Goal: Task Accomplishment & Management: Use online tool/utility

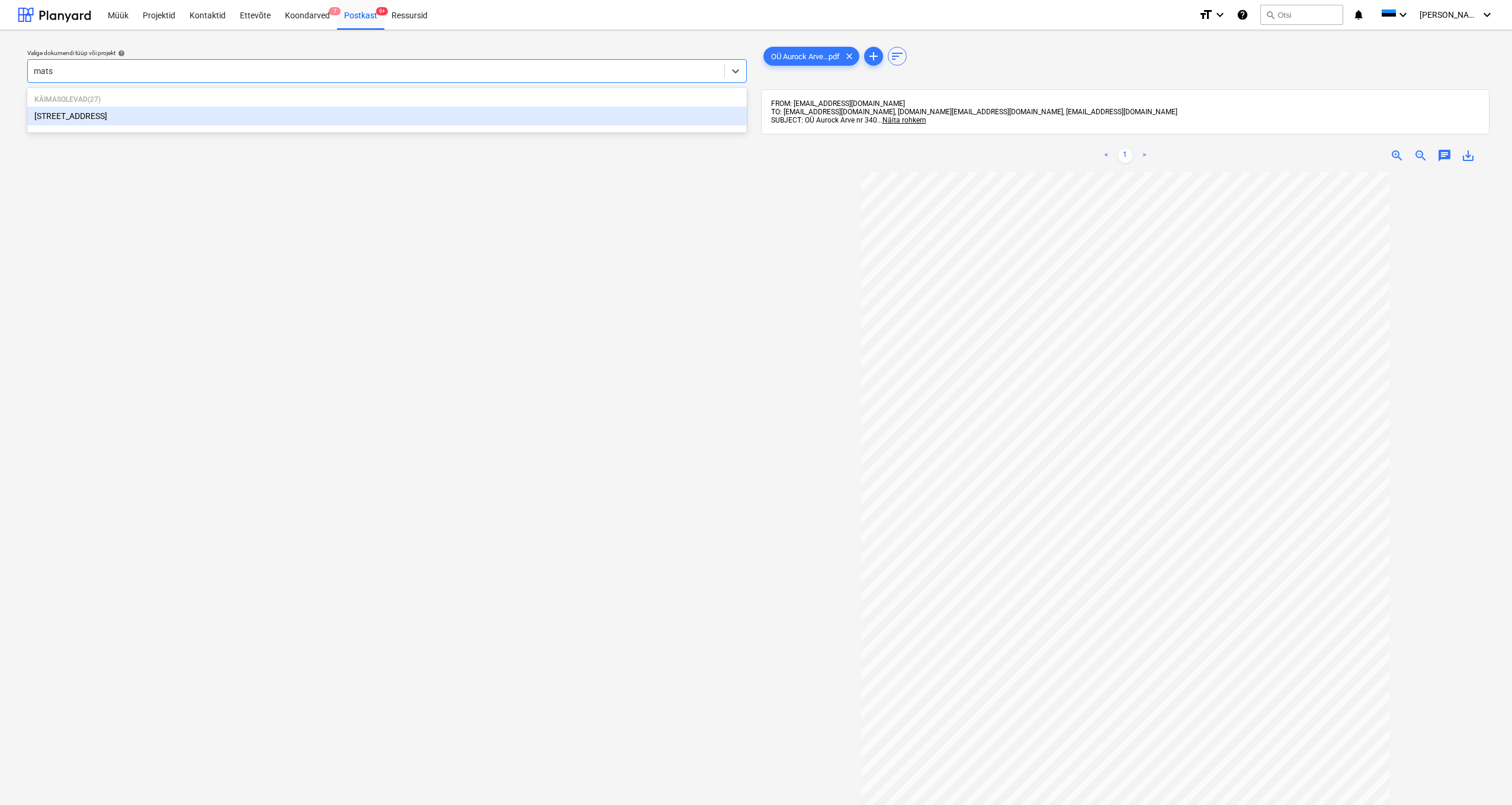
type input "matso"
click at [56, 112] on div "[STREET_ADDRESS]" at bounding box center [387, 116] width 720 height 19
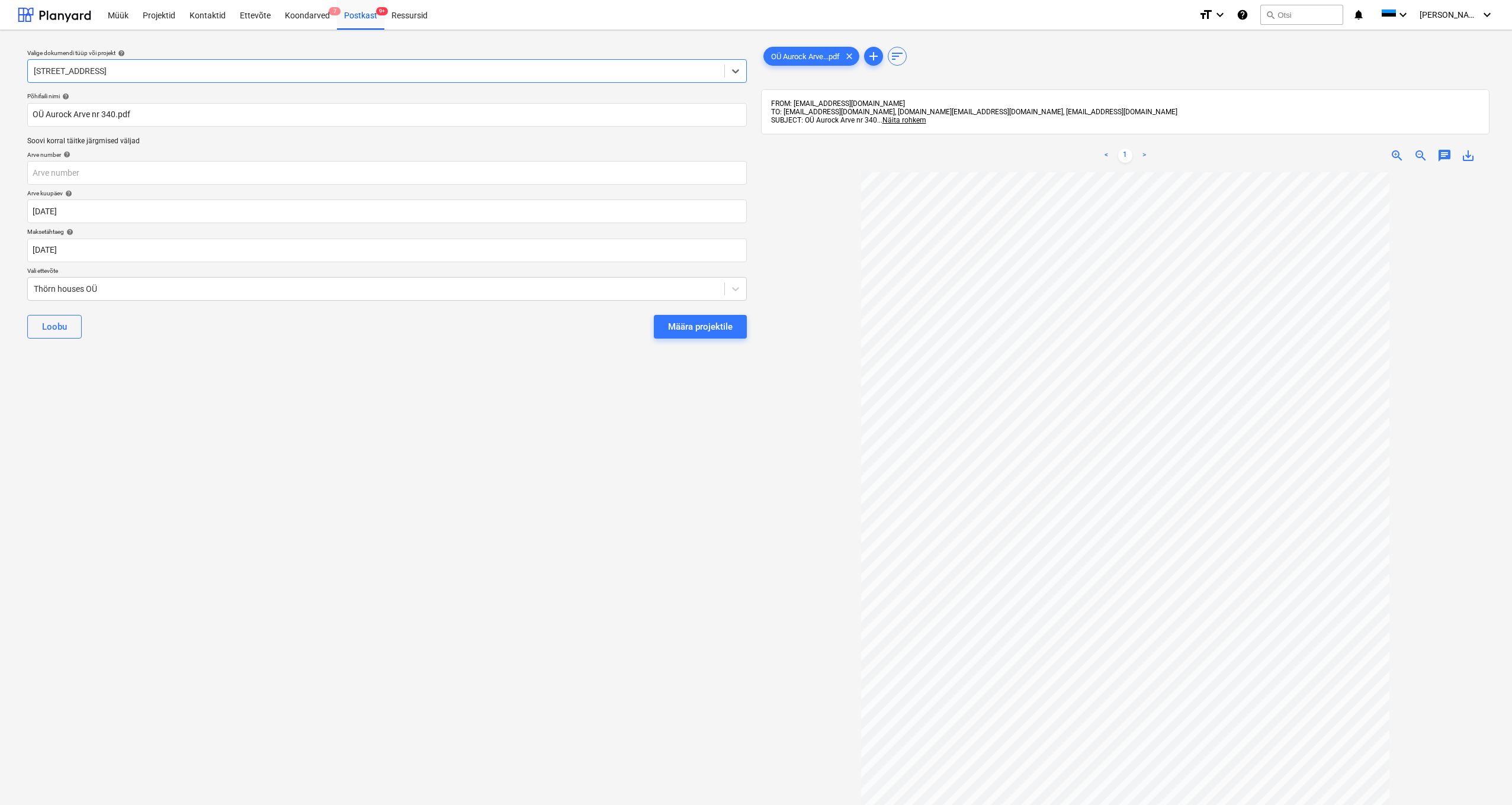
scroll to position [3, 0]
click at [65, 169] on input "text" at bounding box center [387, 170] width 720 height 23
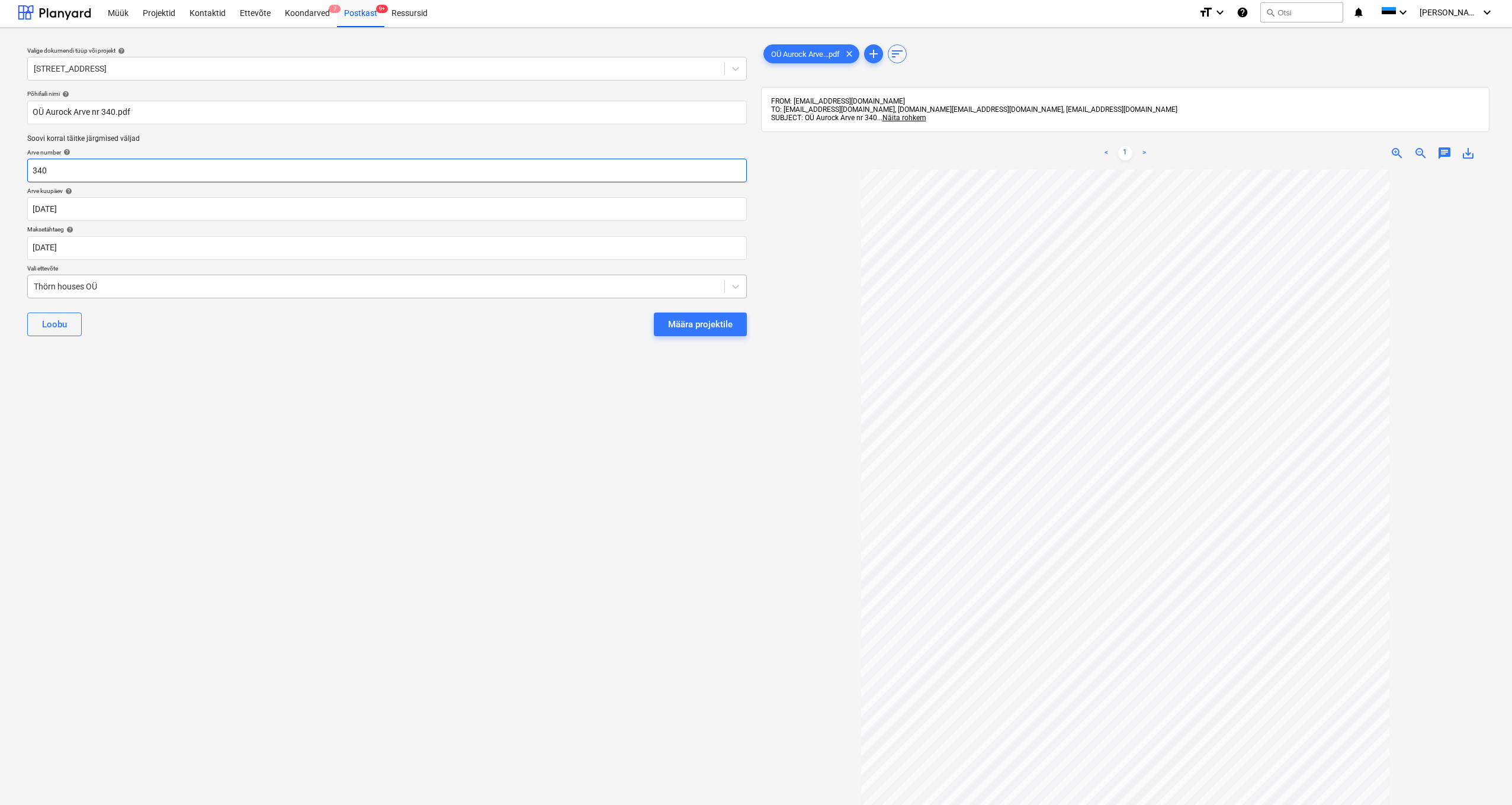
type input "340"
click at [32, 283] on div "Thörn houses OÜ" at bounding box center [376, 287] width 696 height 17
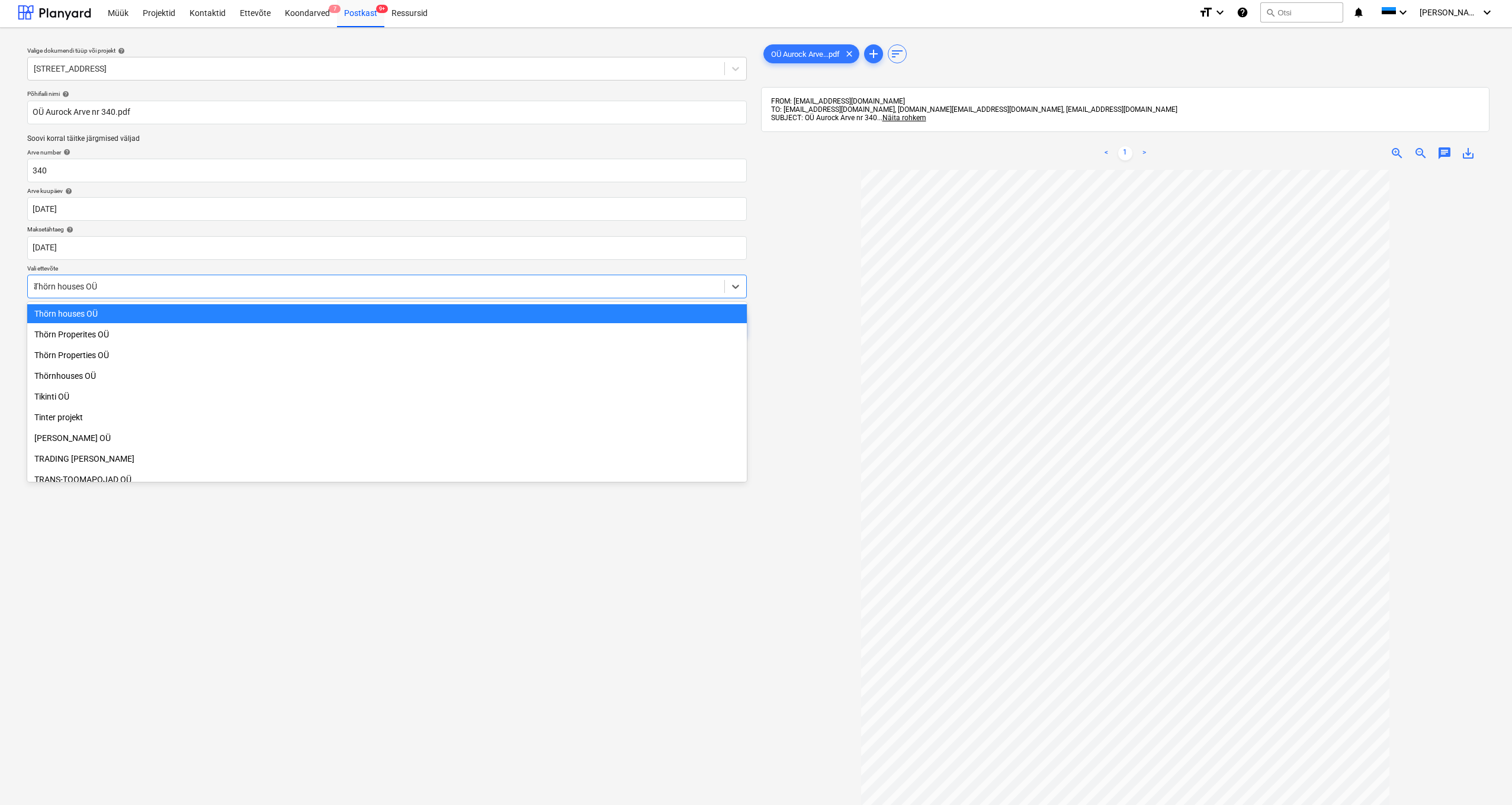
scroll to position [4672, 0]
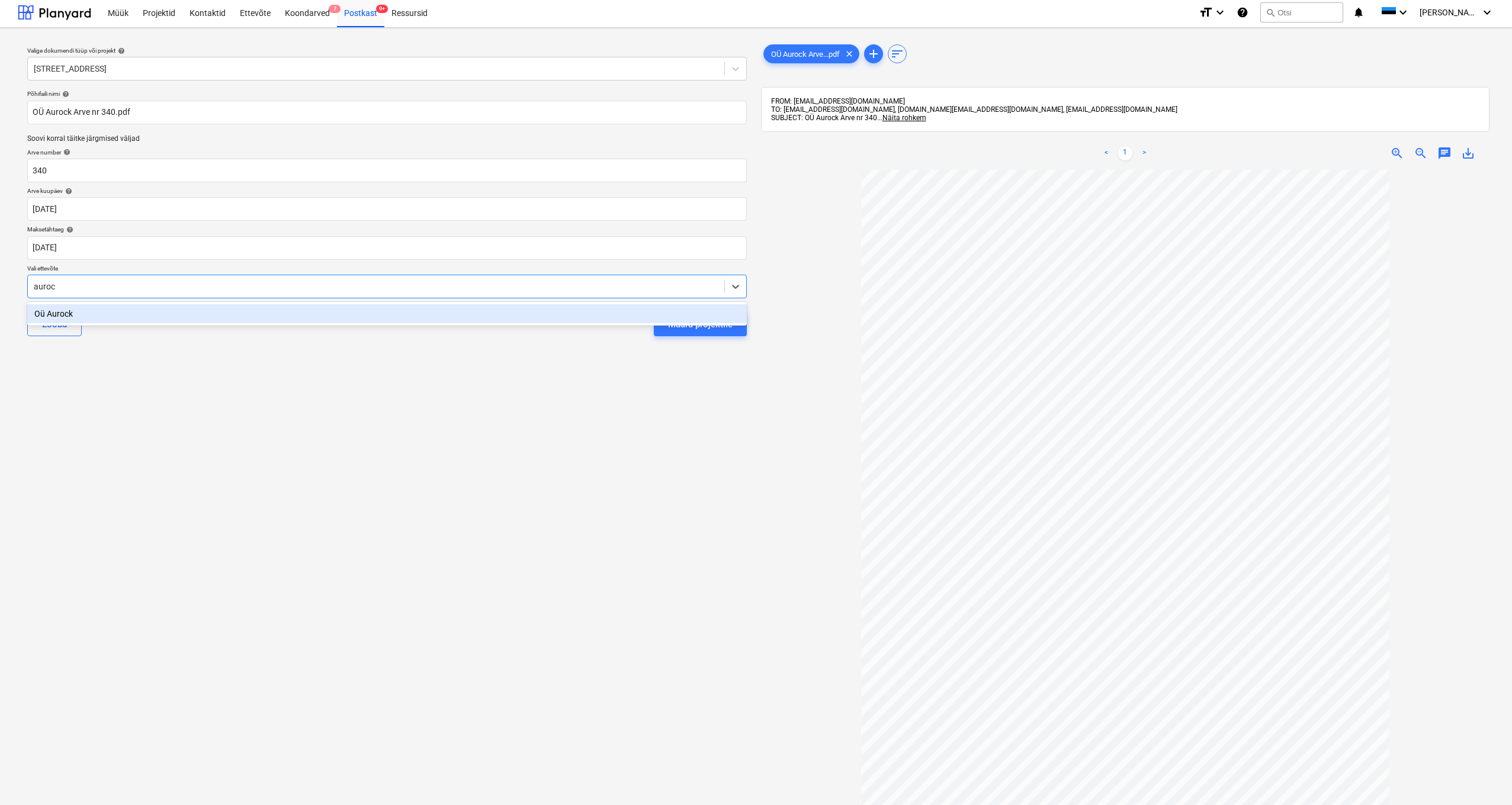
type input "aurock"
click at [50, 317] on div "Oü Aurock" at bounding box center [387, 314] width 720 height 19
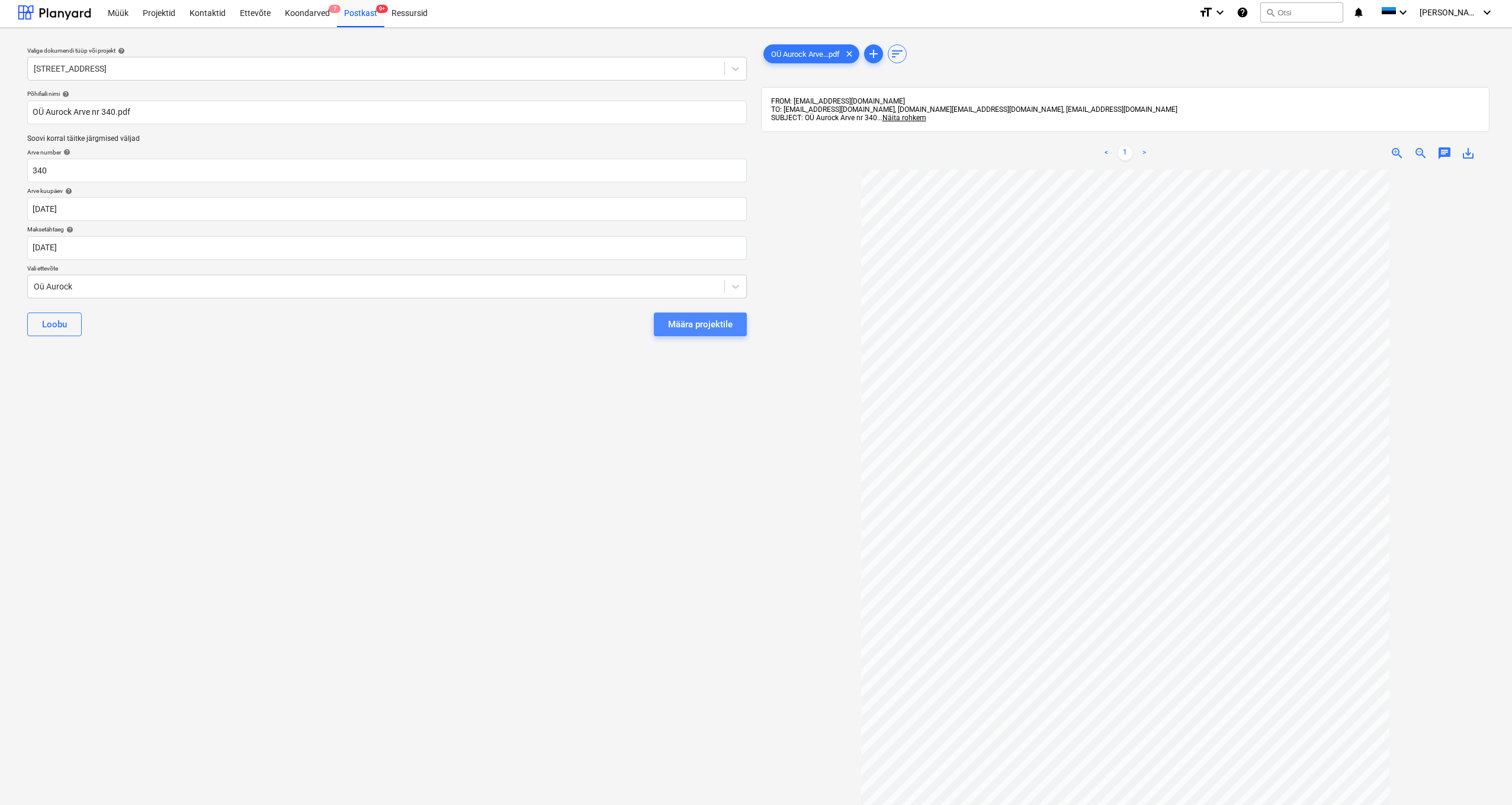
click at [729, 329] on div "Määra projektile" at bounding box center [700, 324] width 65 height 15
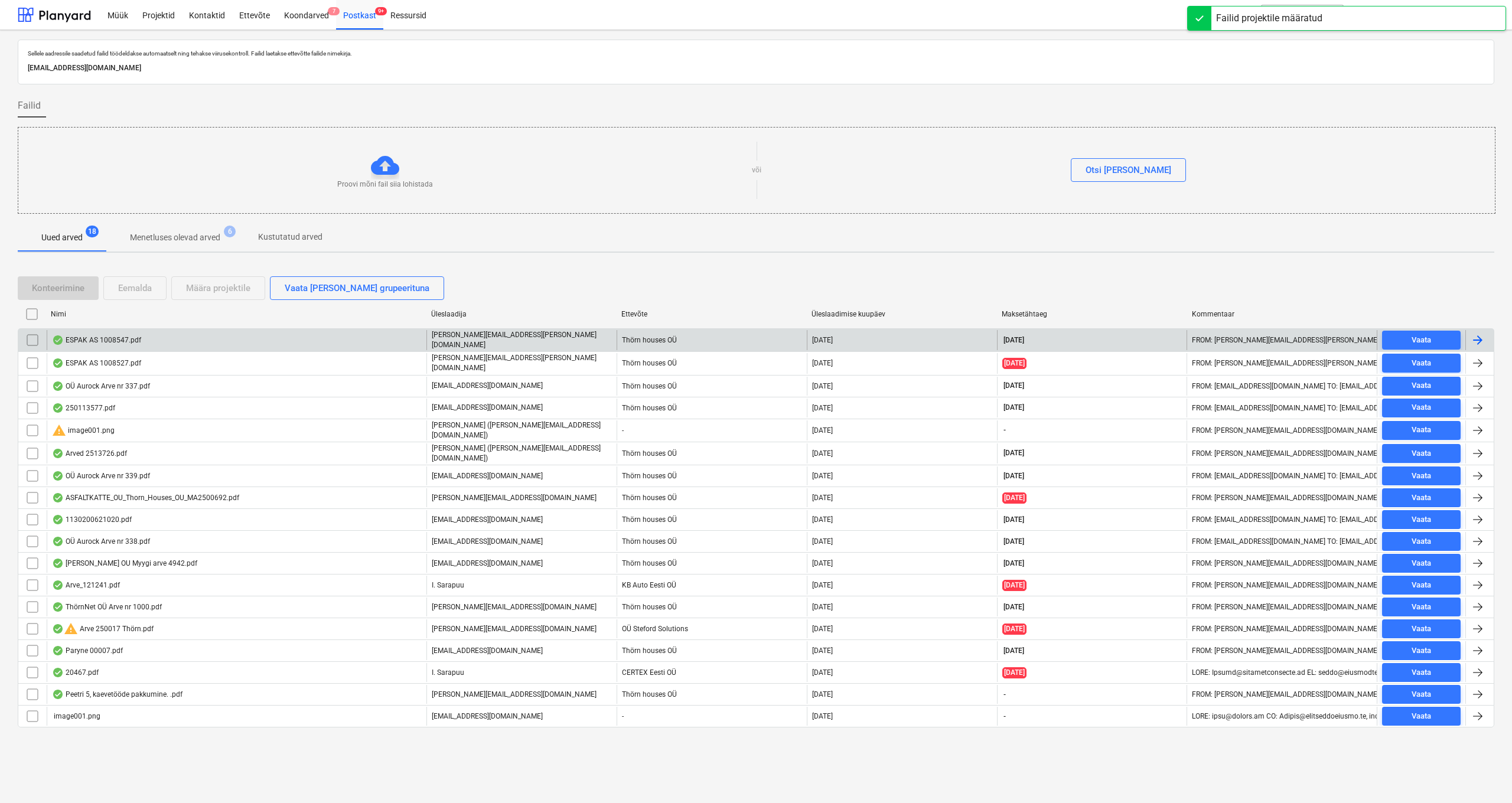
click at [98, 335] on div "ESPAK AS 1008547.pdf" at bounding box center [97, 340] width 89 height 9
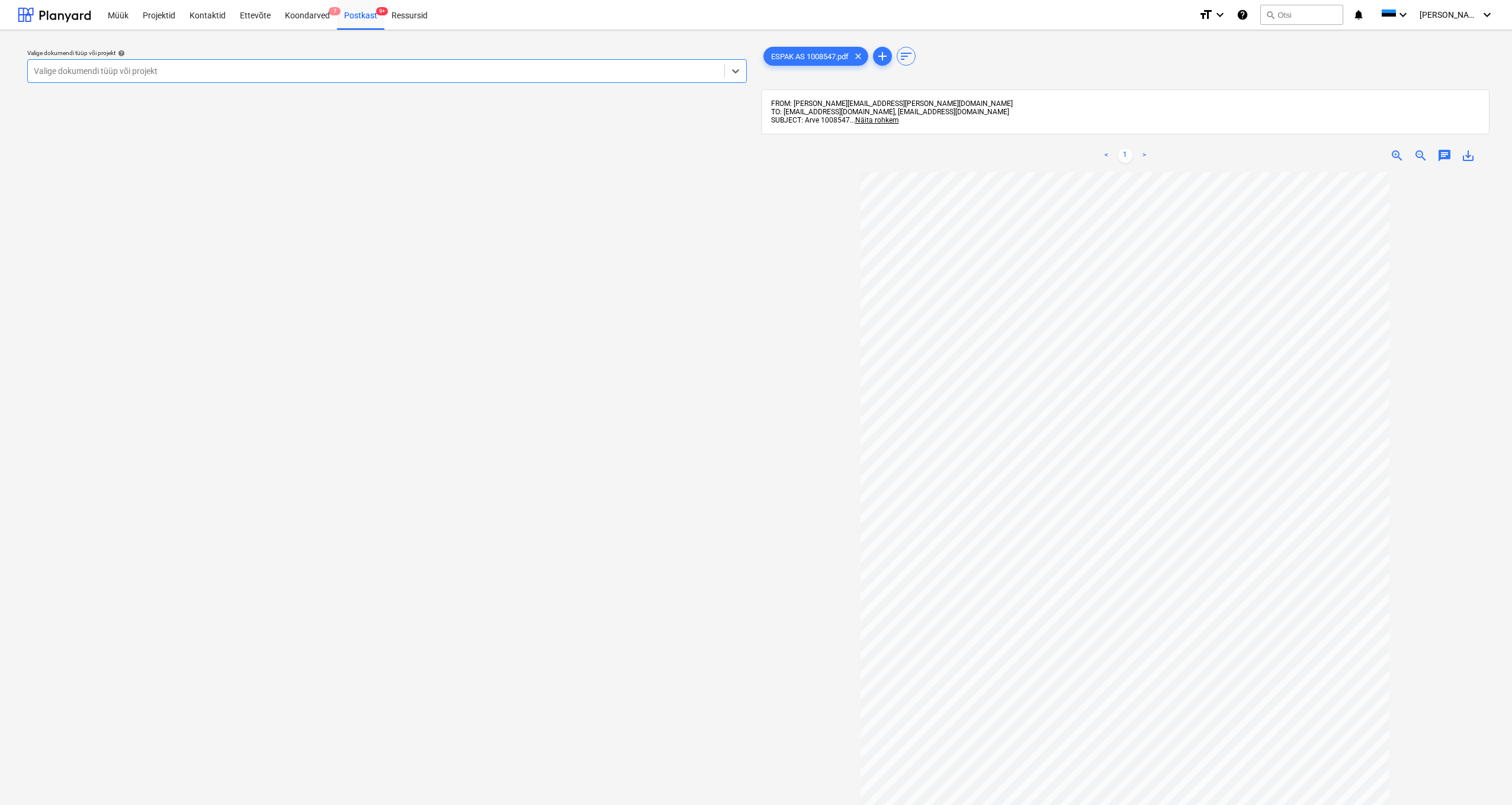
click at [152, 73] on div "Valige dokumendi tüüp või projekt" at bounding box center [376, 71] width 685 height 9
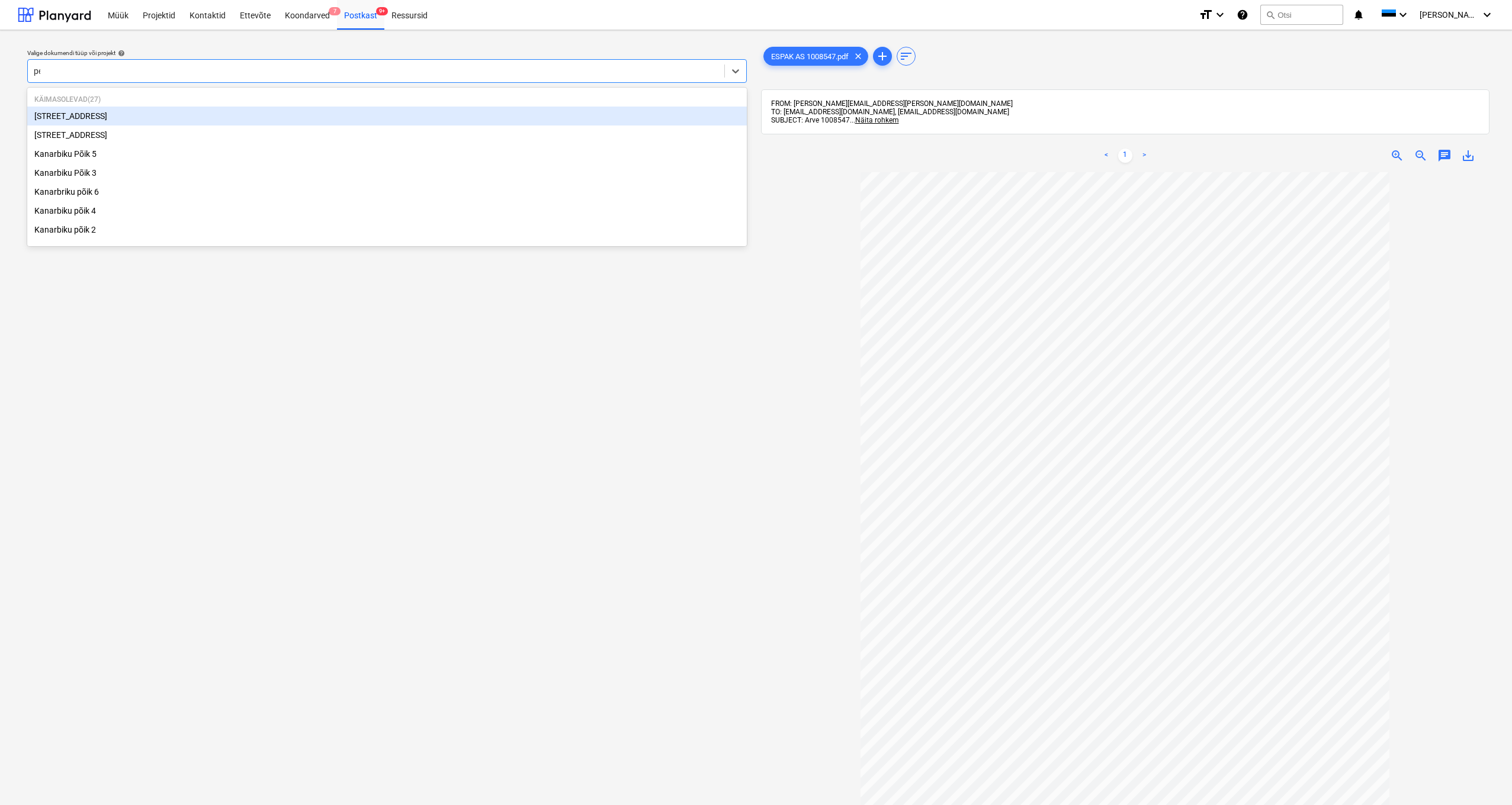
type input "pee"
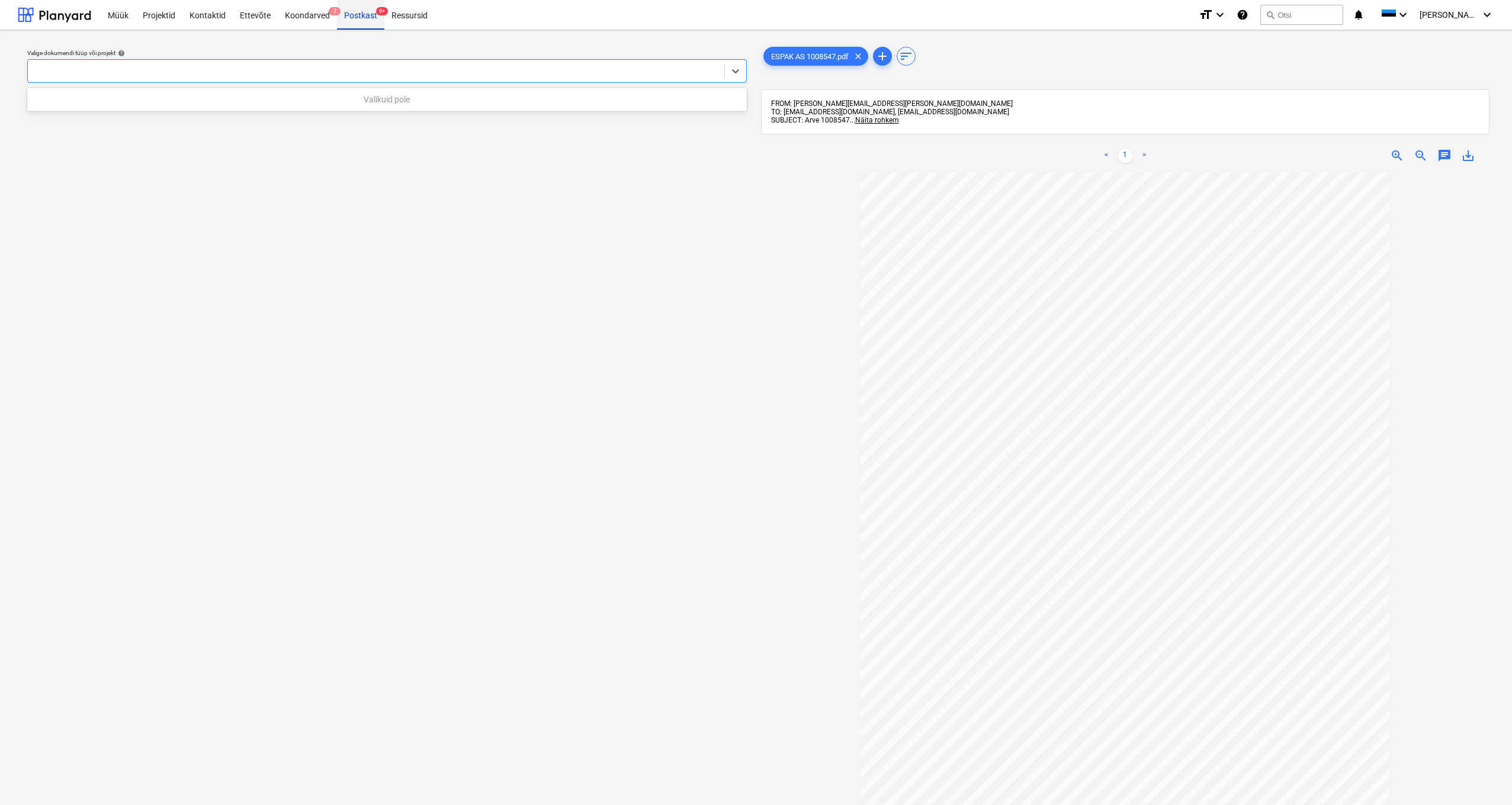
click at [357, 15] on div "Postkast 9+" at bounding box center [360, 14] width 47 height 30
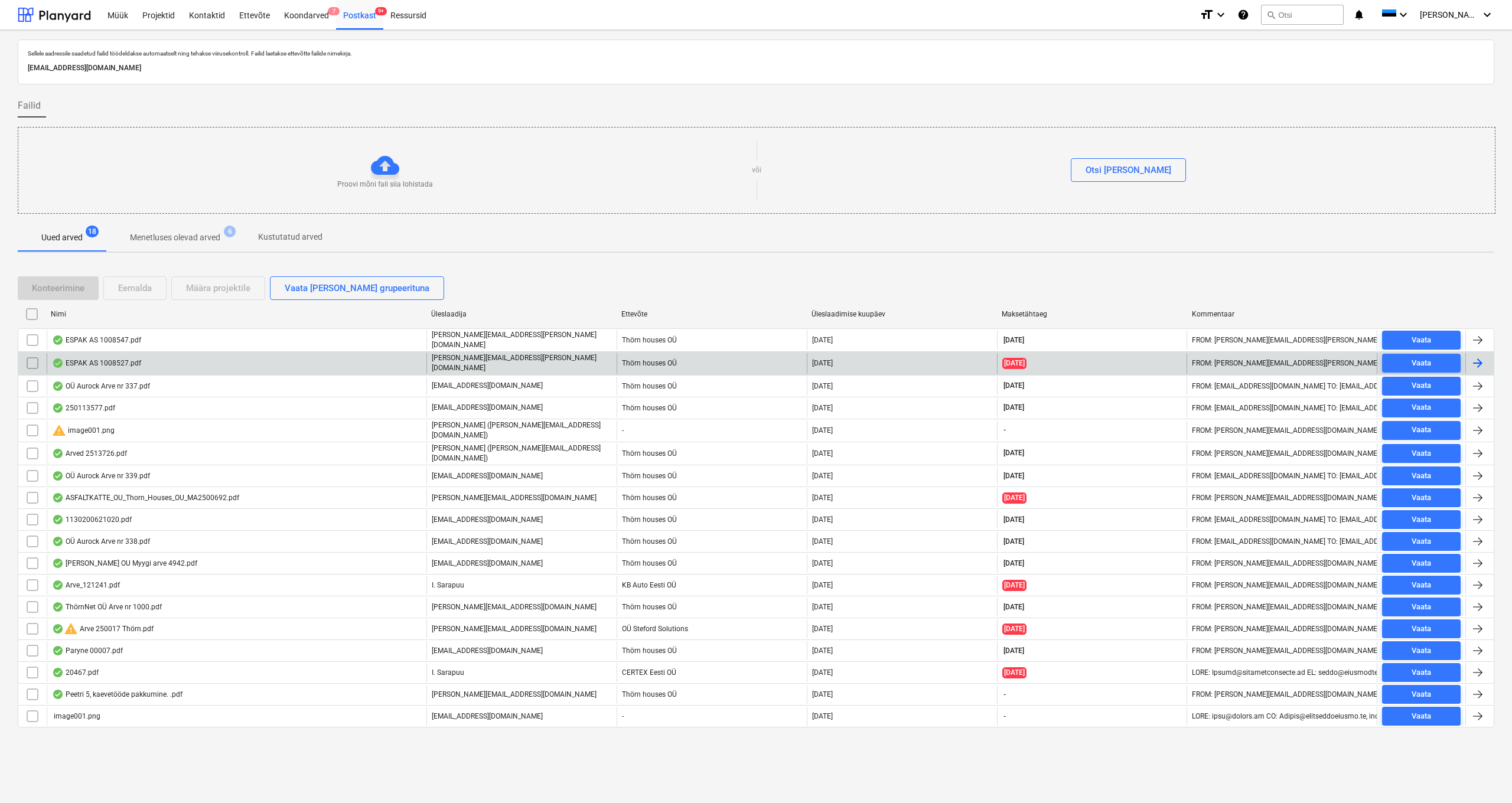
click at [113, 359] on div "ESPAK AS 1008527.pdf" at bounding box center [97, 363] width 89 height 9
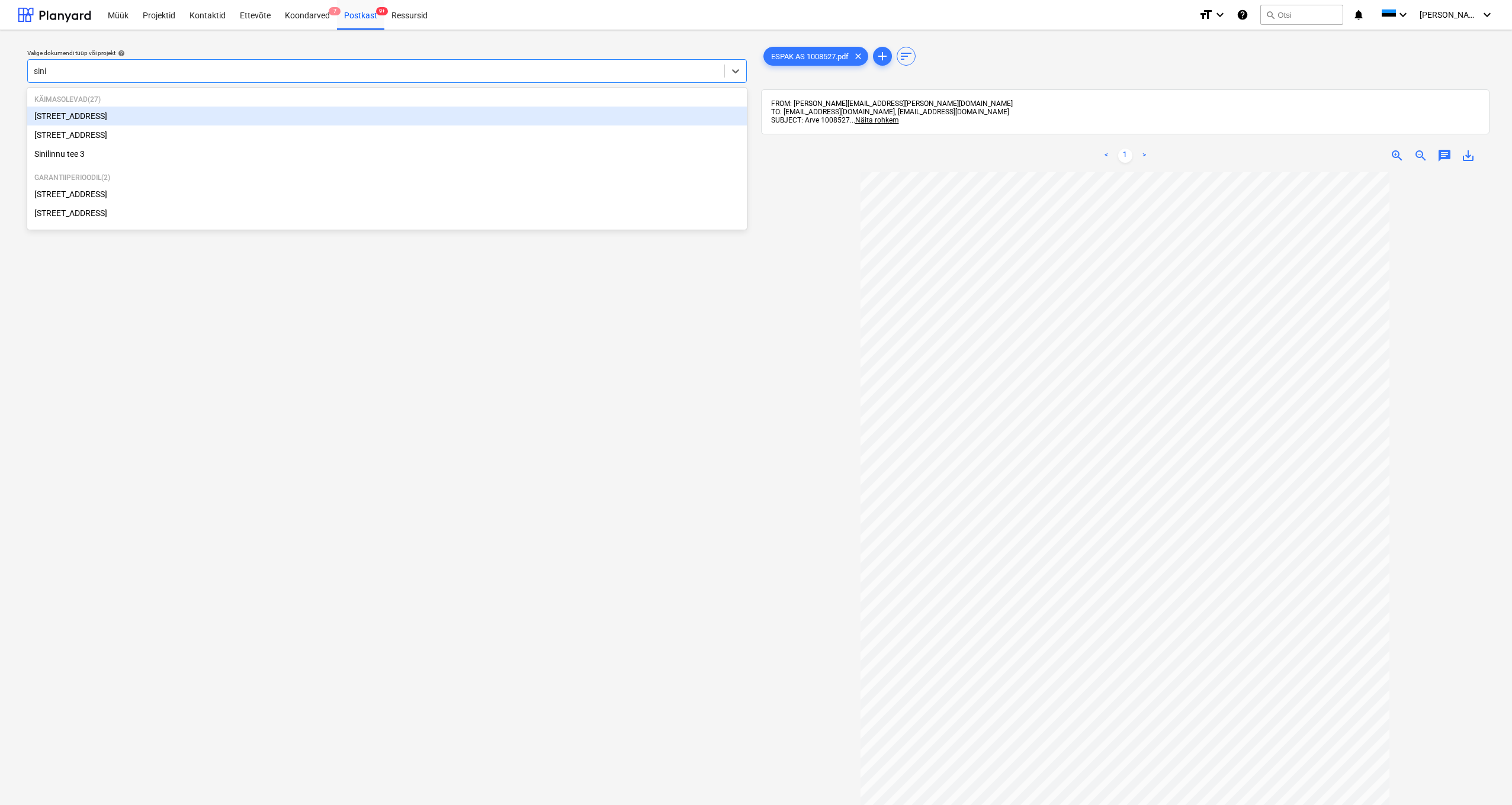
type input "sinil"
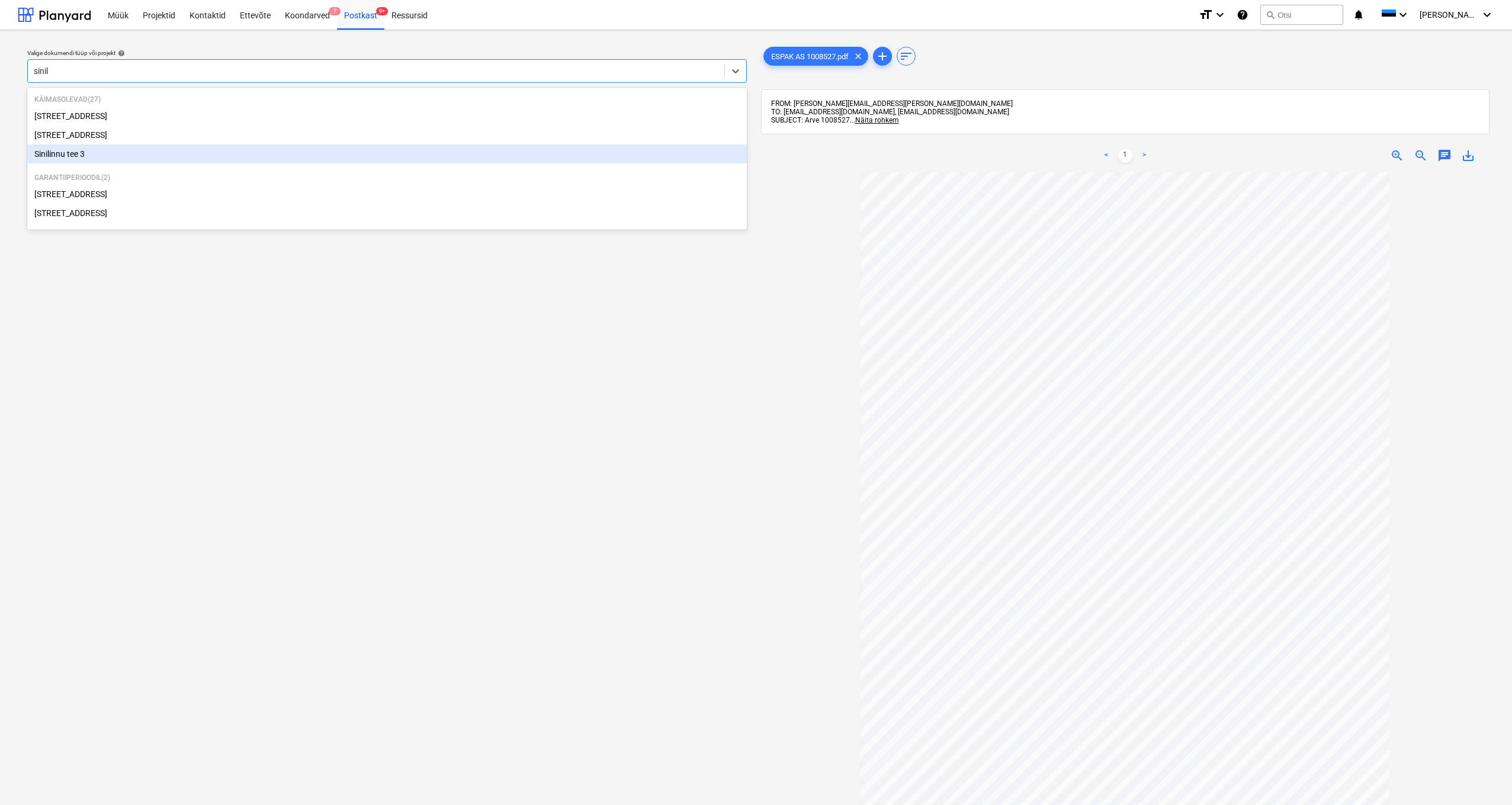
click at [55, 156] on div "Sinilinnu tee 3" at bounding box center [387, 154] width 720 height 19
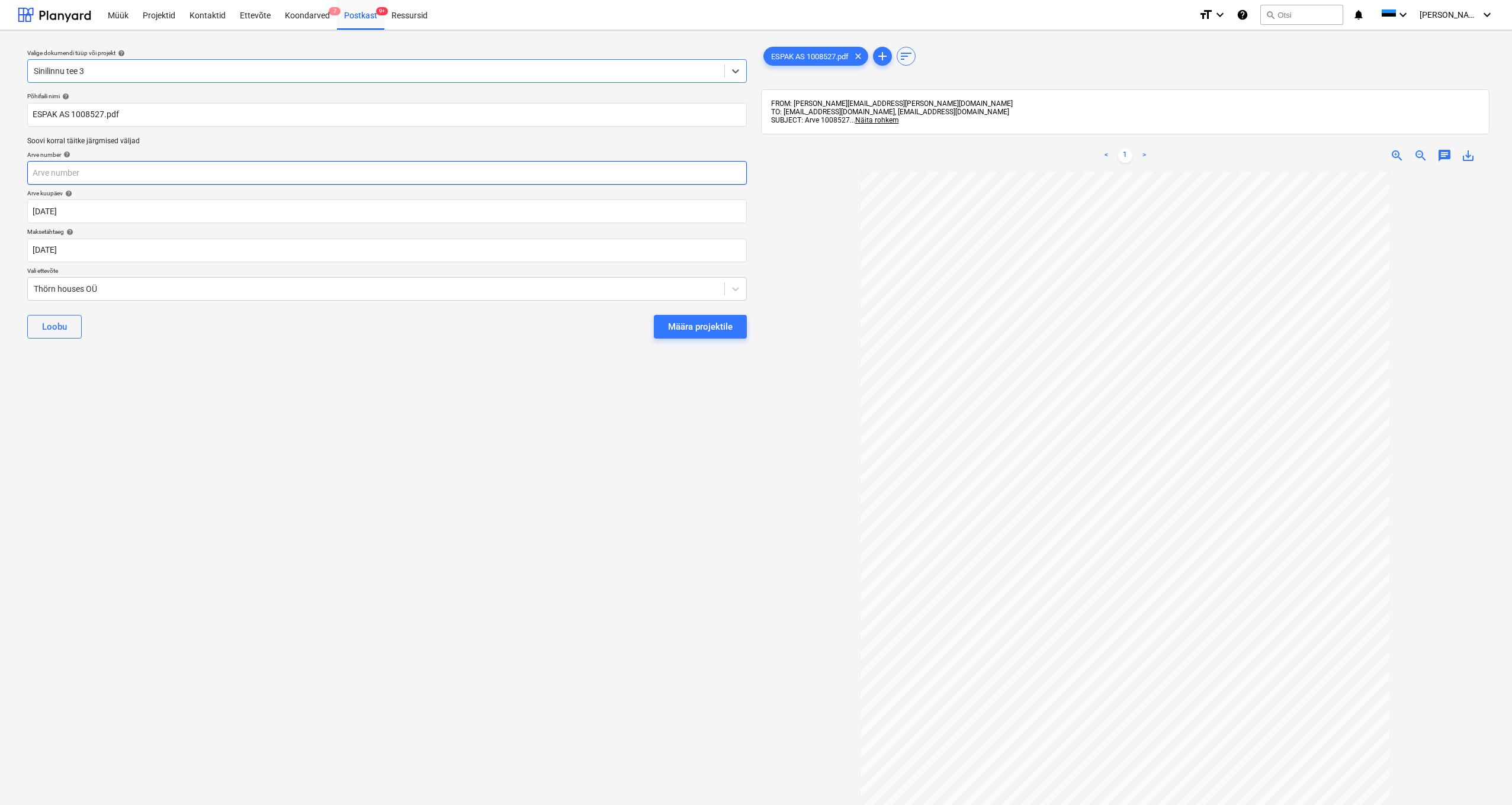
click at [74, 170] on input "text" at bounding box center [387, 172] width 720 height 23
type input "1008527"
click at [56, 250] on body "Müük Projektid Kontaktid Ettevõte Koondarved 7 Postkast 9+ Ressursid format_siz…" at bounding box center [756, 402] width 1512 height 805
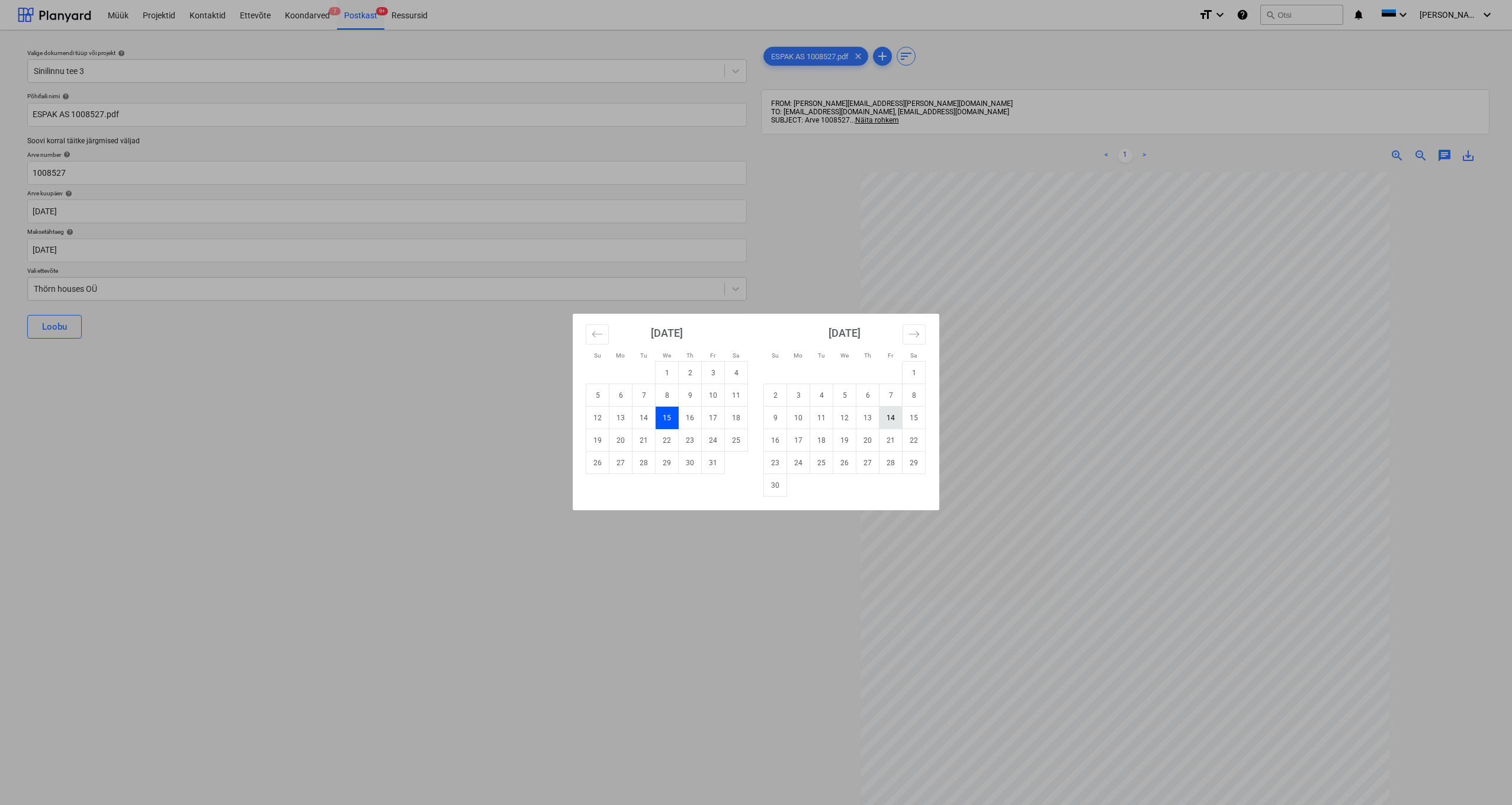
click at [885, 417] on td "14" at bounding box center [891, 418] width 23 height 23
type input "[DATE]"
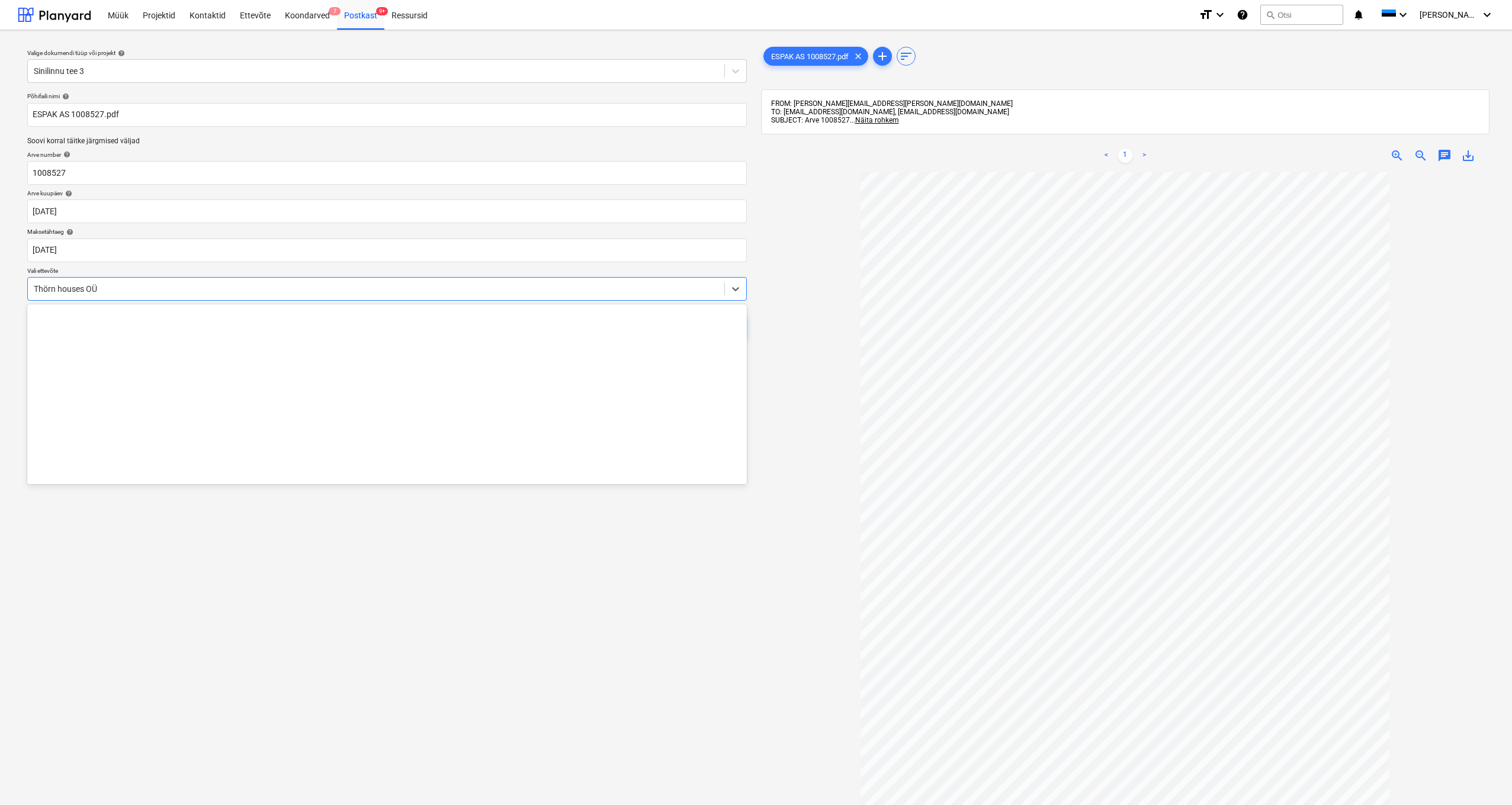
click at [31, 287] on div "Thörn houses OÜ" at bounding box center [376, 289] width 696 height 17
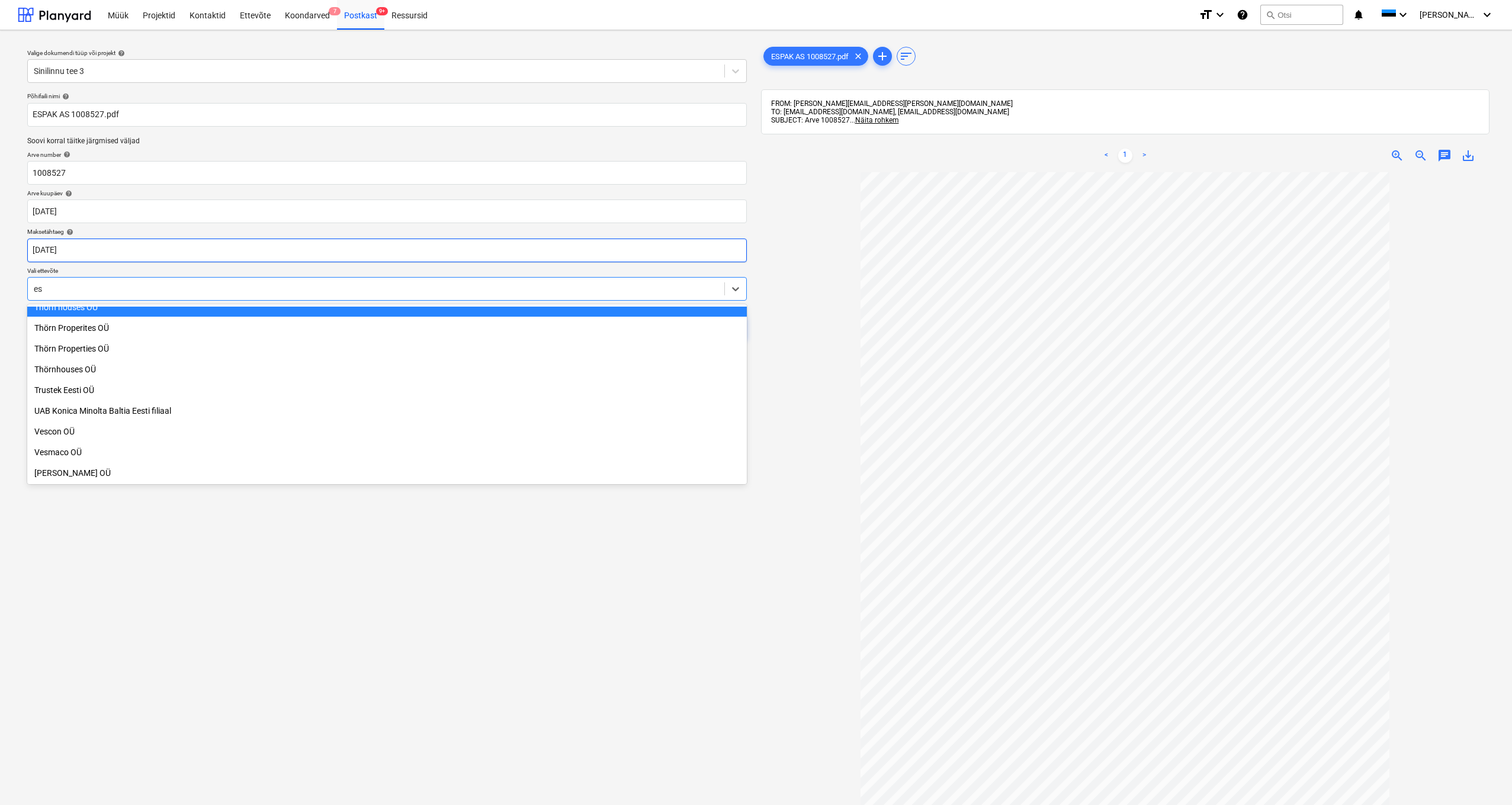
scroll to position [941, 0]
type input "esp"
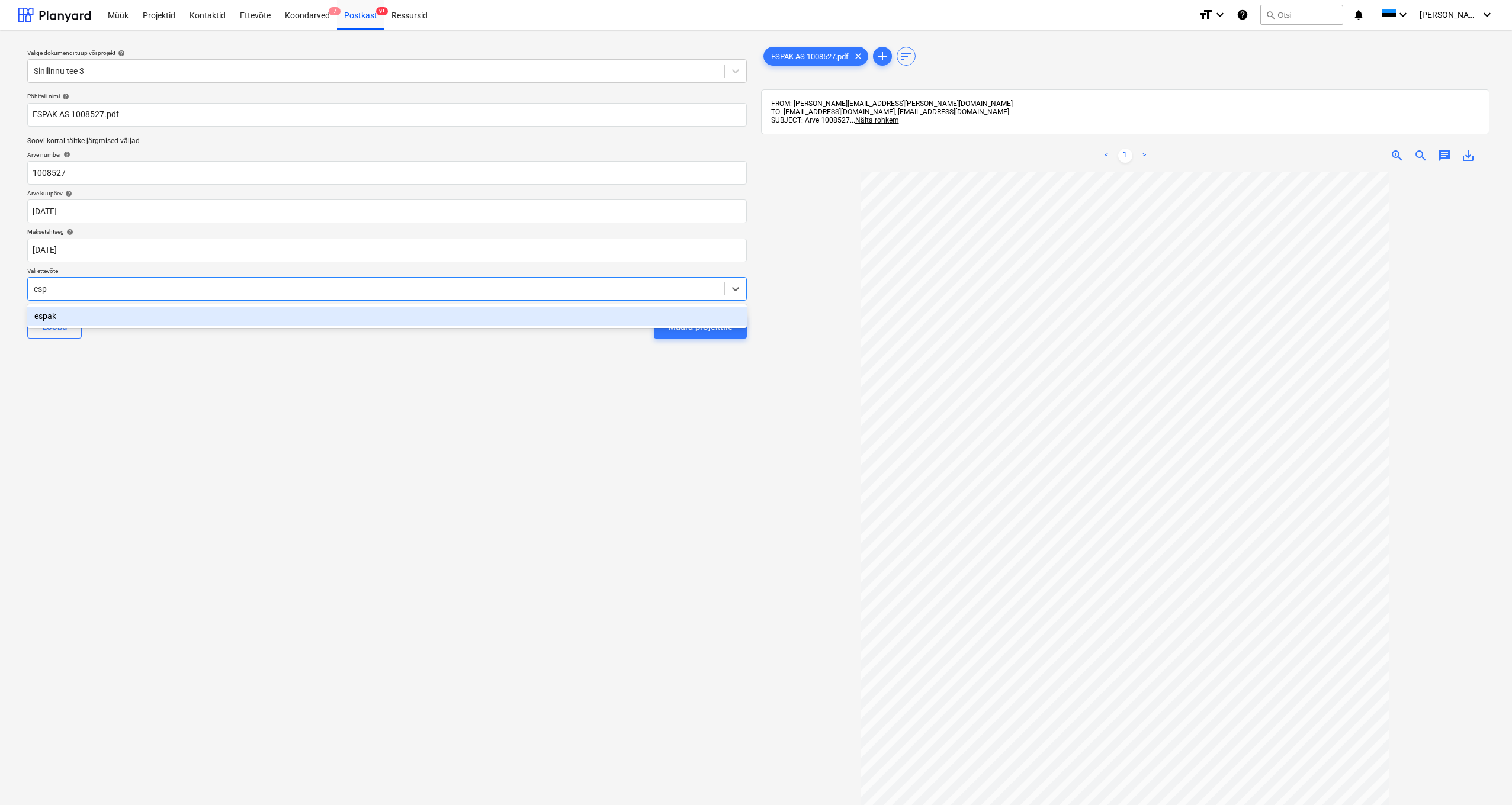
click at [42, 319] on div "espak" at bounding box center [387, 316] width 720 height 19
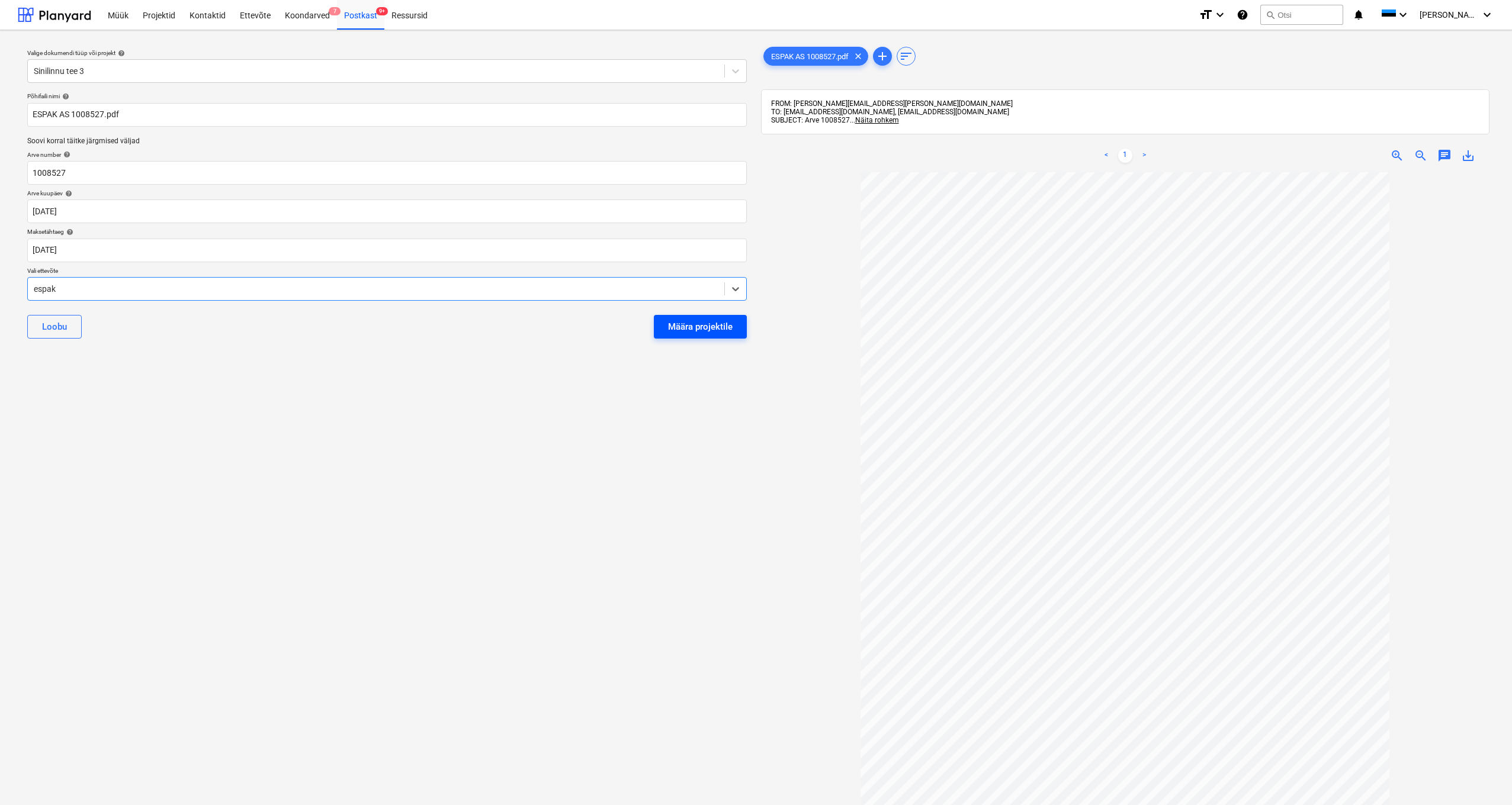
click at [675, 321] on div "Määra projektile" at bounding box center [700, 327] width 65 height 15
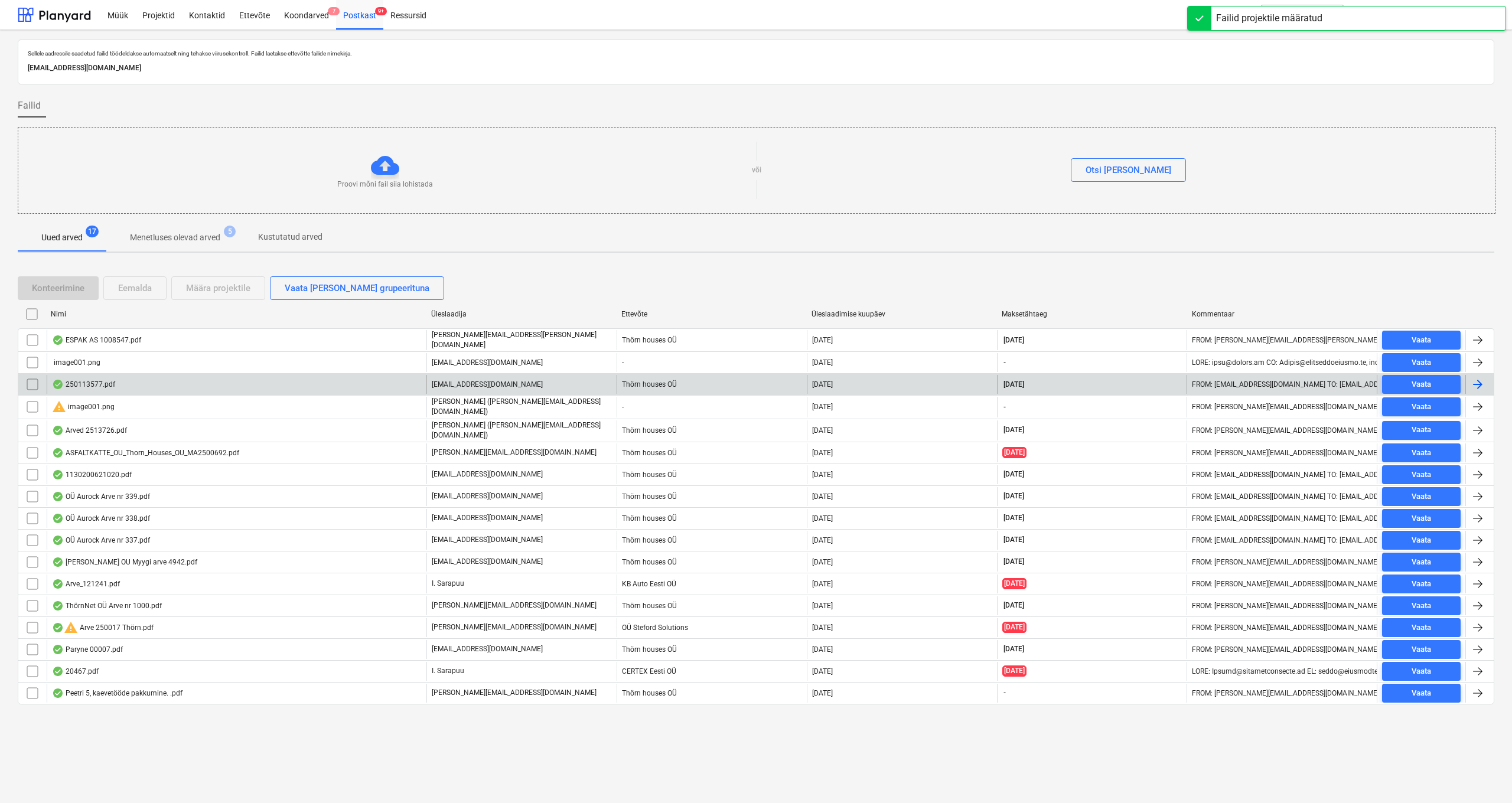
click at [81, 381] on div "250113577.pdf" at bounding box center [83, 385] width 63 height 9
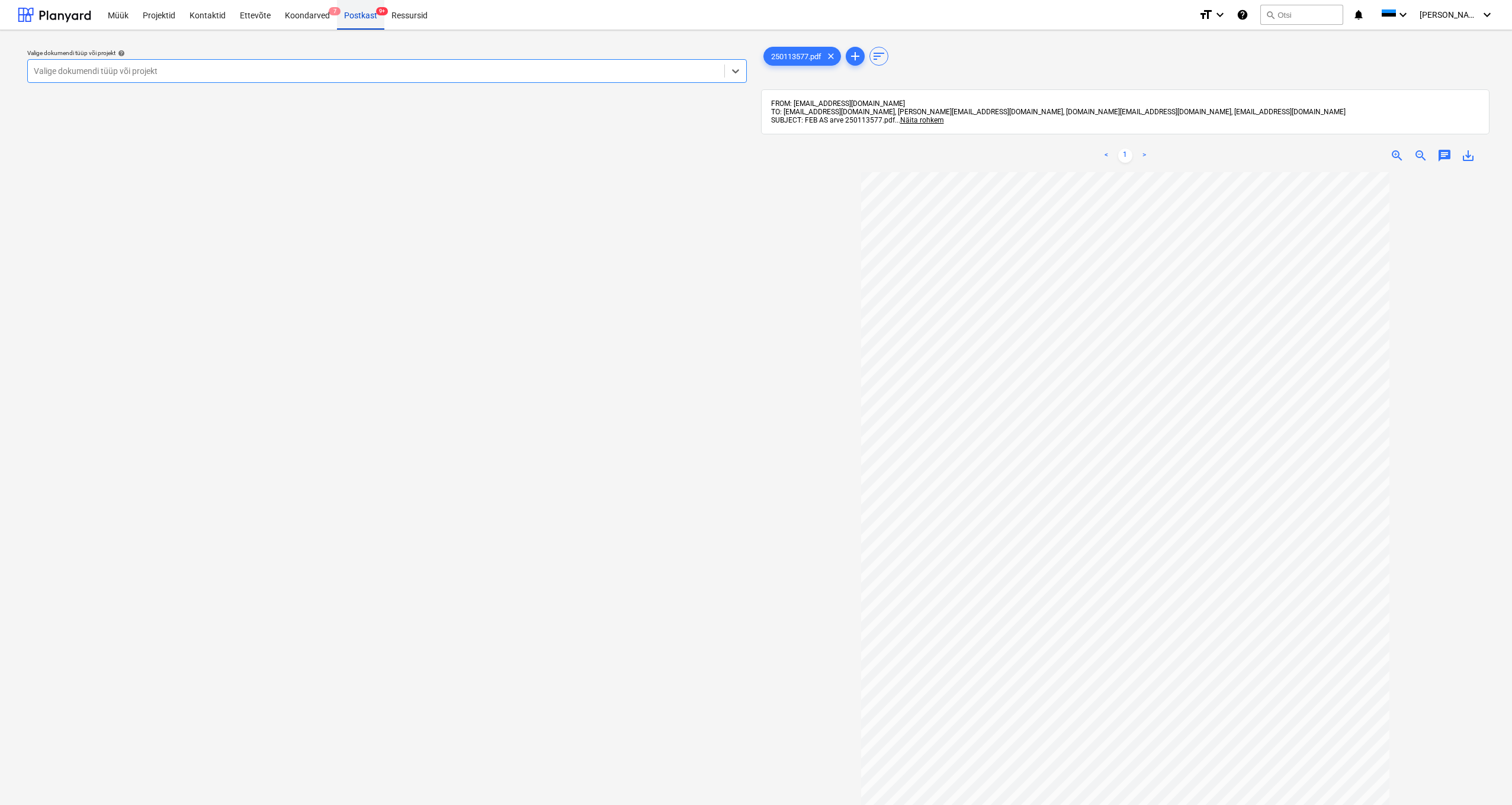
click at [359, 12] on div "Postkast 9+" at bounding box center [360, 14] width 47 height 30
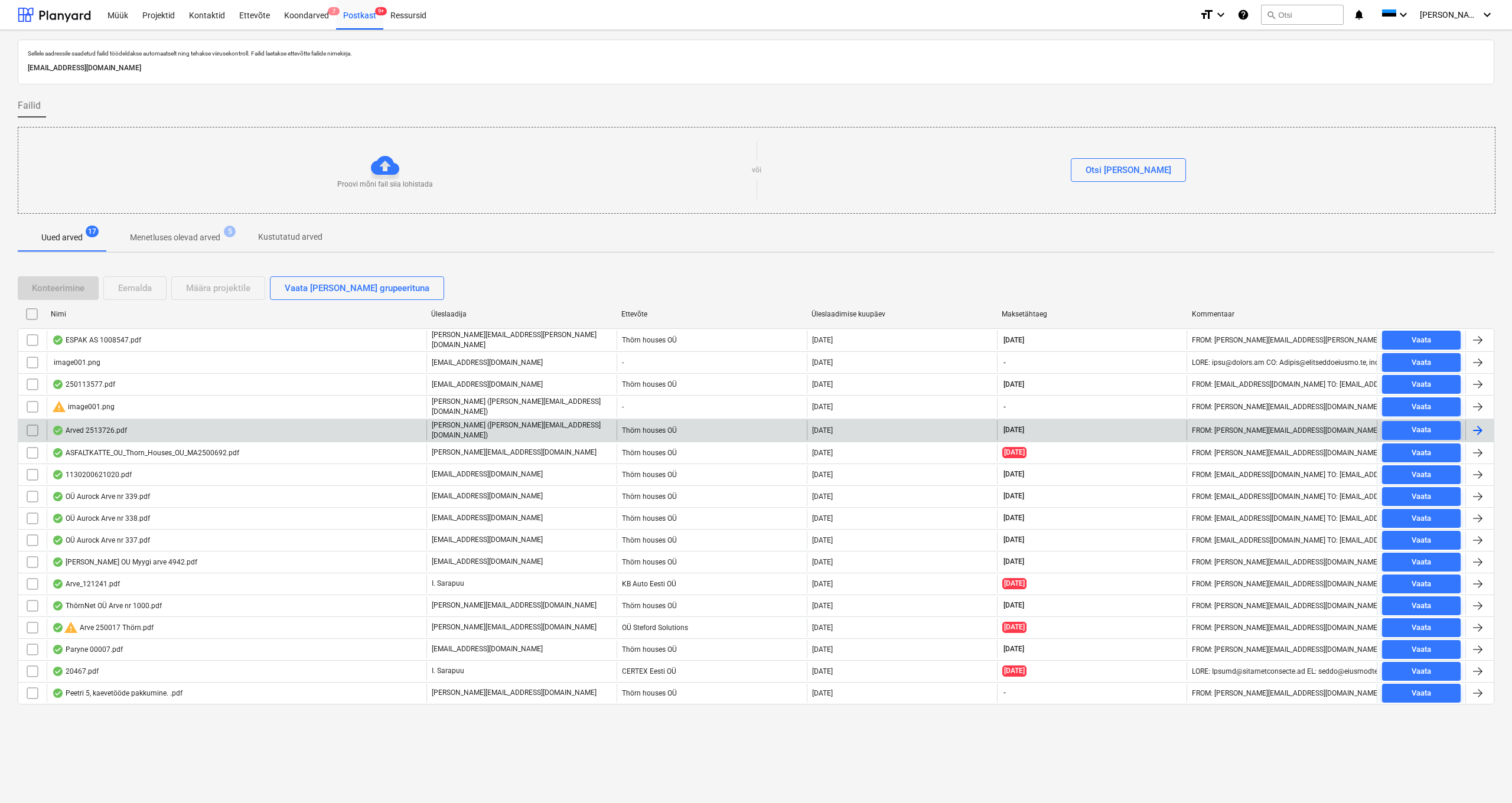
click at [91, 426] on div "Arved 2513726.pdf" at bounding box center [89, 430] width 75 height 9
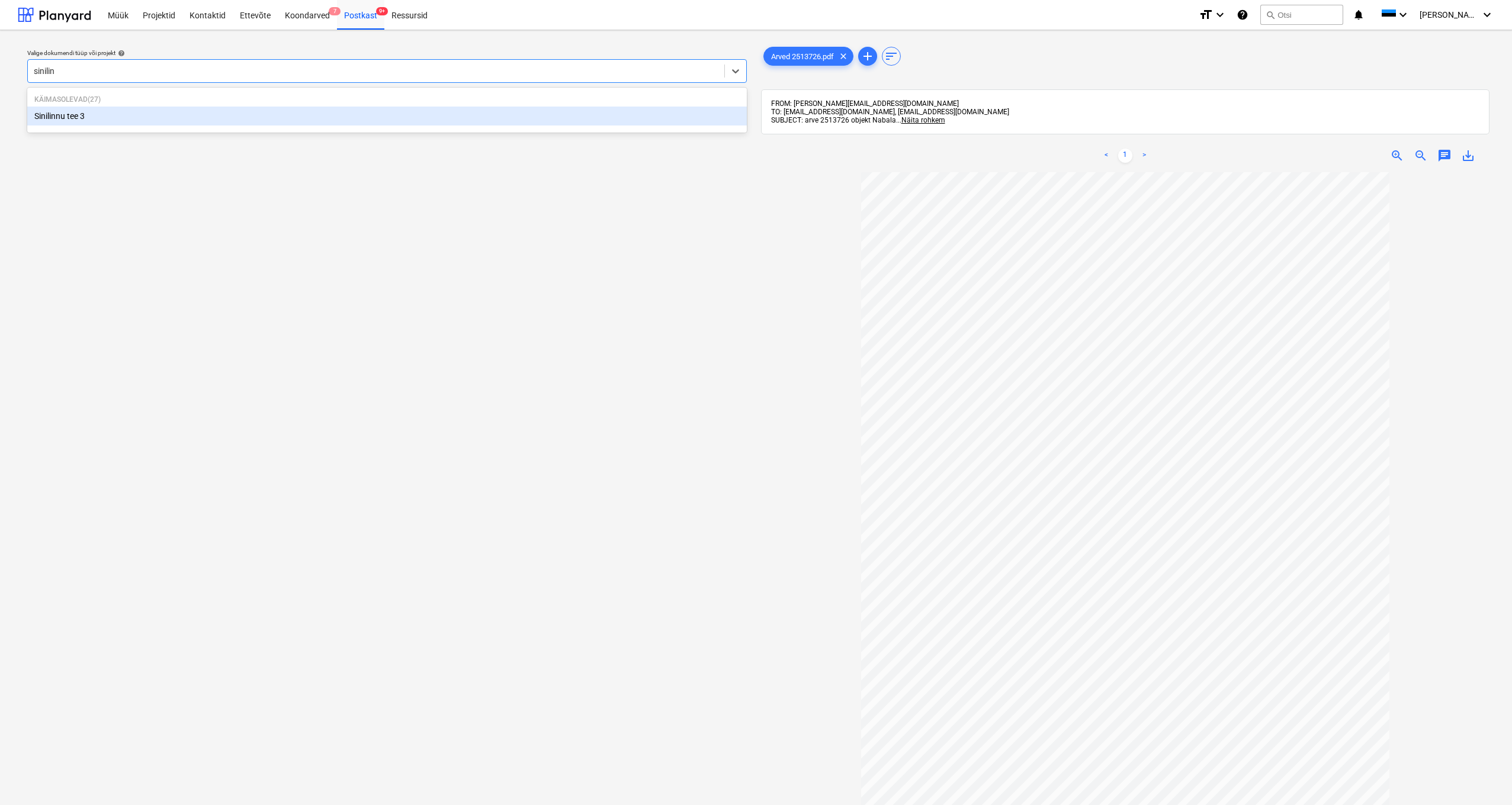
type input "sinilinn"
click at [75, 122] on div "Sinilinnu tee 3" at bounding box center [387, 116] width 720 height 19
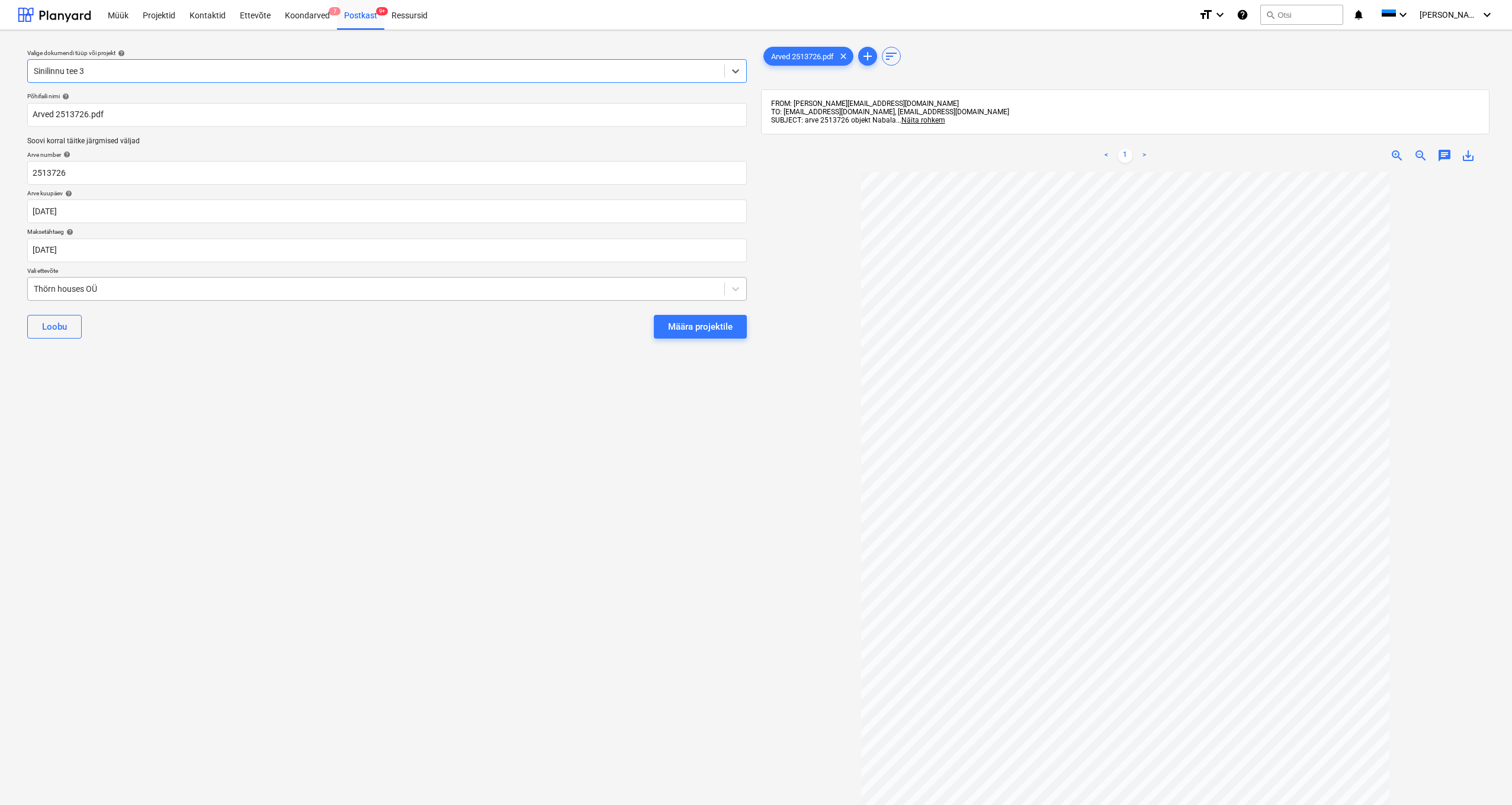
click at [29, 286] on div "Thörn houses OÜ" at bounding box center [376, 289] width 696 height 17
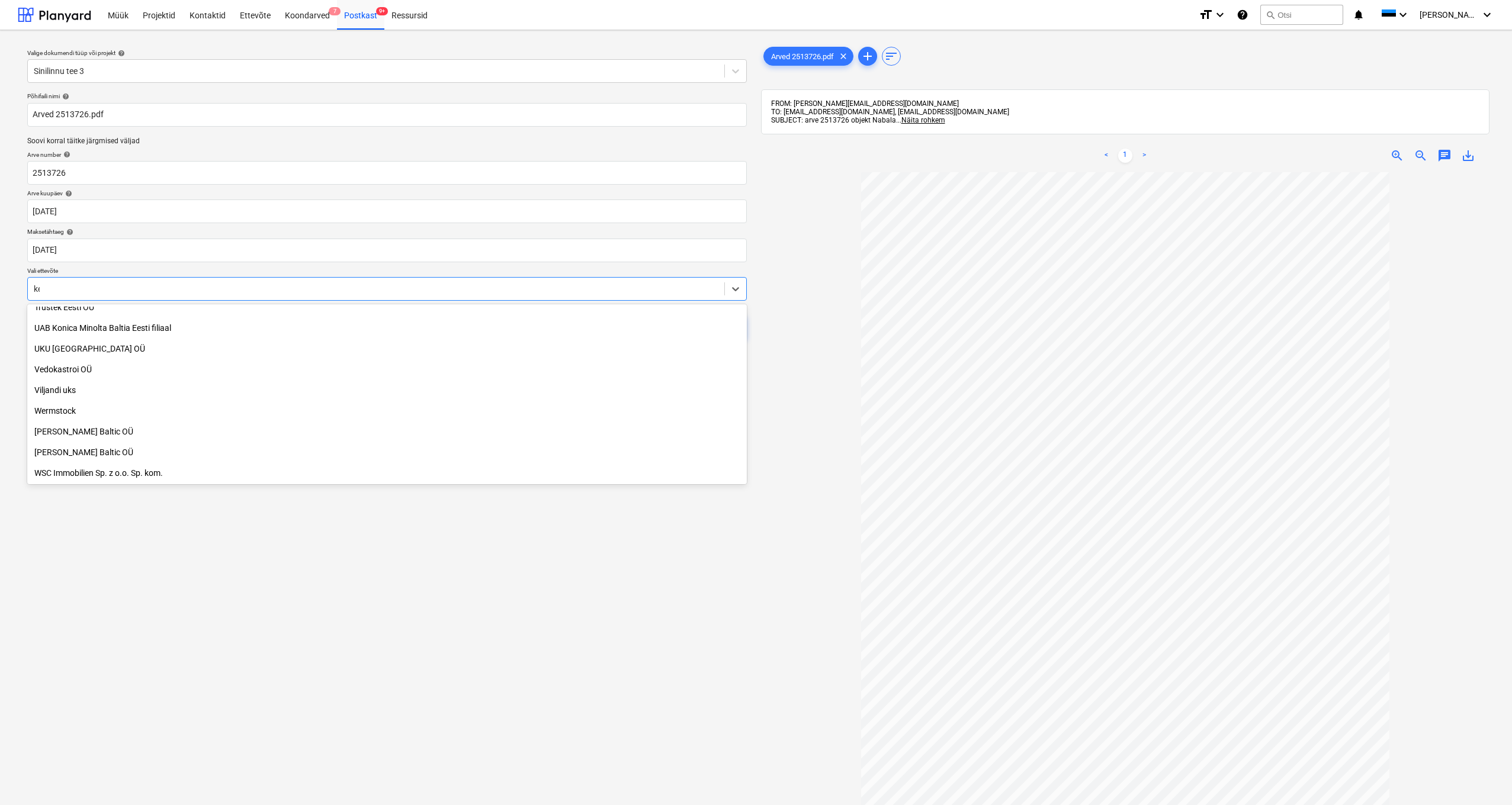
scroll to position [279, 0]
type input "[PERSON_NAME]"
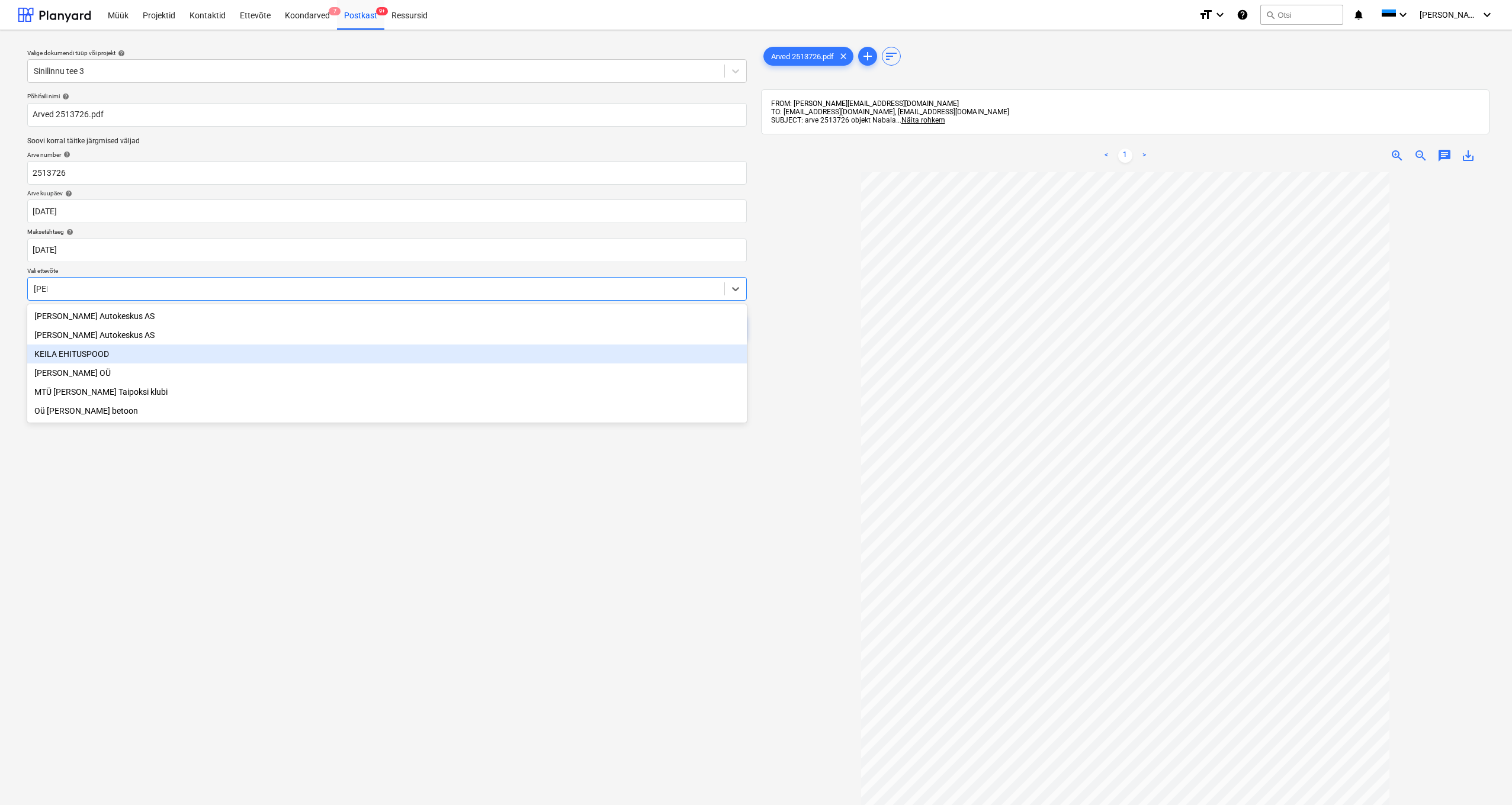
click at [90, 355] on div "KEILA EHITUSPOOD" at bounding box center [387, 354] width 720 height 19
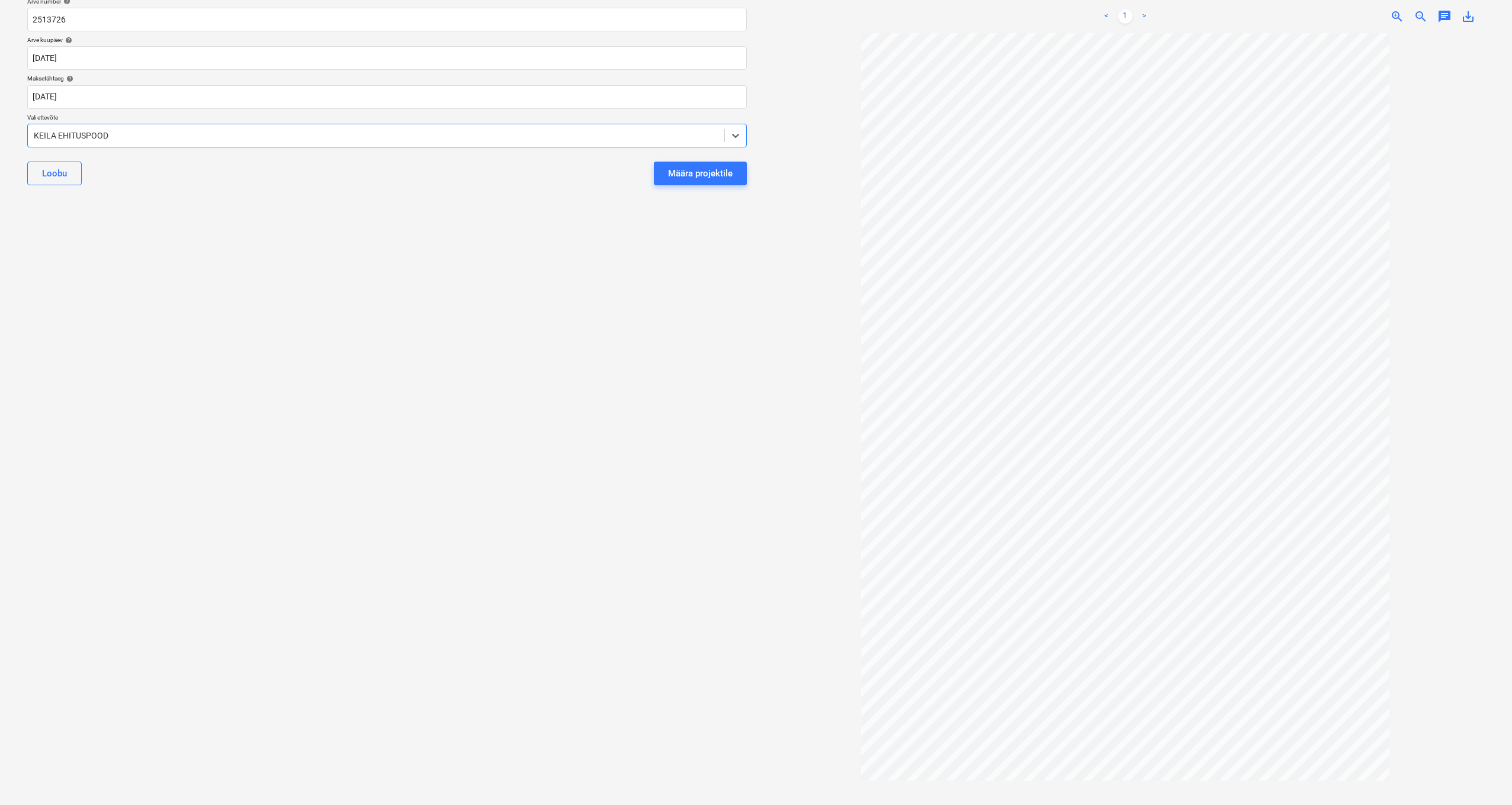
scroll to position [0, 0]
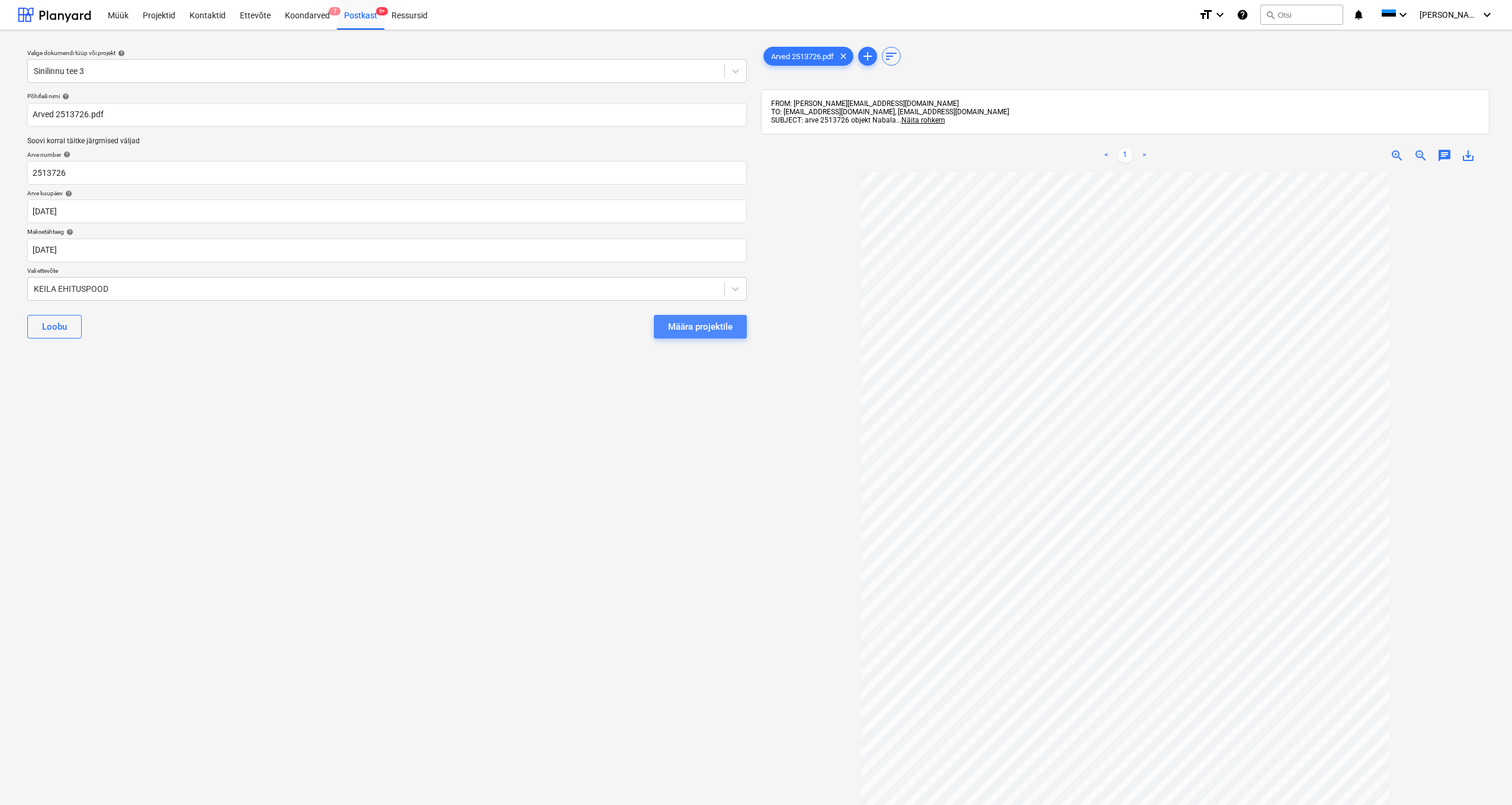
click at [694, 328] on div "Määra projektile" at bounding box center [700, 327] width 65 height 15
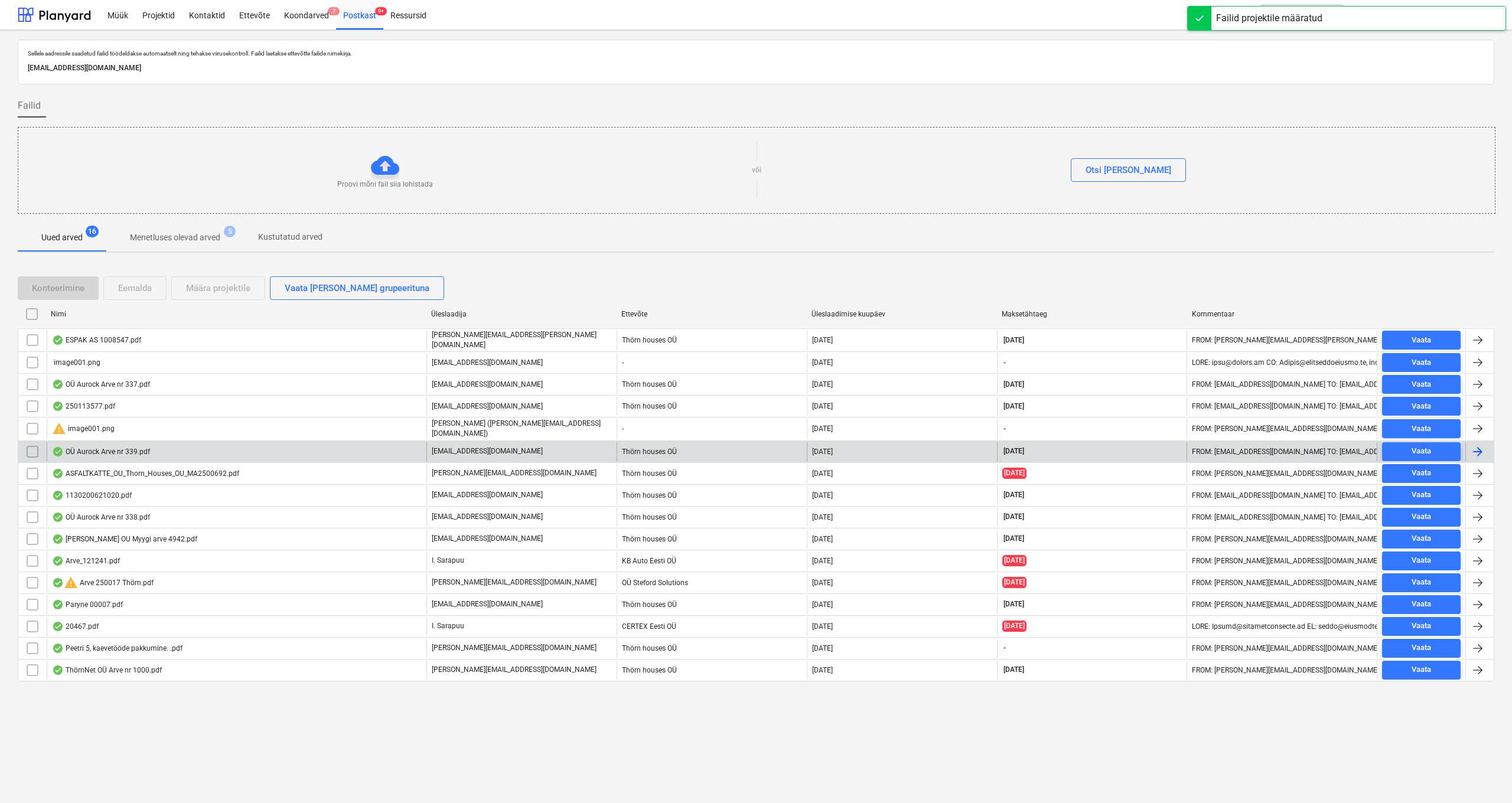
click at [97, 452] on div "OÜ Aurock Arve nr 339.pdf" at bounding box center [101, 452] width 98 height 9
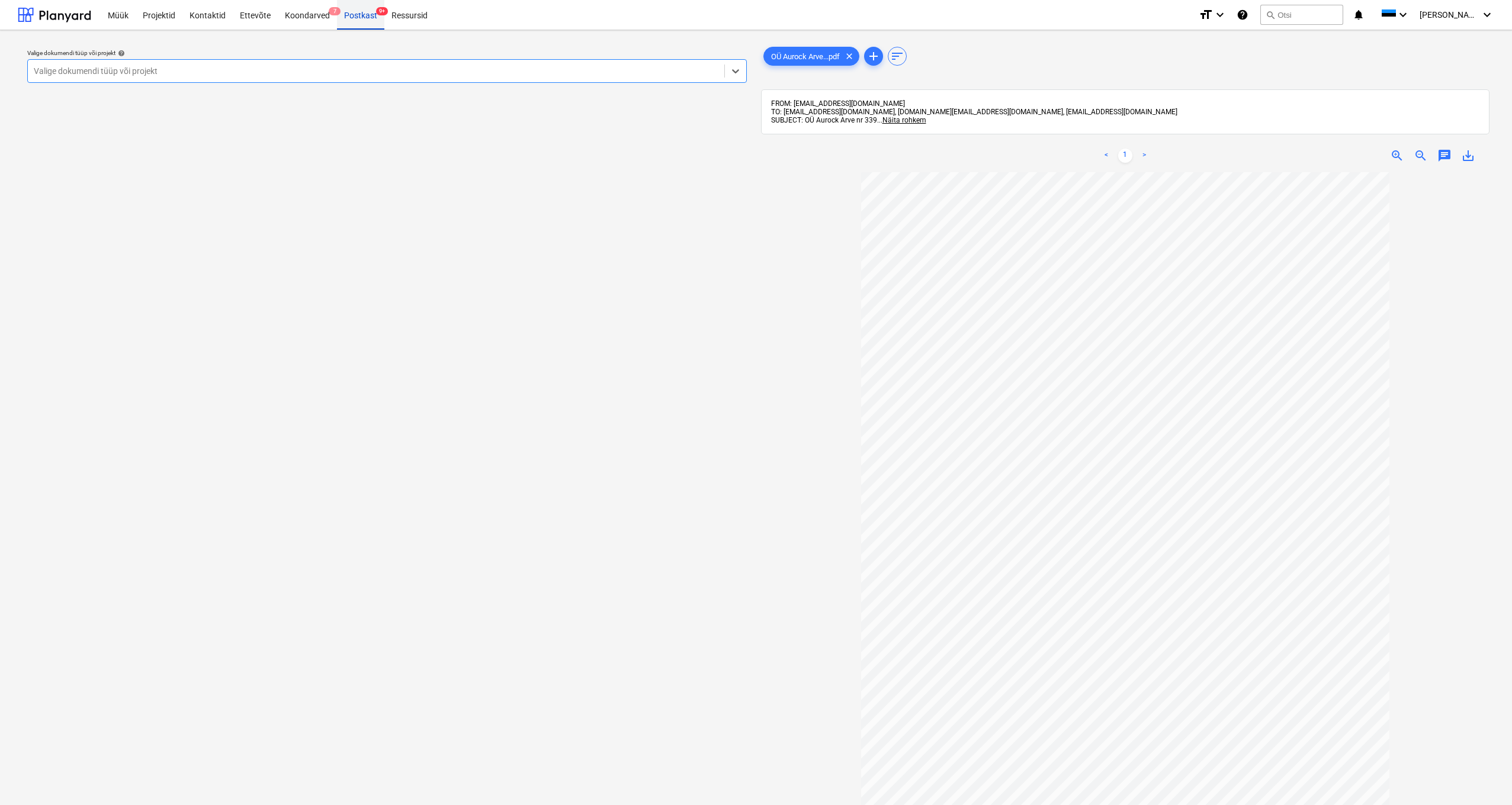
click at [358, 15] on div "Postkast 9+" at bounding box center [360, 14] width 47 height 30
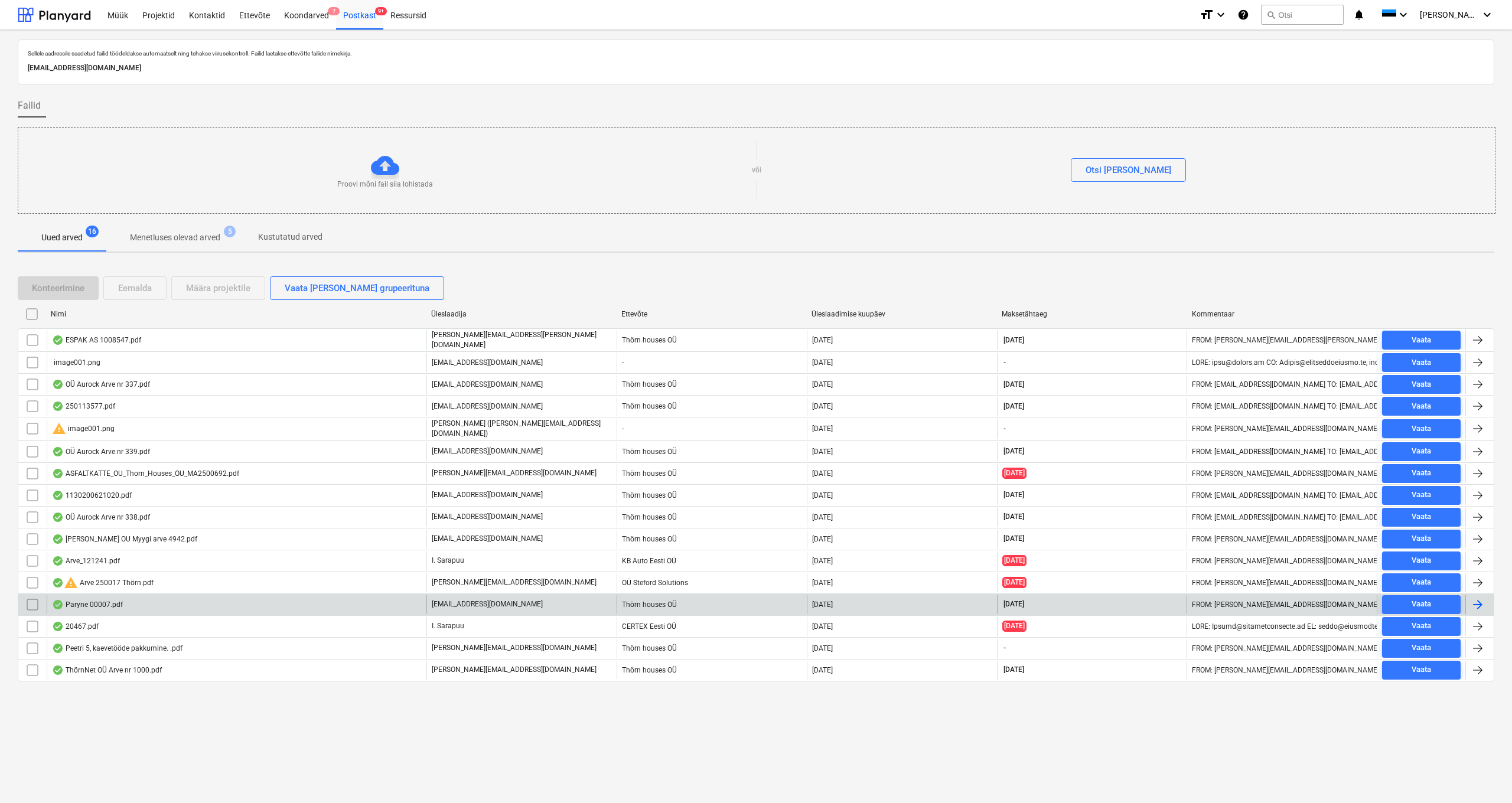
click at [105, 600] on div "Paryne 00007.pdf" at bounding box center [87, 604] width 71 height 9
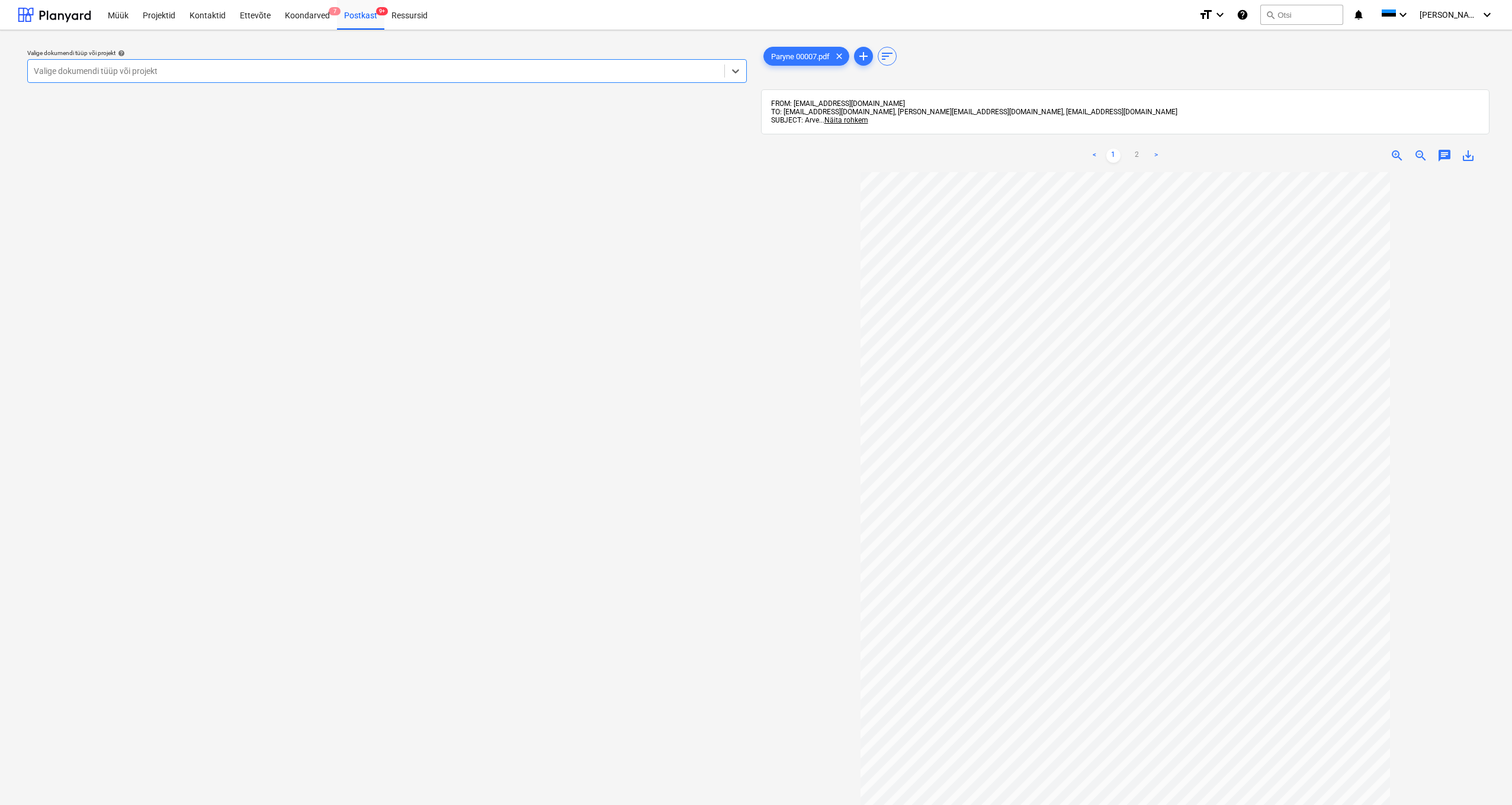
click at [67, 71] on div "Valige dokumendi tüüp või projekt" at bounding box center [376, 71] width 685 height 9
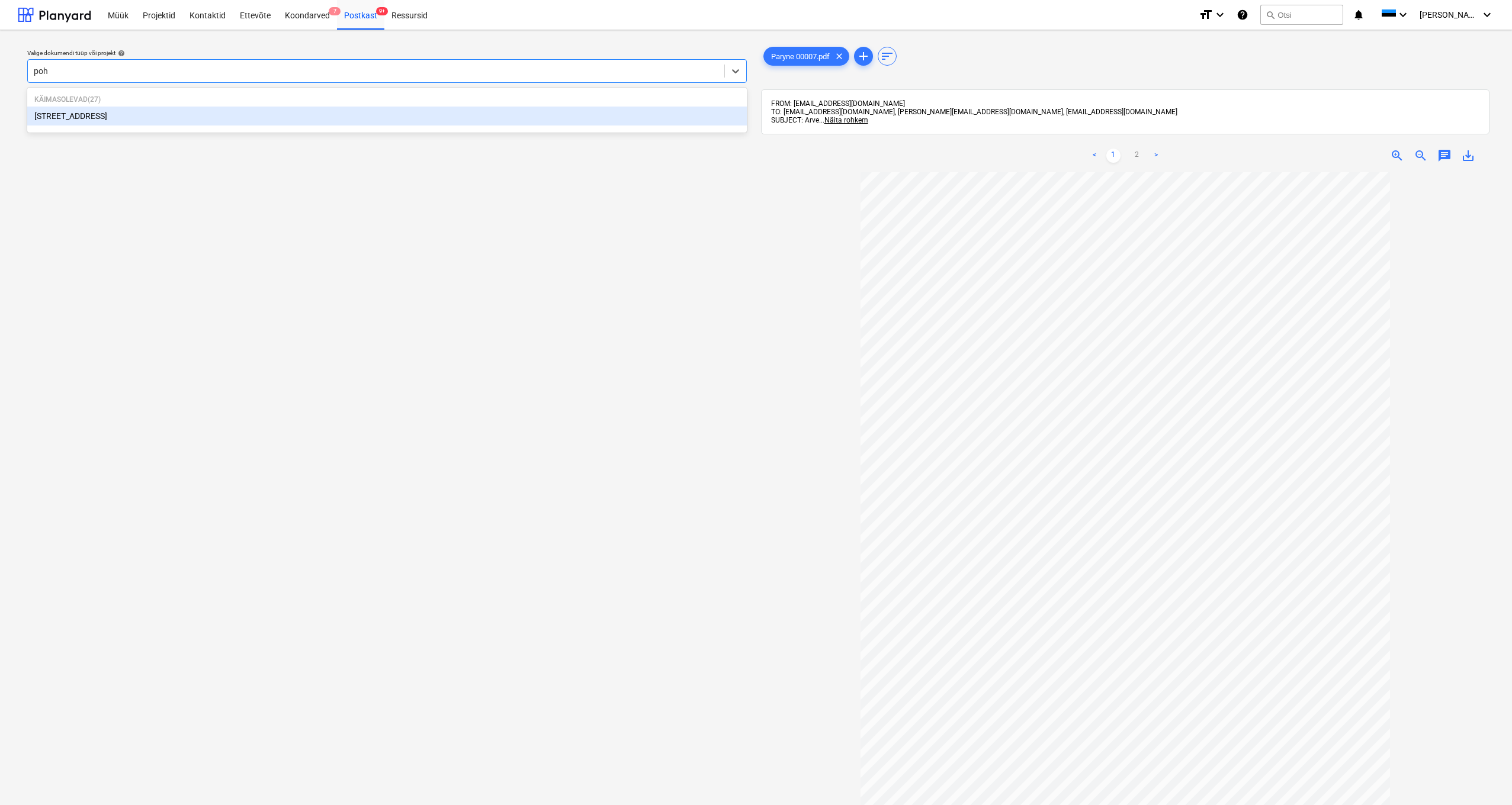
type input "[PERSON_NAME]"
click at [60, 115] on div "[STREET_ADDRESS]" at bounding box center [387, 116] width 720 height 19
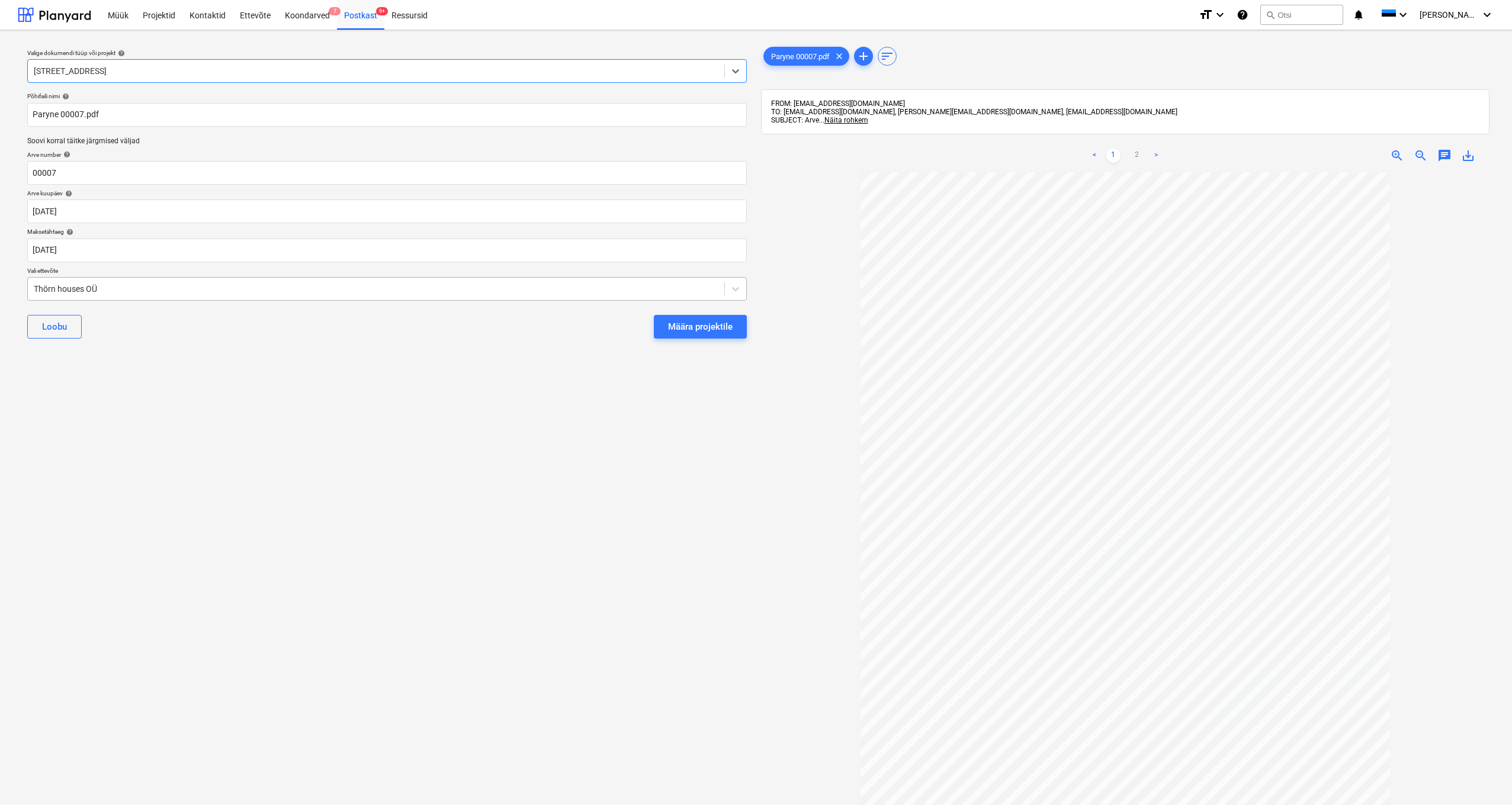
drag, startPoint x: 34, startPoint y: 286, endPoint x: 52, endPoint y: 285, distance: 18.0
click at [34, 286] on div "Thörn houses OÜ" at bounding box center [376, 289] width 685 height 9
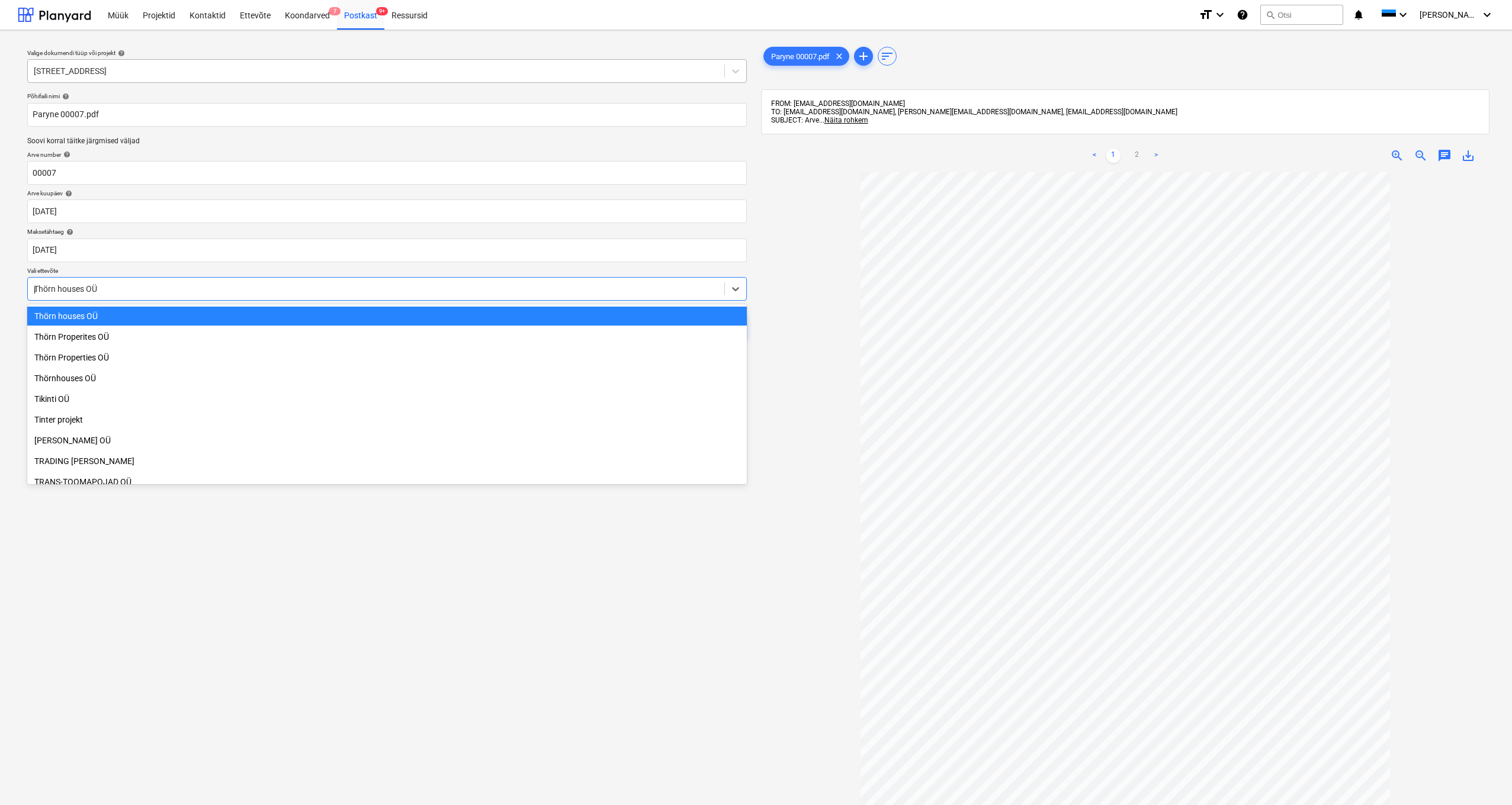
scroll to position [2060, 0]
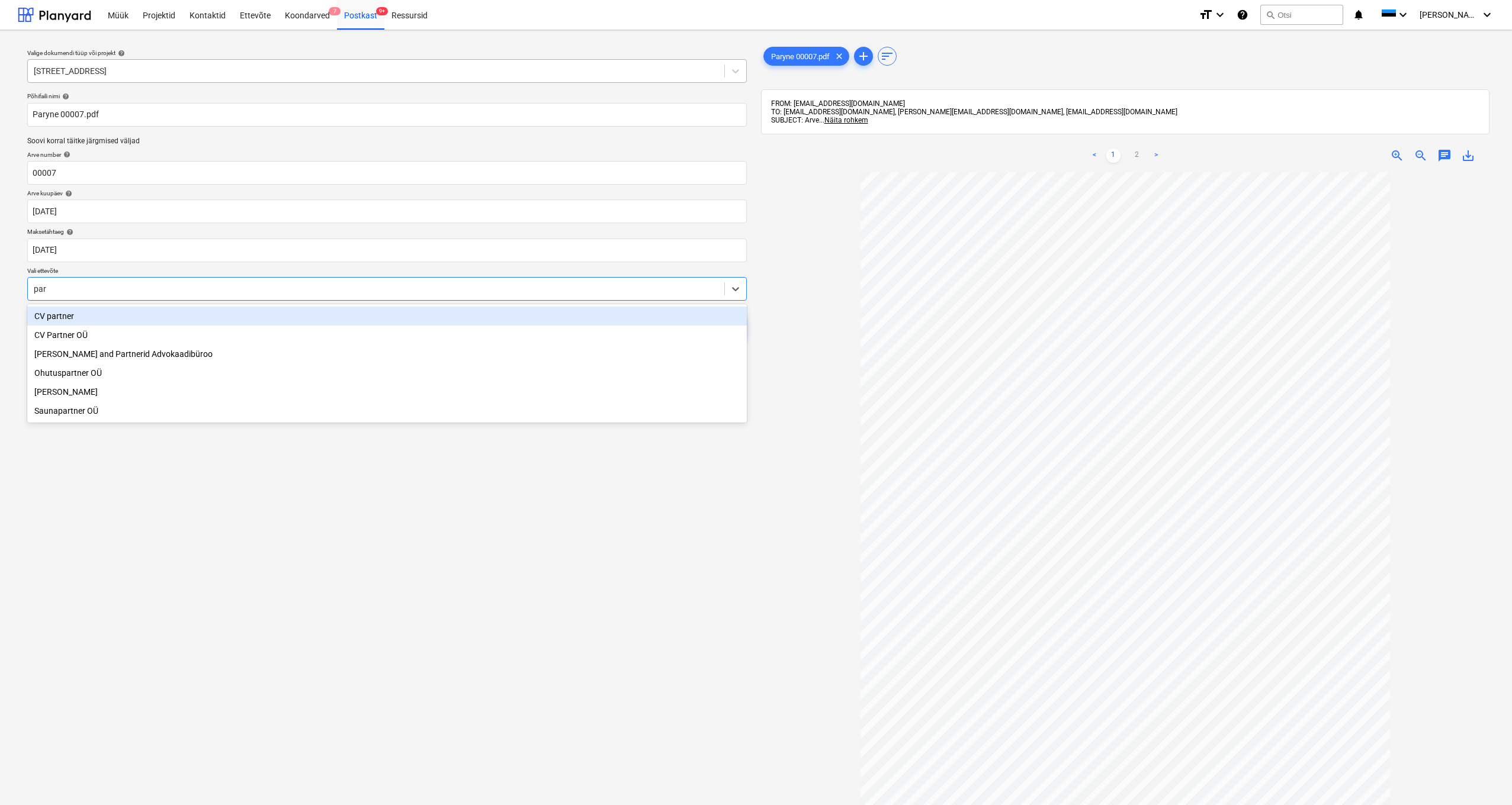
type input "pary"
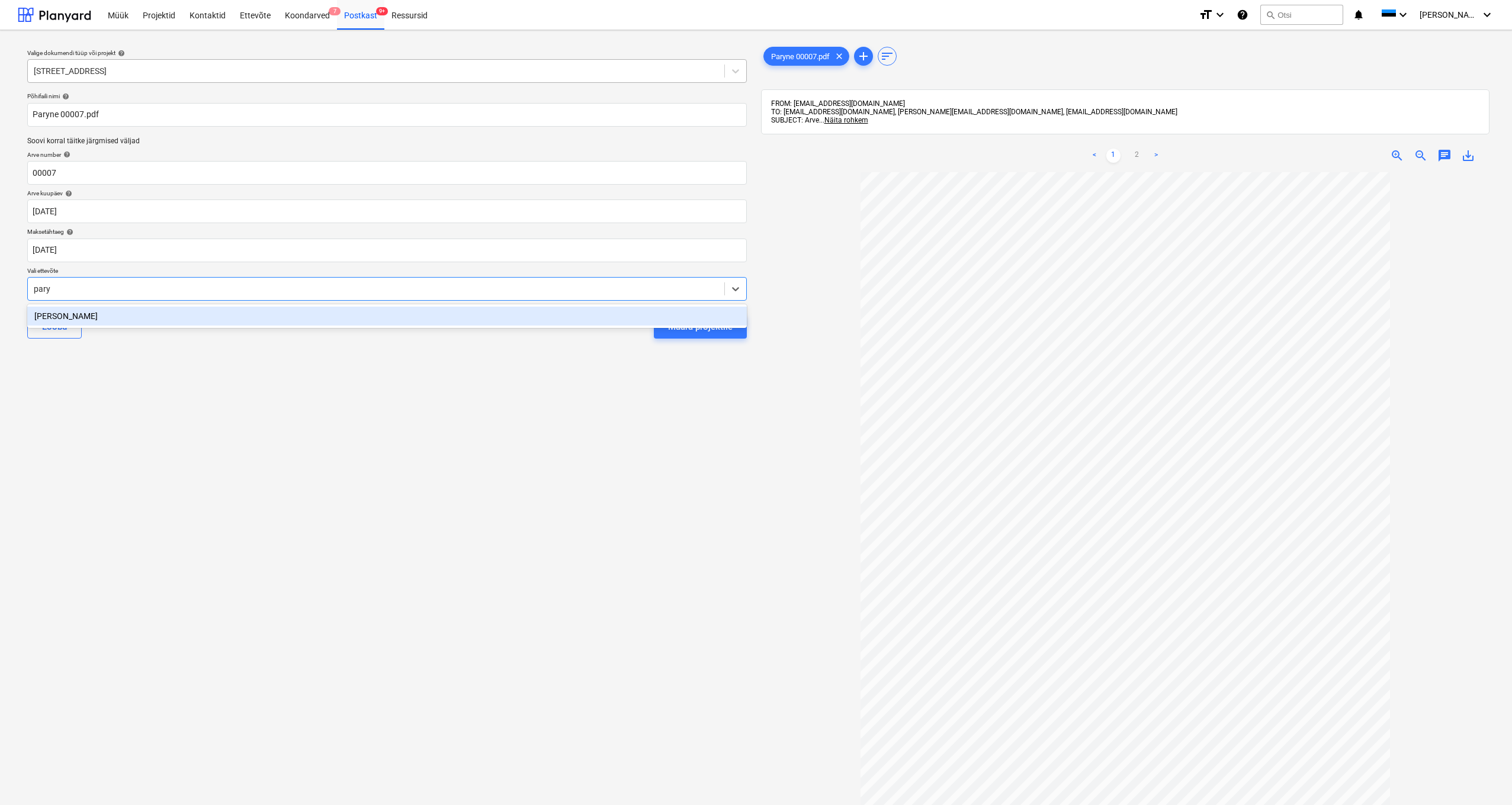
drag, startPoint x: 59, startPoint y: 315, endPoint x: 80, endPoint y: 311, distance: 21.4
click at [59, 315] on div "[PERSON_NAME]" at bounding box center [387, 316] width 720 height 19
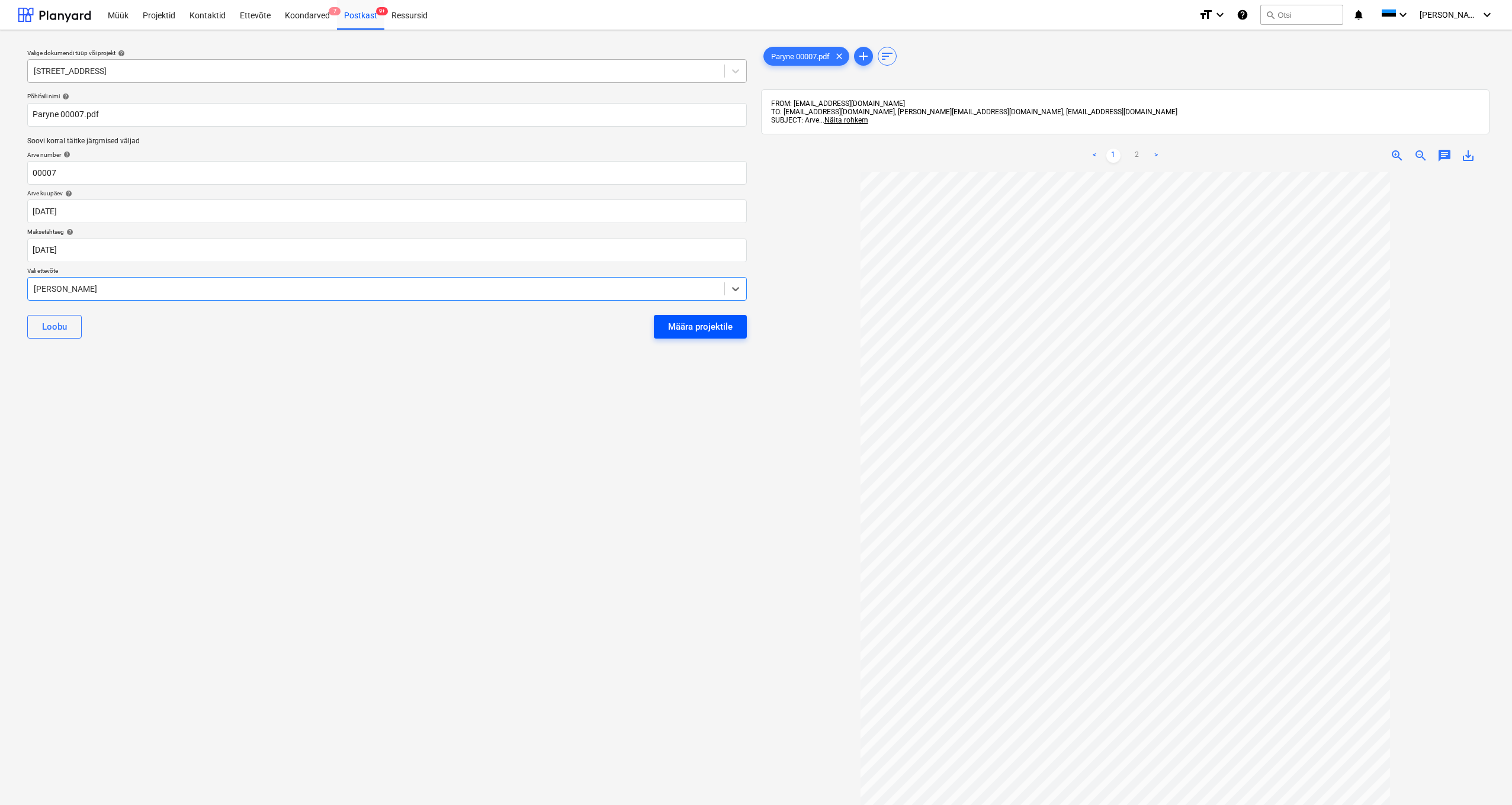
click at [685, 325] on div "Määra projektile" at bounding box center [700, 327] width 65 height 15
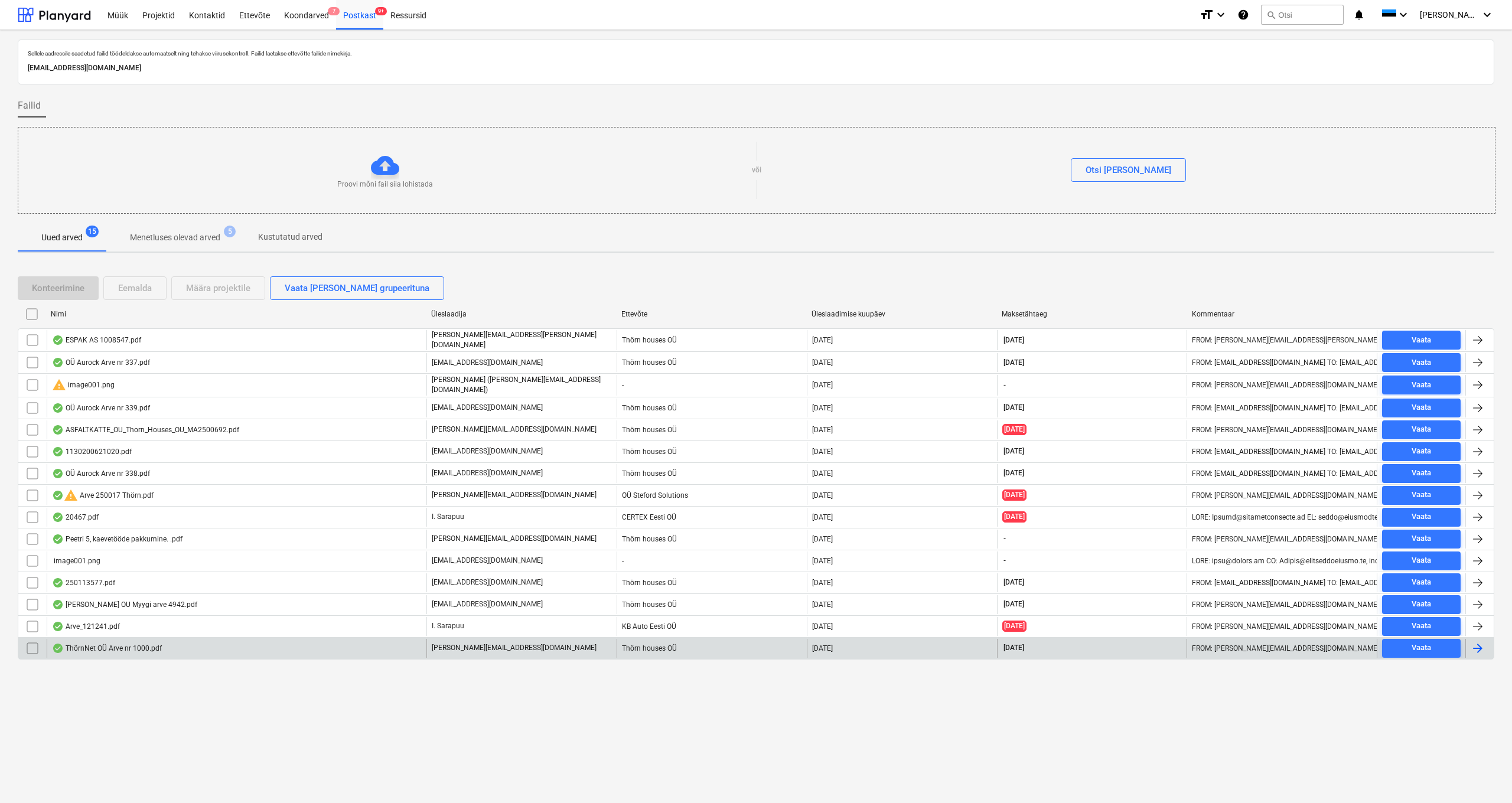
click at [101, 644] on div "ThörnNet OÜ Arve nr 1000.pdf" at bounding box center [107, 648] width 110 height 9
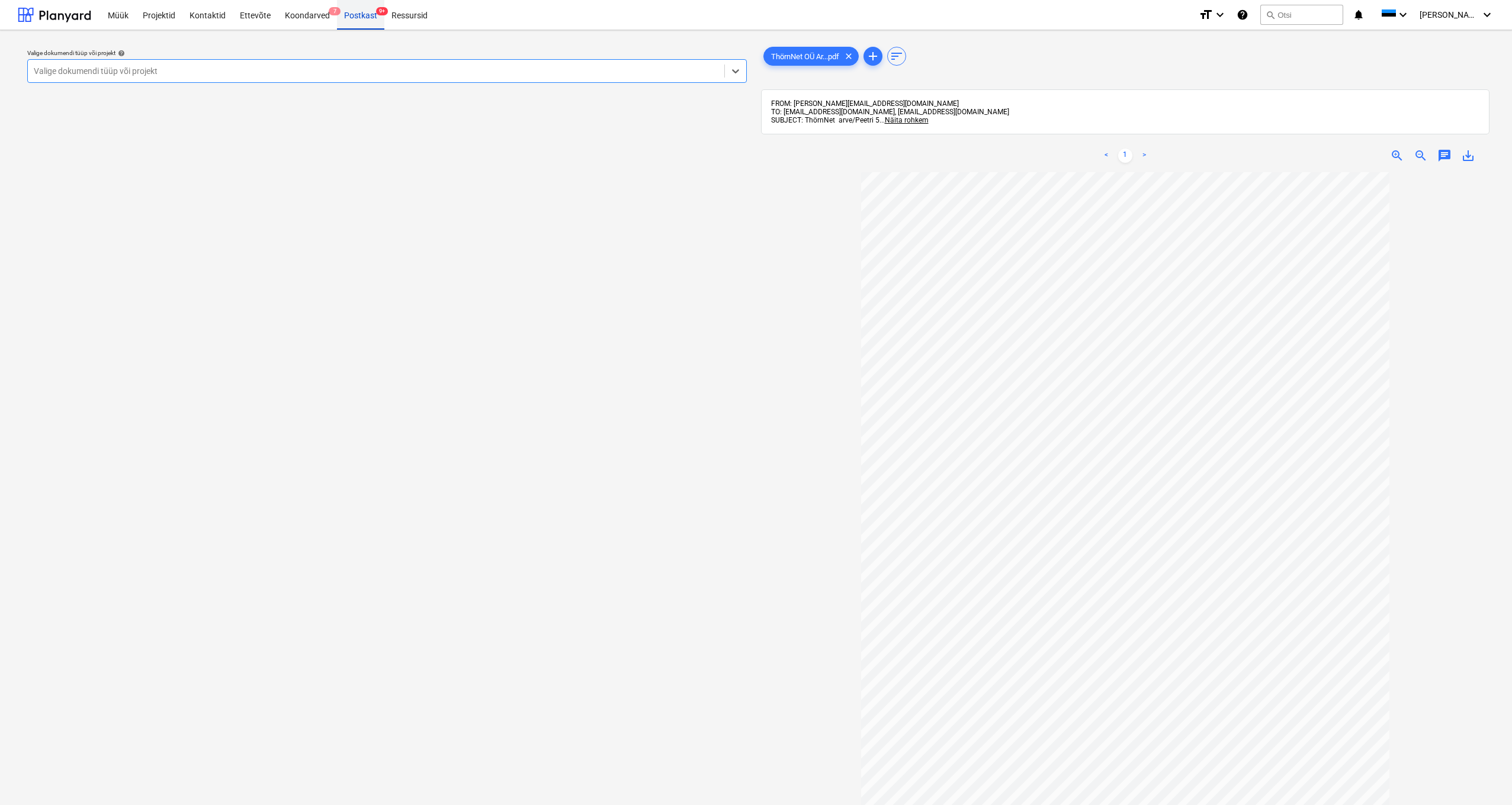
click at [366, 16] on div "Postkast 9+" at bounding box center [360, 14] width 47 height 30
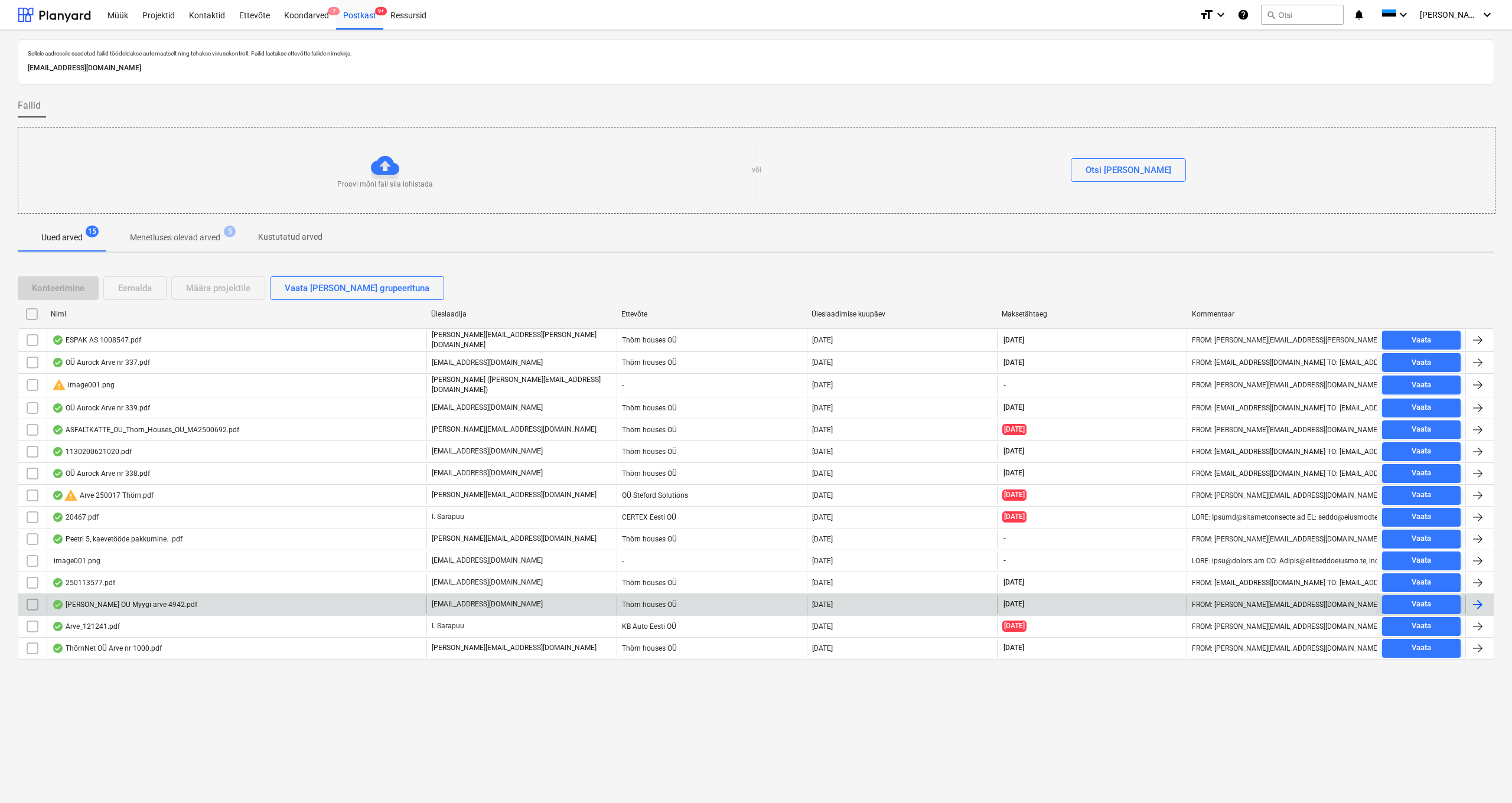
click at [86, 605] on div "[PERSON_NAME] OU Myygi arve 4942.pdf" at bounding box center [125, 604] width 145 height 9
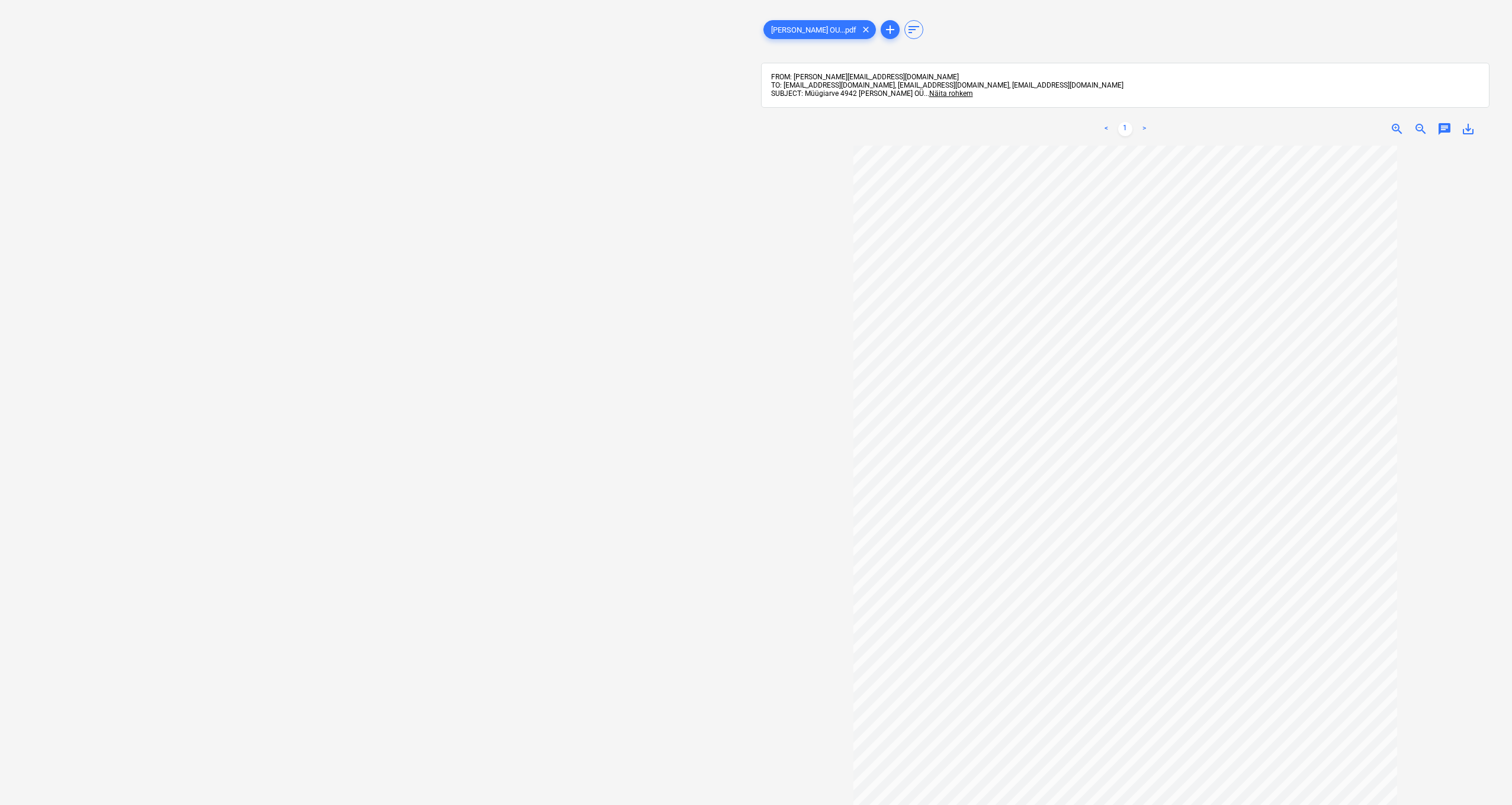
scroll to position [47, 0]
click at [930, 94] on span "Näita rohkem" at bounding box center [951, 94] width 44 height 8
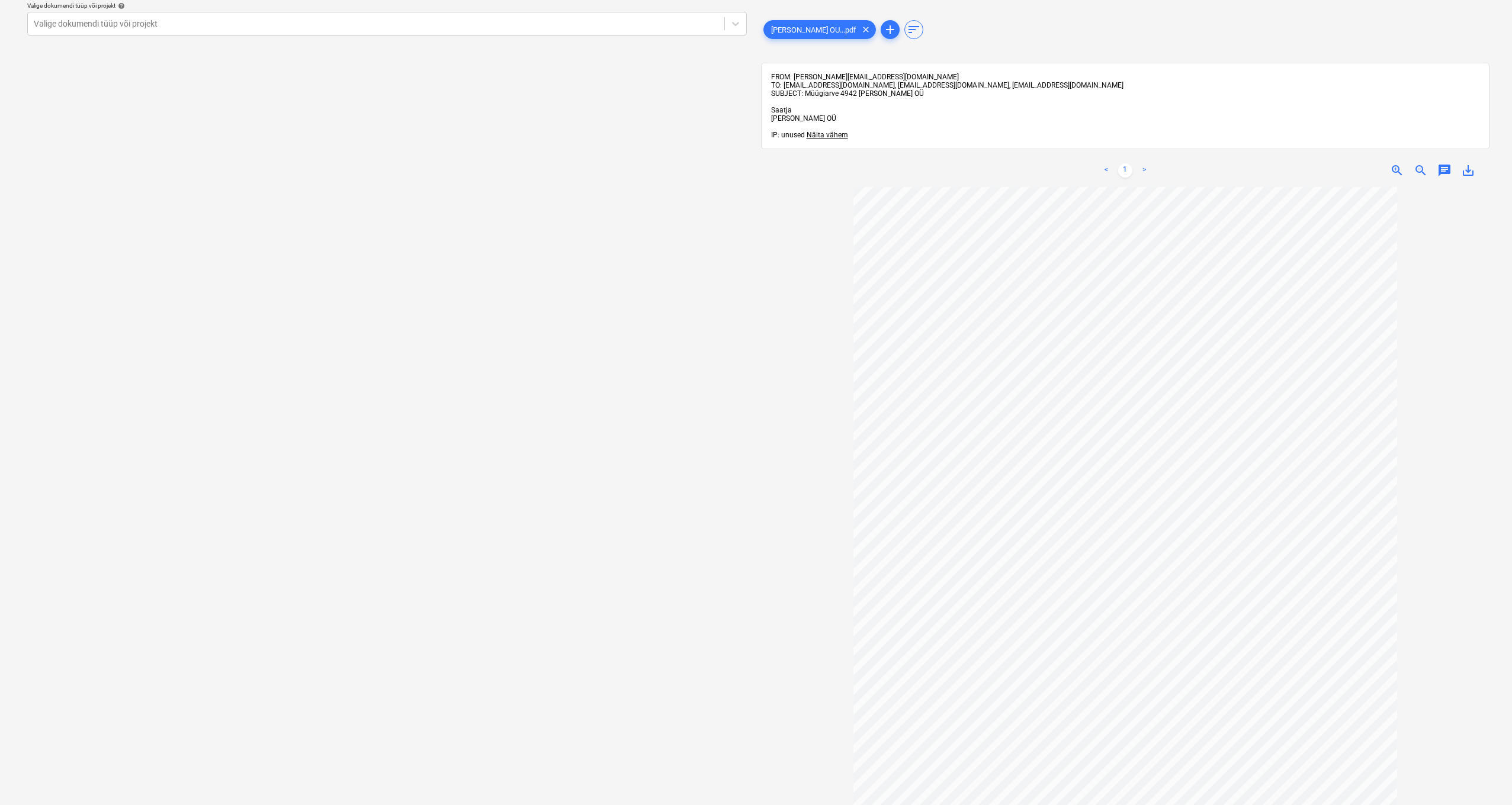
scroll to position [0, 0]
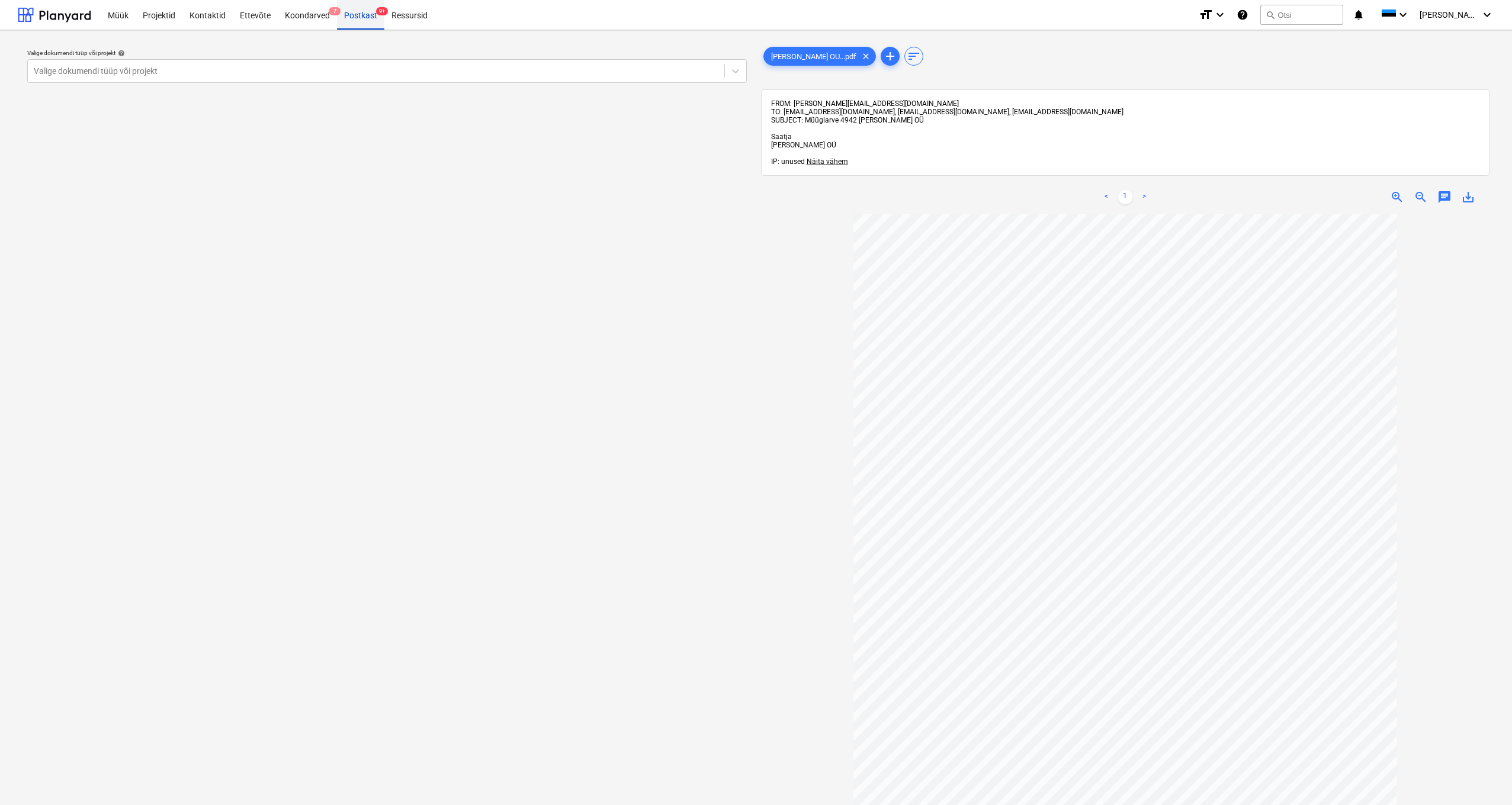
click at [357, 11] on div "Postkast 9+" at bounding box center [360, 14] width 47 height 30
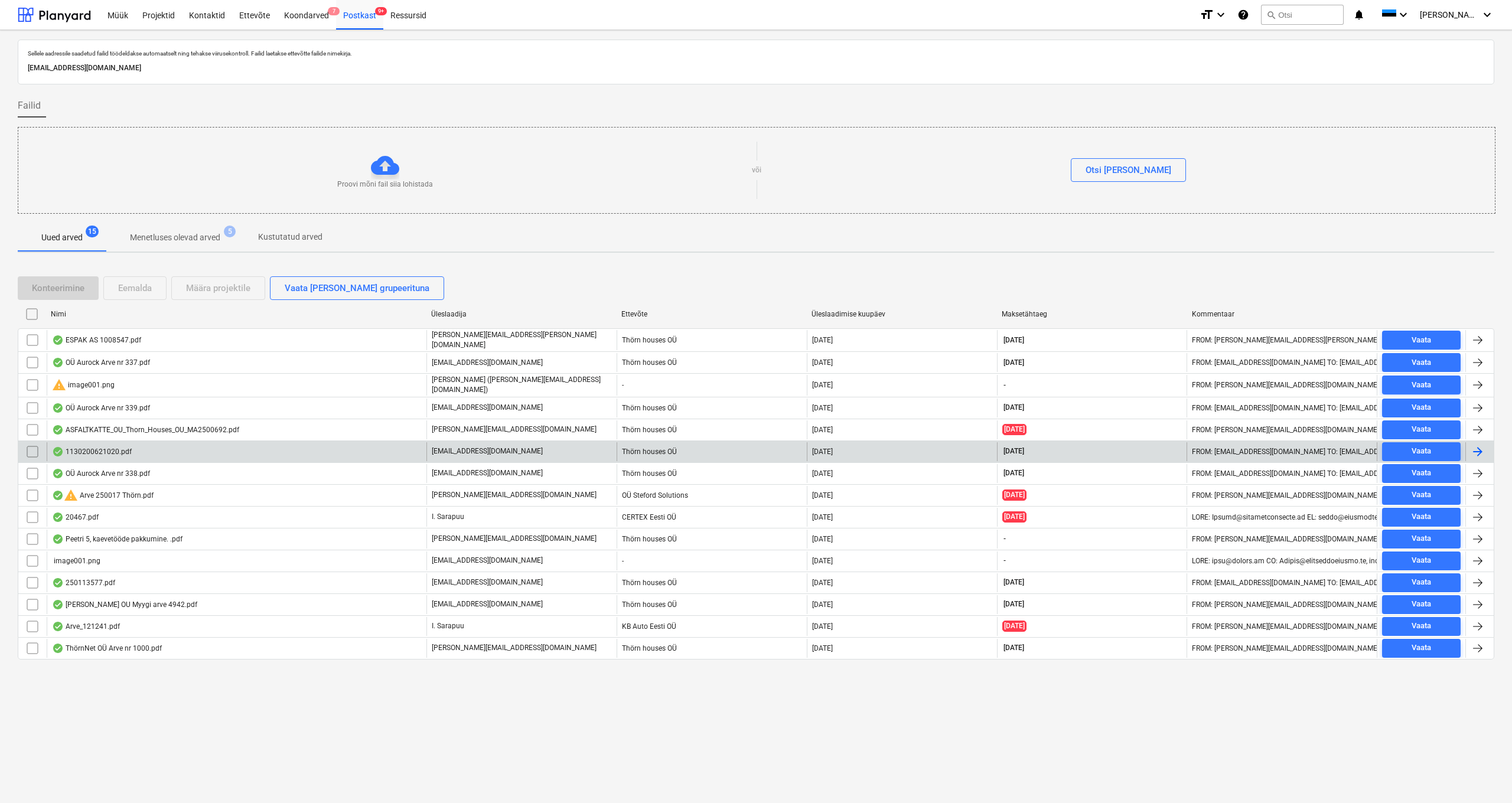
click at [107, 450] on div "1130200621020.pdf" at bounding box center [92, 452] width 80 height 9
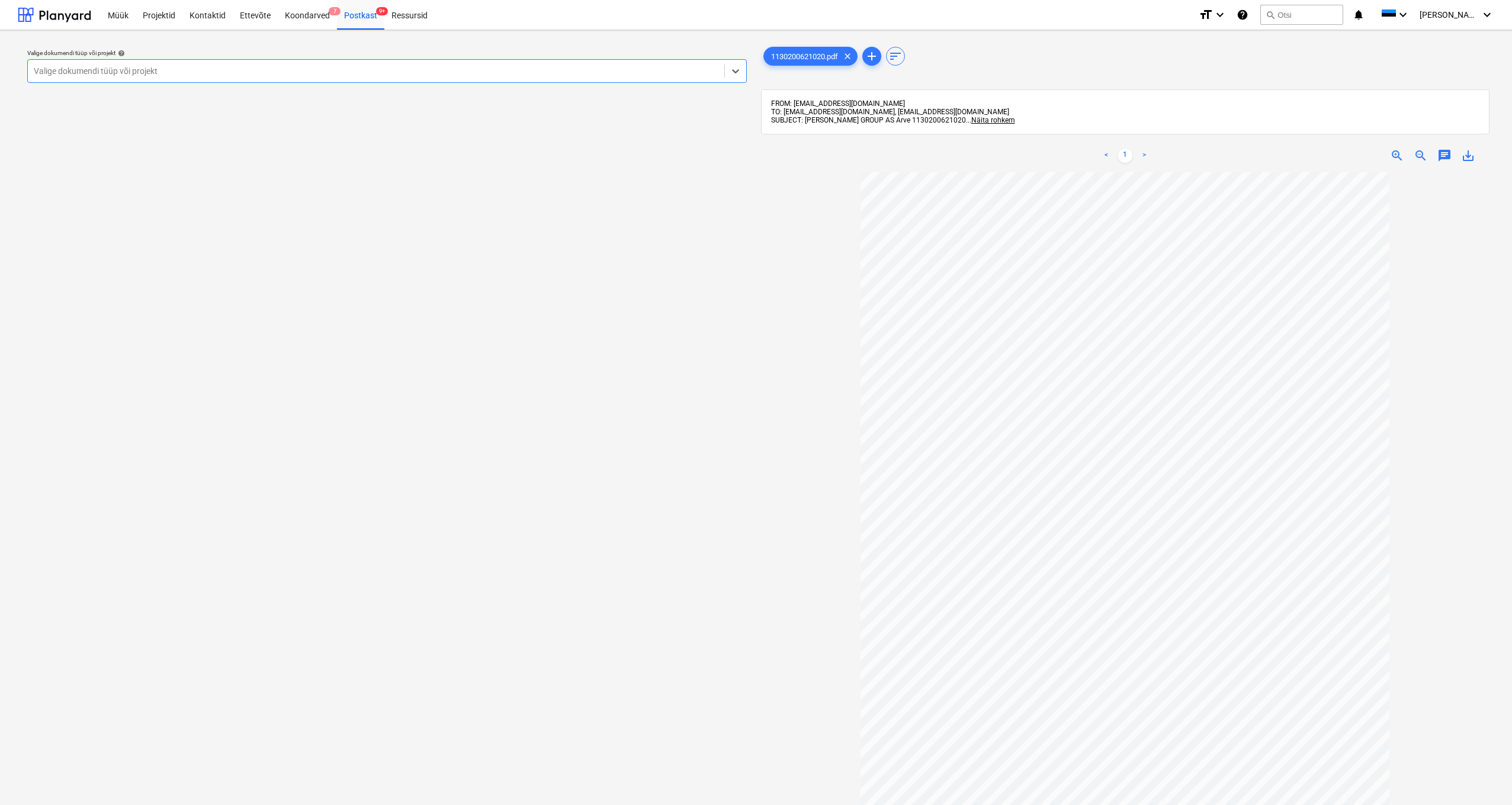
click at [57, 71] on div "Valige dokumendi tüüp või projekt" at bounding box center [376, 71] width 685 height 9
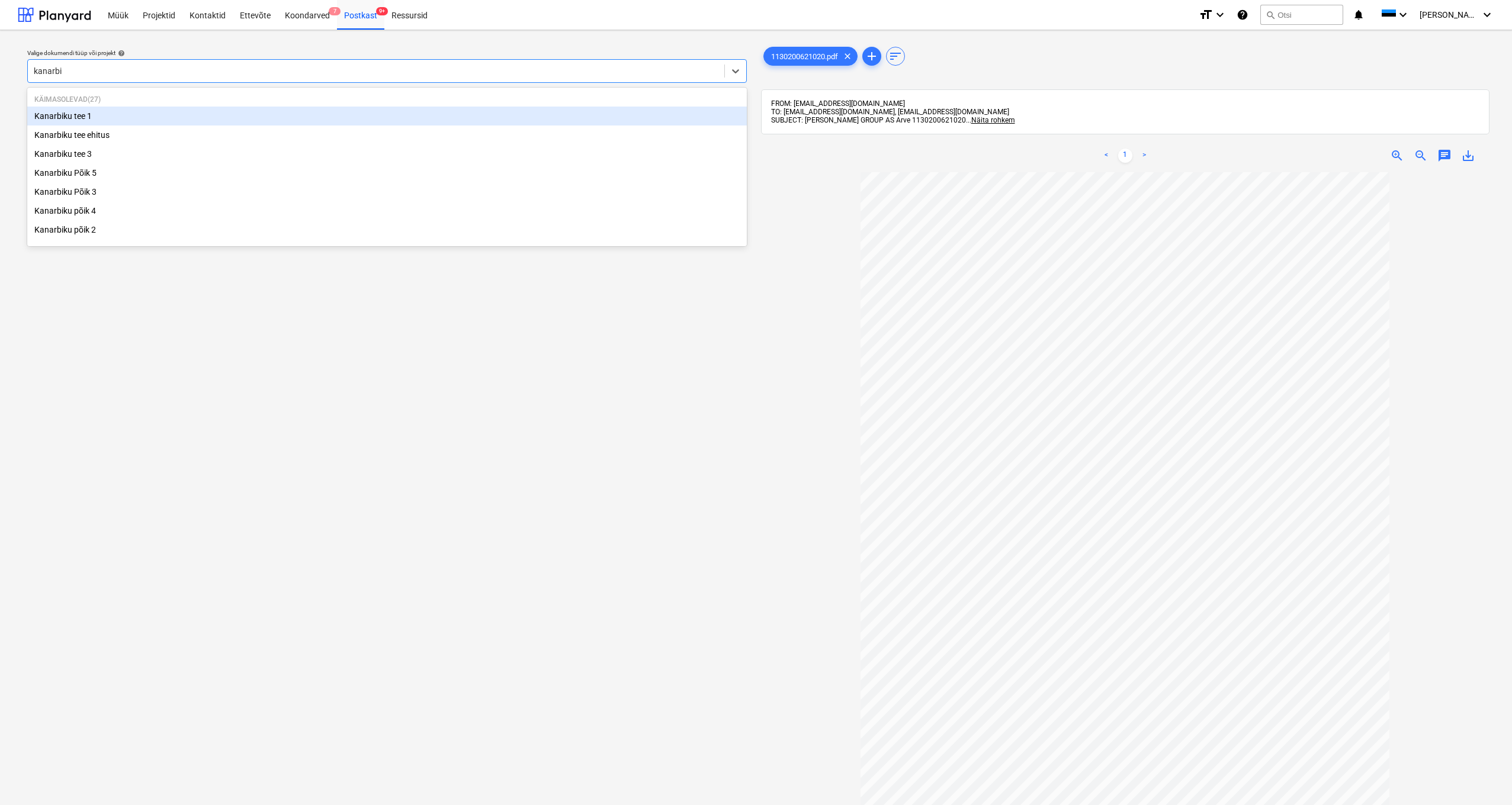
type input "kanarbik"
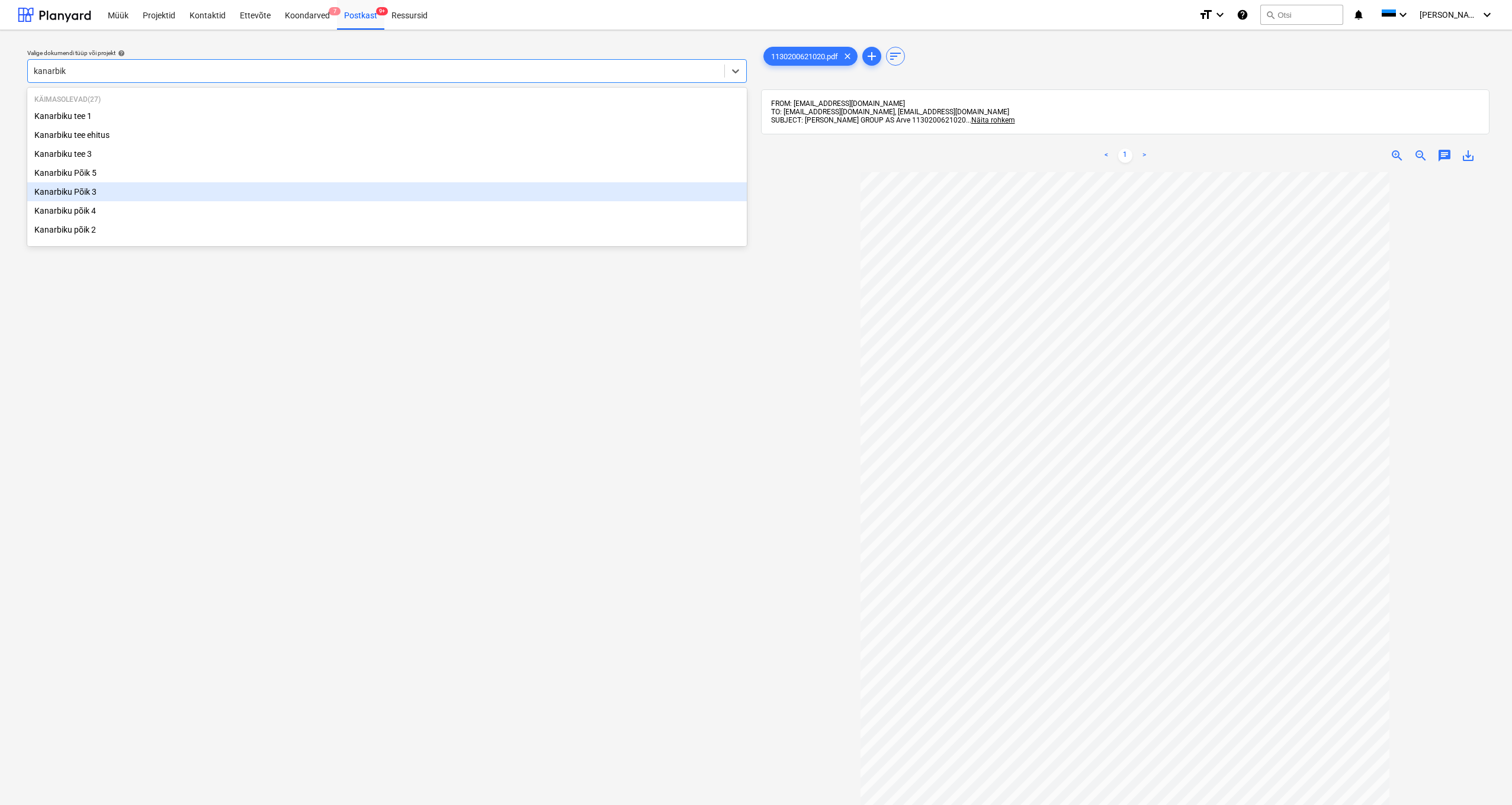
click at [90, 194] on div "Kanarbiku Põik 3" at bounding box center [387, 192] width 720 height 19
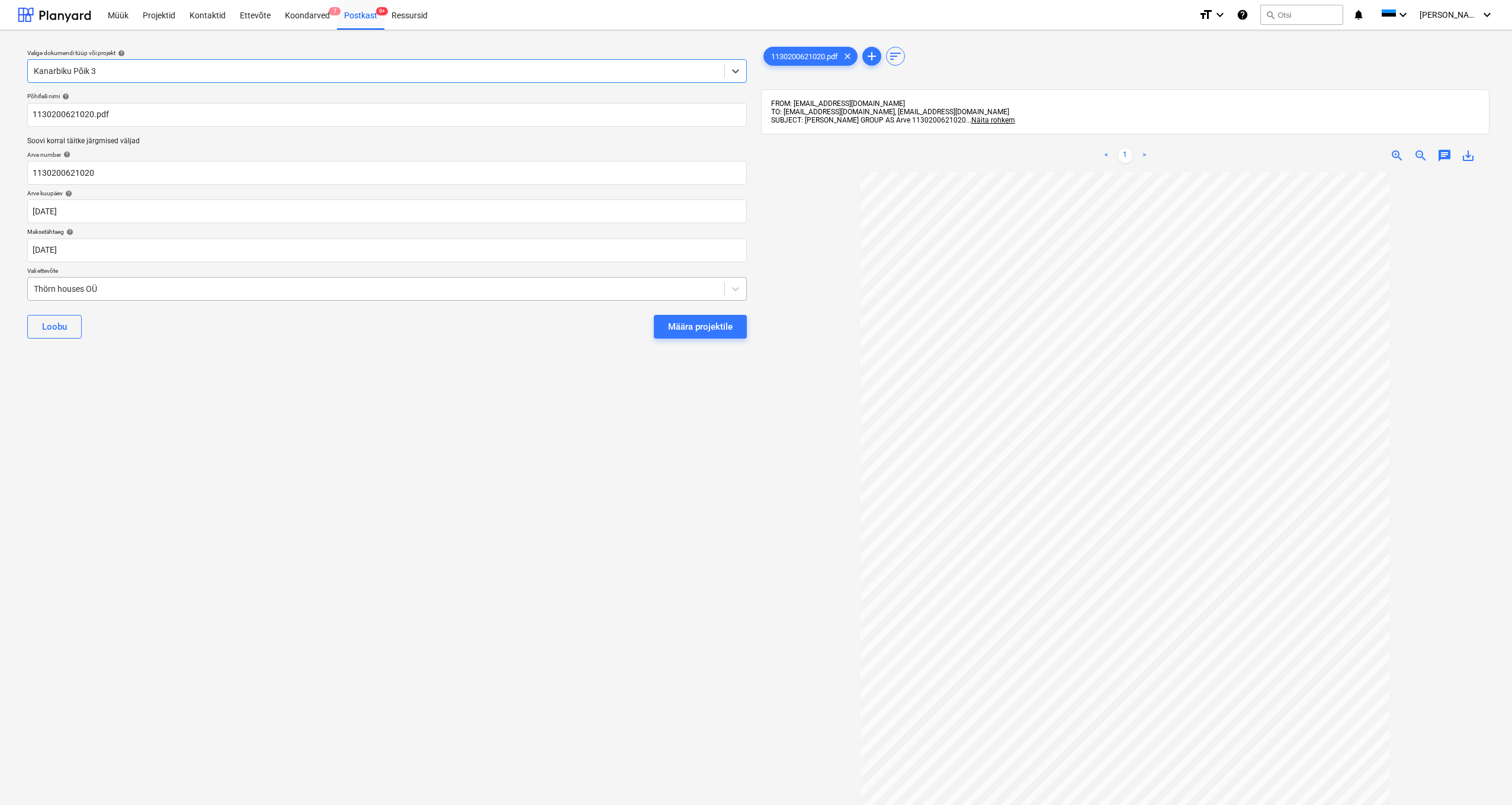
click at [32, 287] on div "Thörn houses OÜ" at bounding box center [376, 289] width 696 height 17
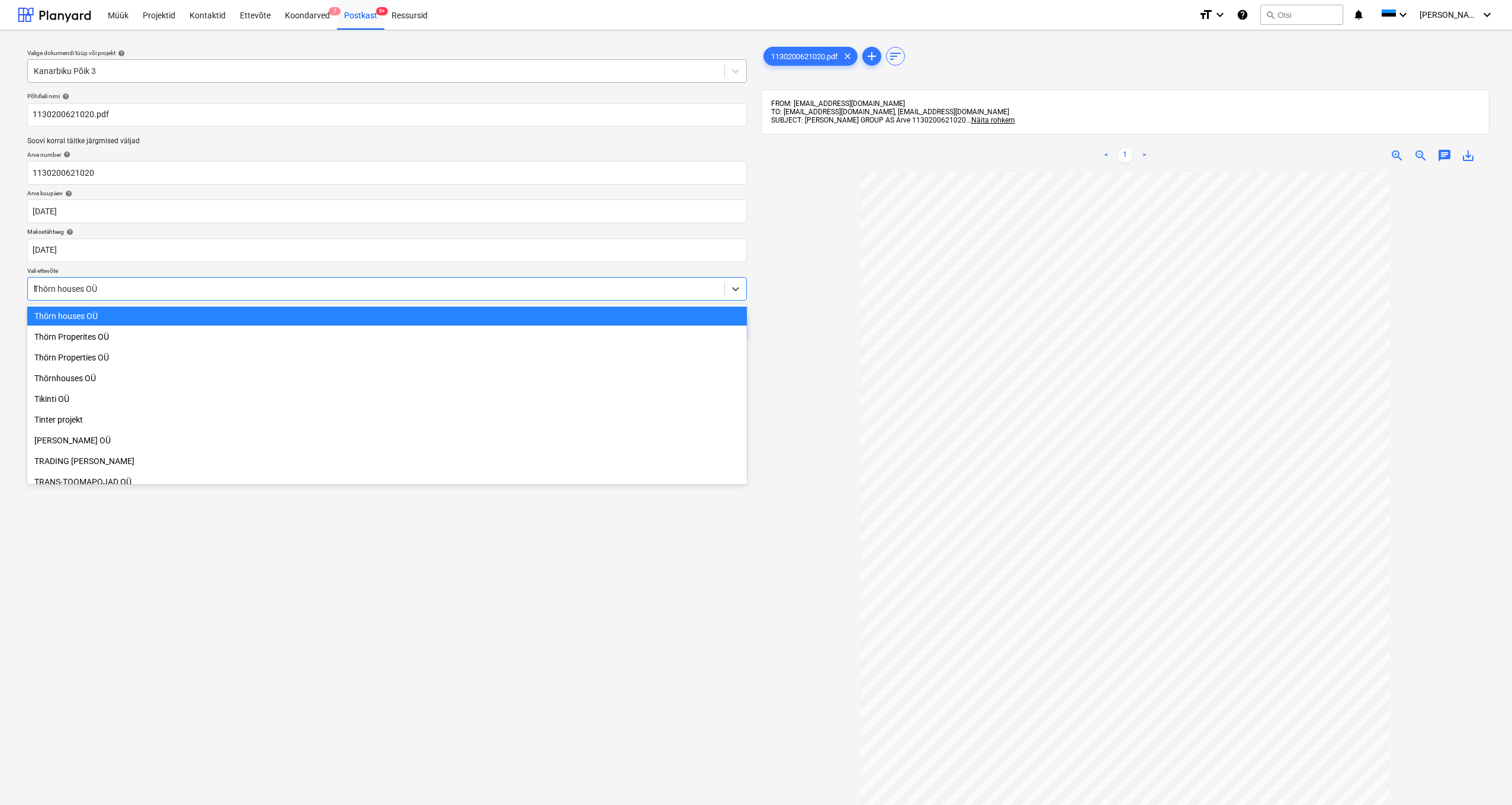
scroll to position [776, 0]
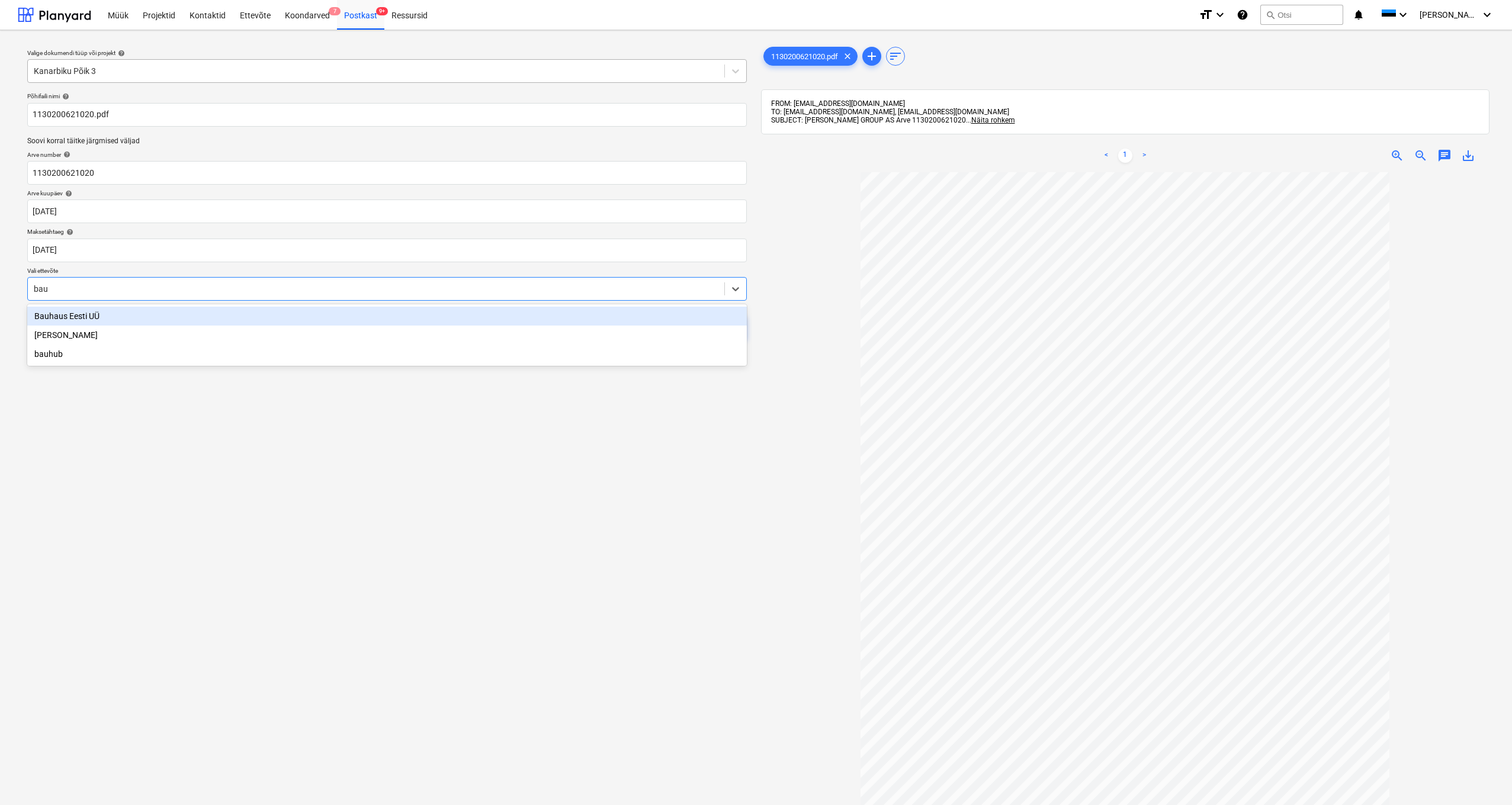
type input "bauh"
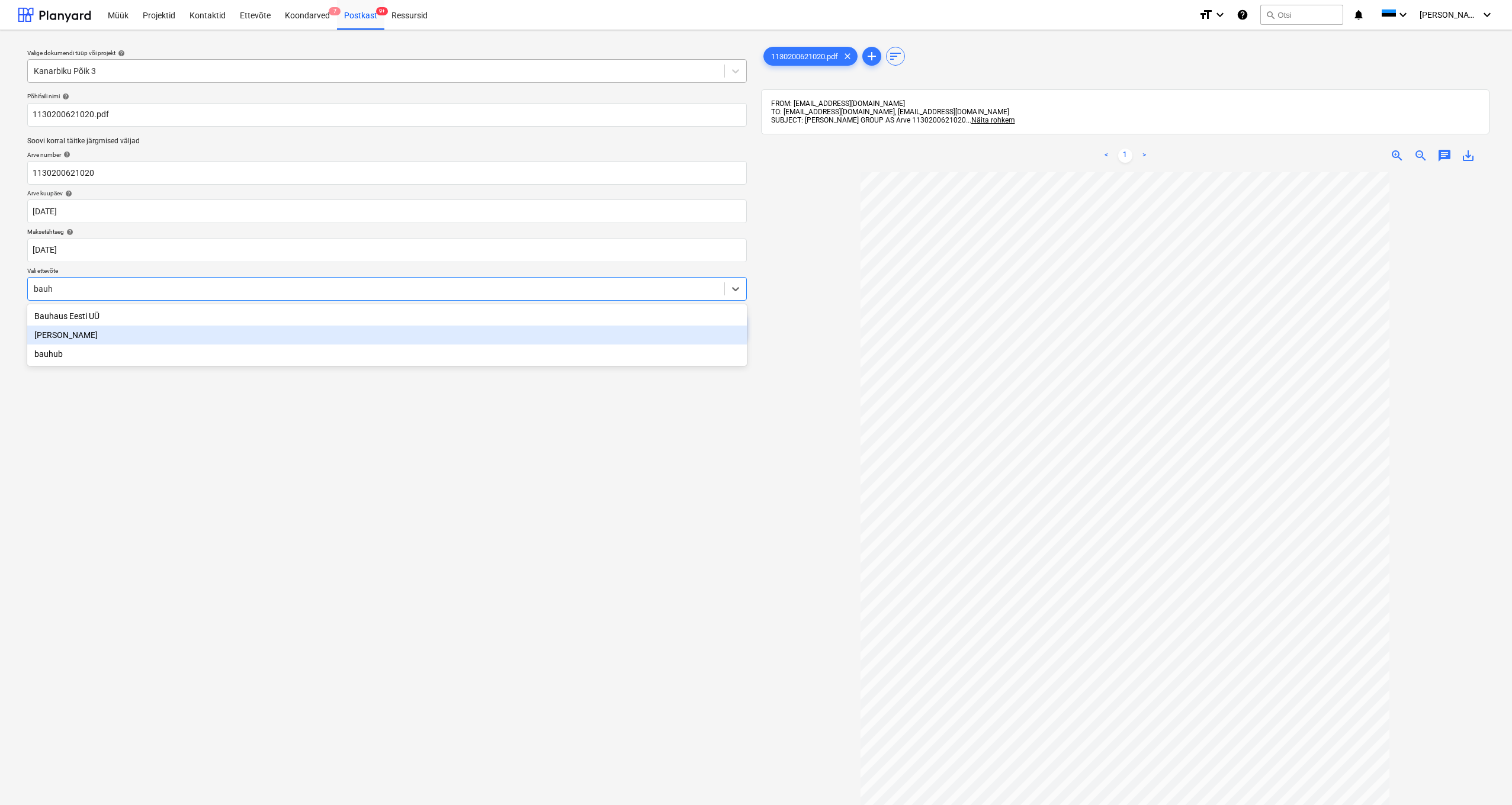
click at [49, 339] on div "[PERSON_NAME]" at bounding box center [387, 335] width 720 height 19
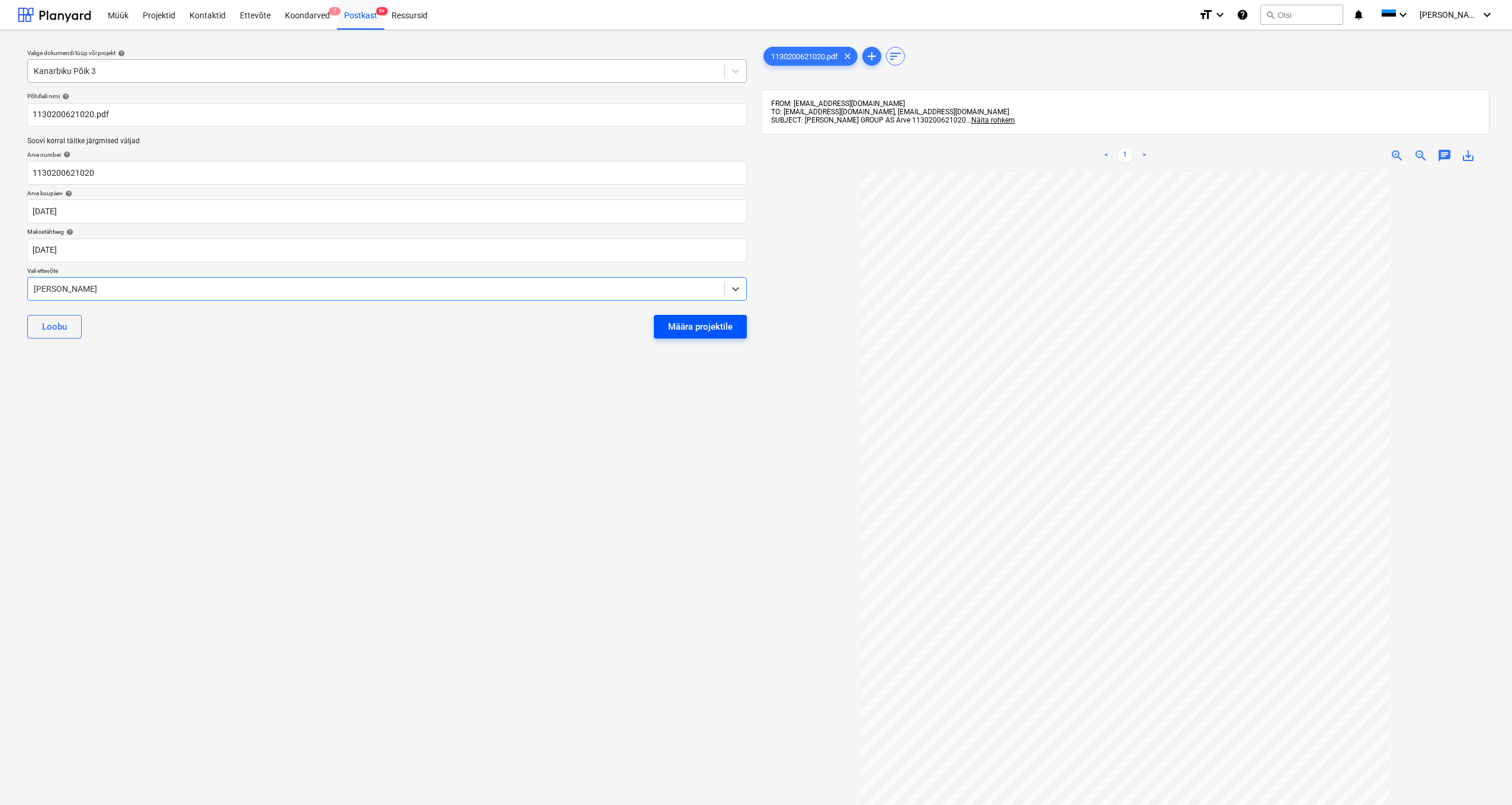
click at [695, 324] on div "Määra projektile" at bounding box center [700, 327] width 65 height 15
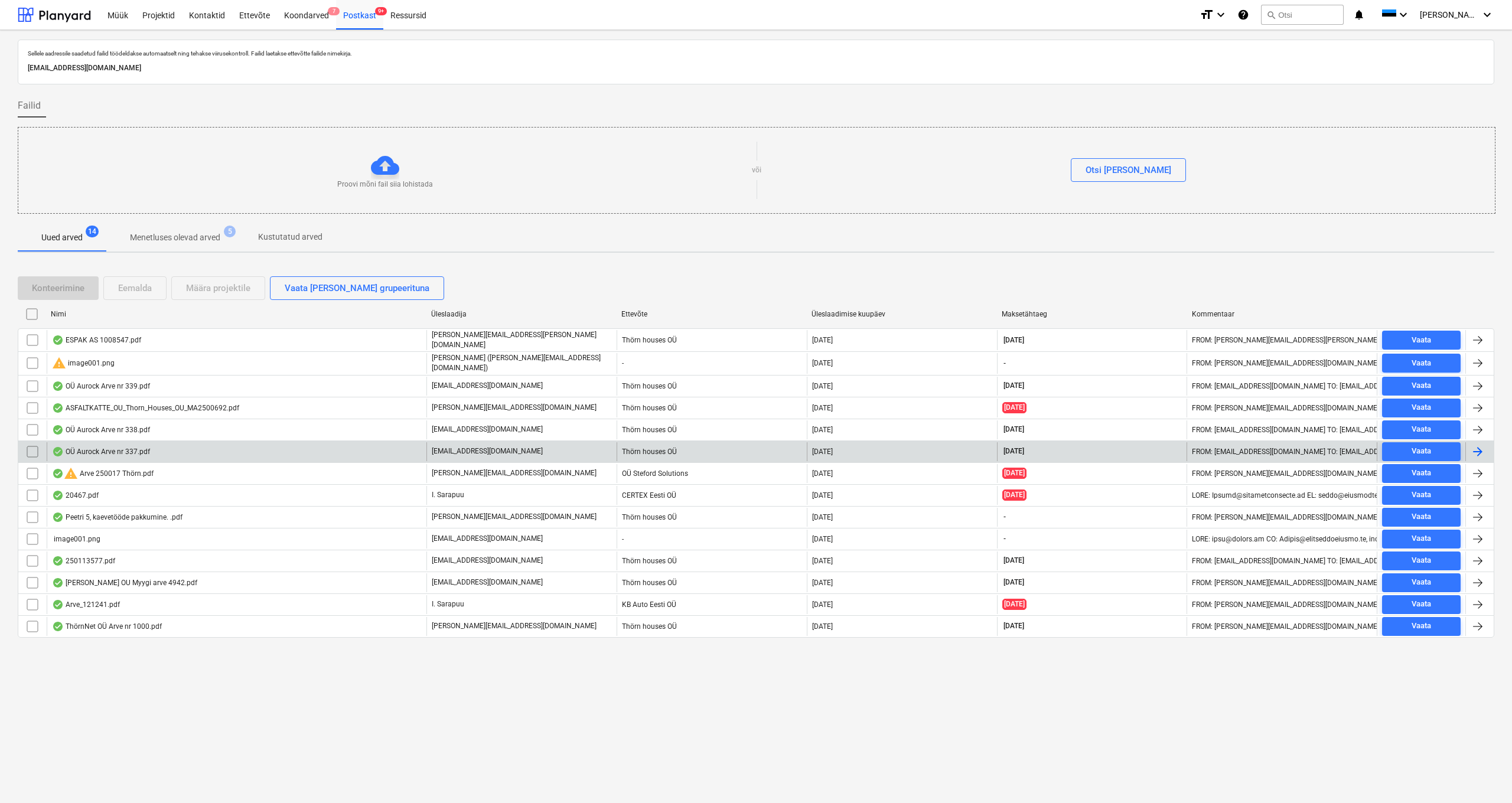
click at [107, 447] on div "OÜ Aurock Arve nr 337.pdf" at bounding box center [101, 452] width 98 height 9
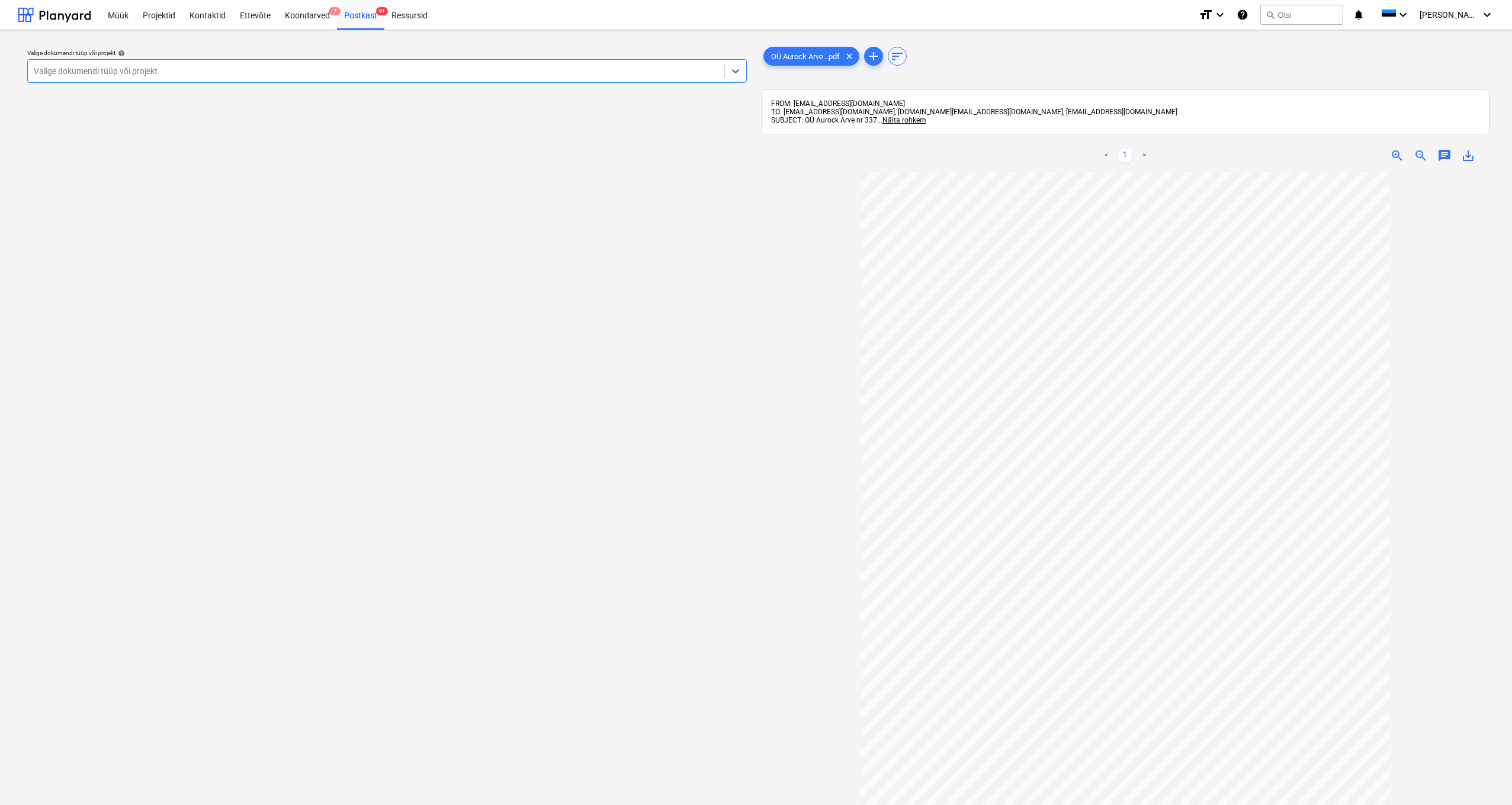
click at [99, 66] on div "Valige dokumendi tüüp või projekt" at bounding box center [376, 71] width 685 height 9
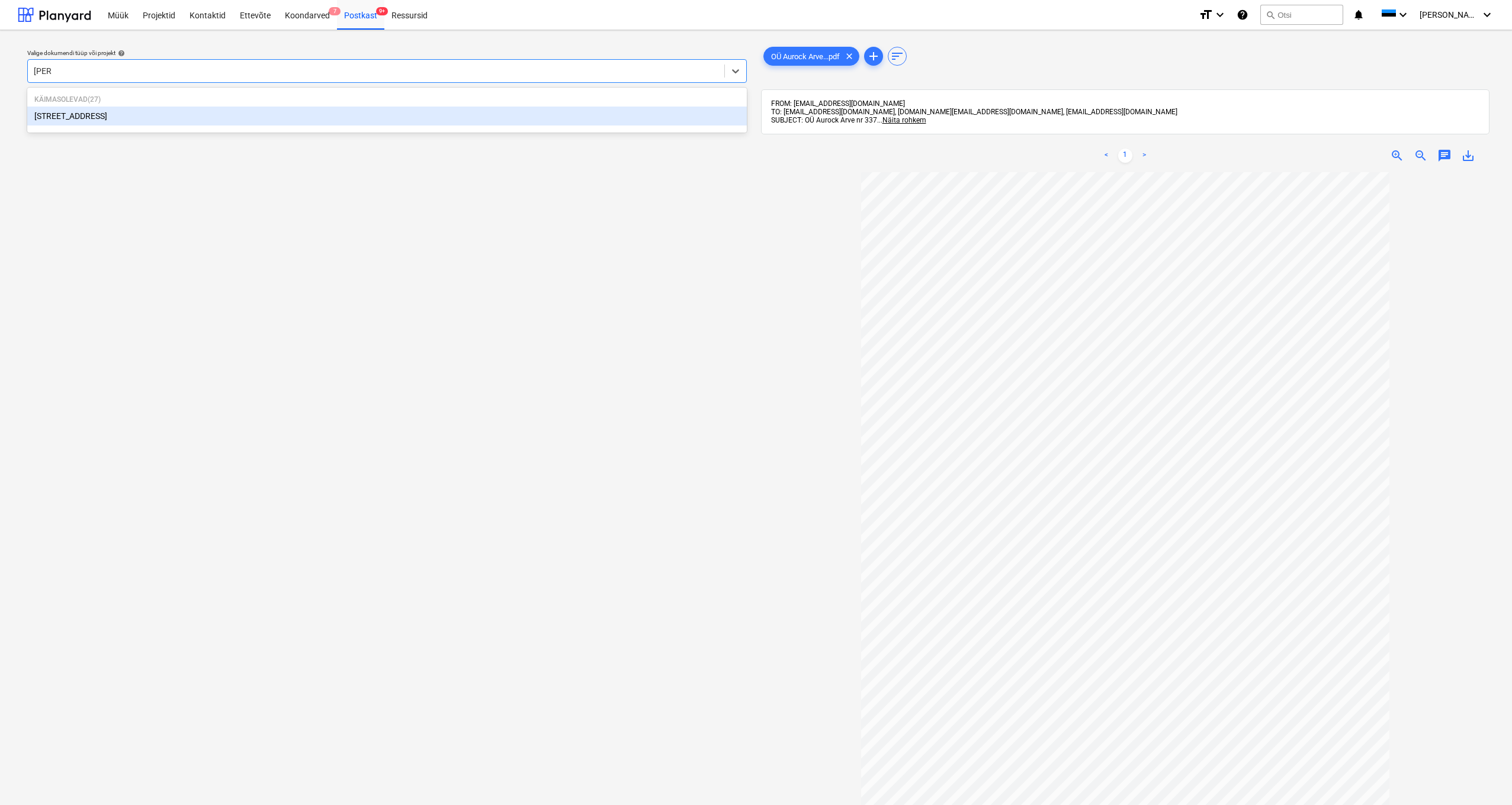
type input "pohla"
click at [75, 118] on div "[STREET_ADDRESS]" at bounding box center [387, 116] width 720 height 19
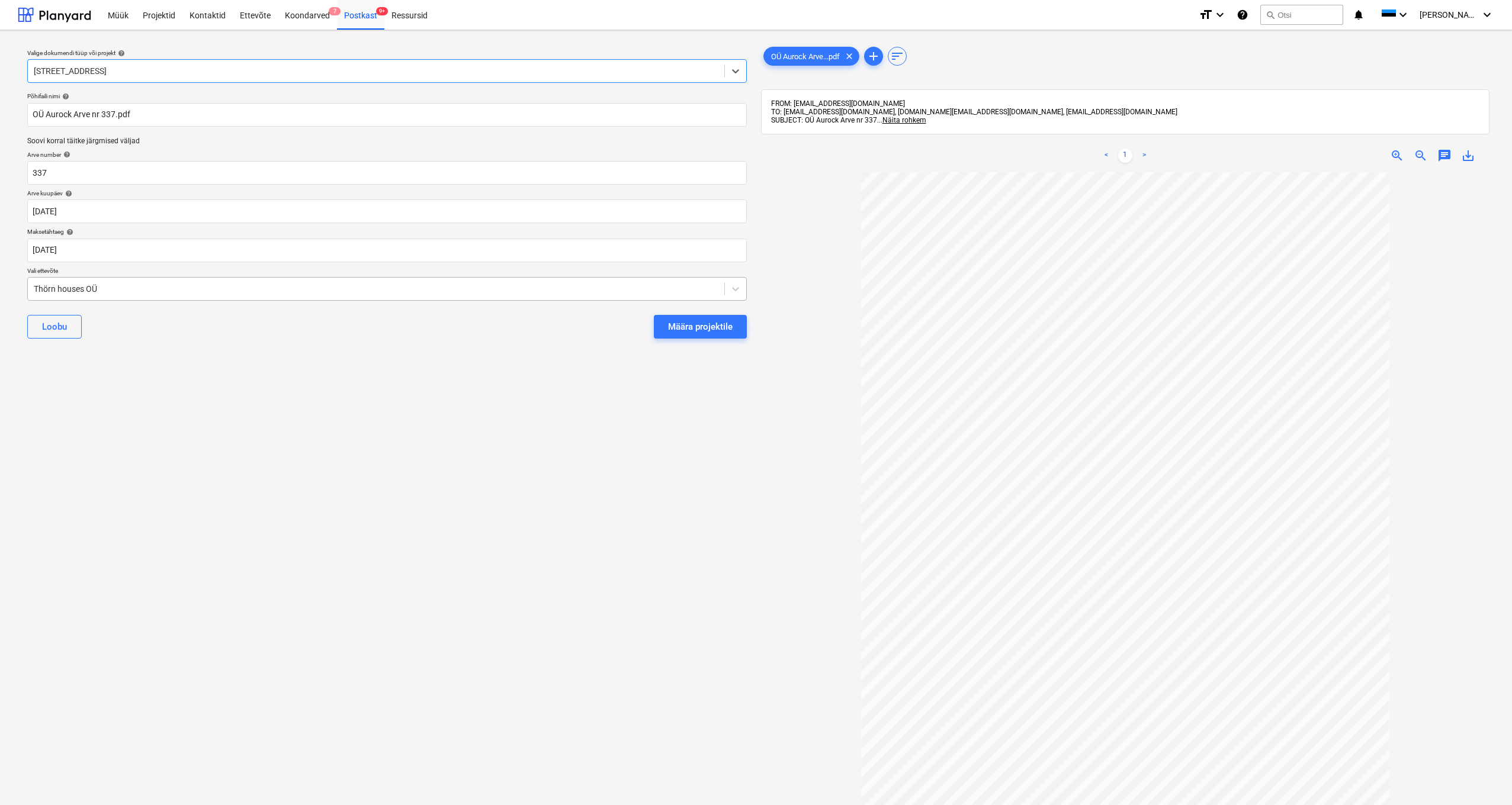
click at [32, 287] on div "Thörn houses OÜ" at bounding box center [376, 289] width 696 height 17
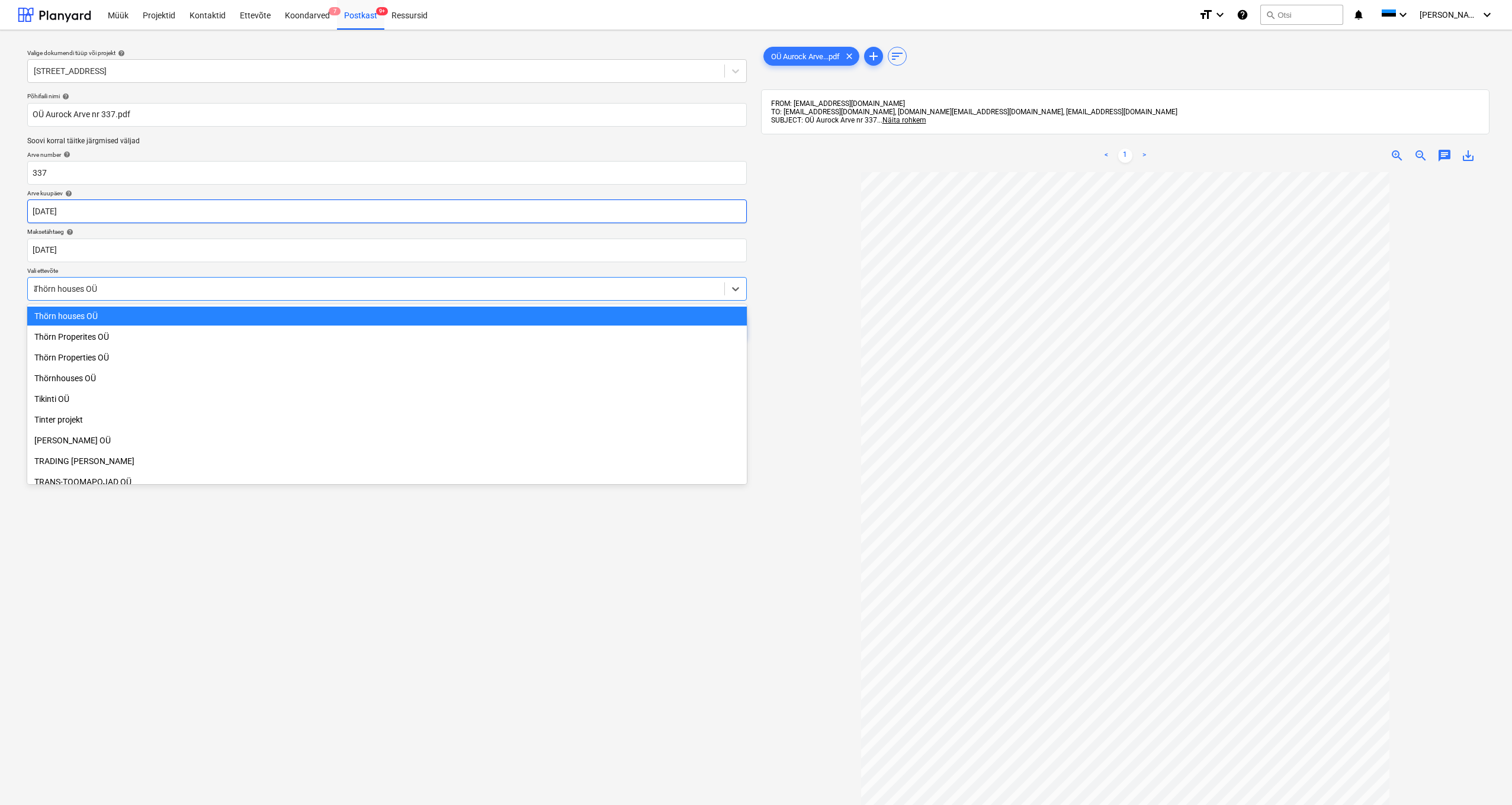
scroll to position [4672, 0]
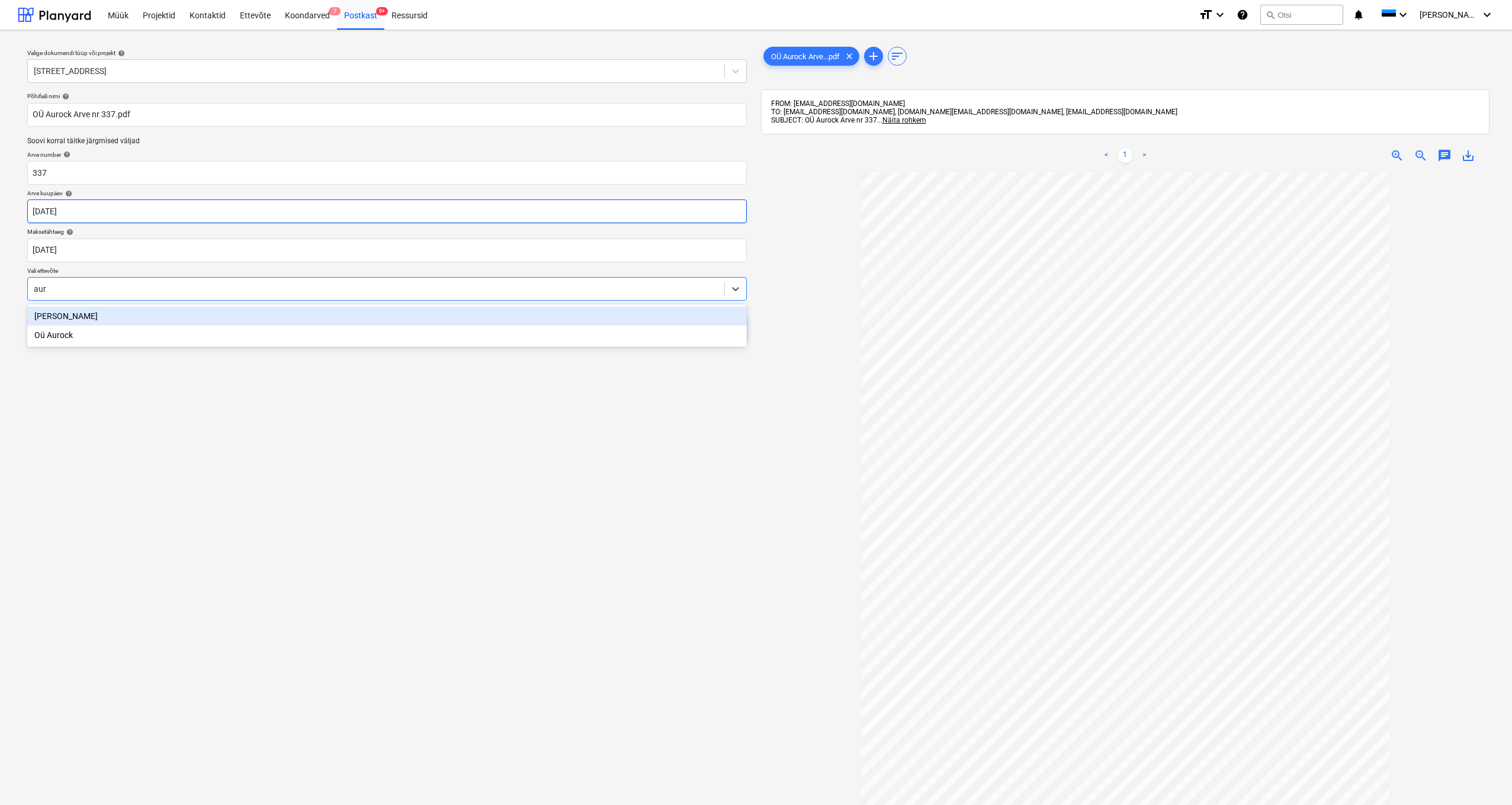
type input "auro"
click at [52, 316] on div "Oü Aurock" at bounding box center [387, 316] width 720 height 19
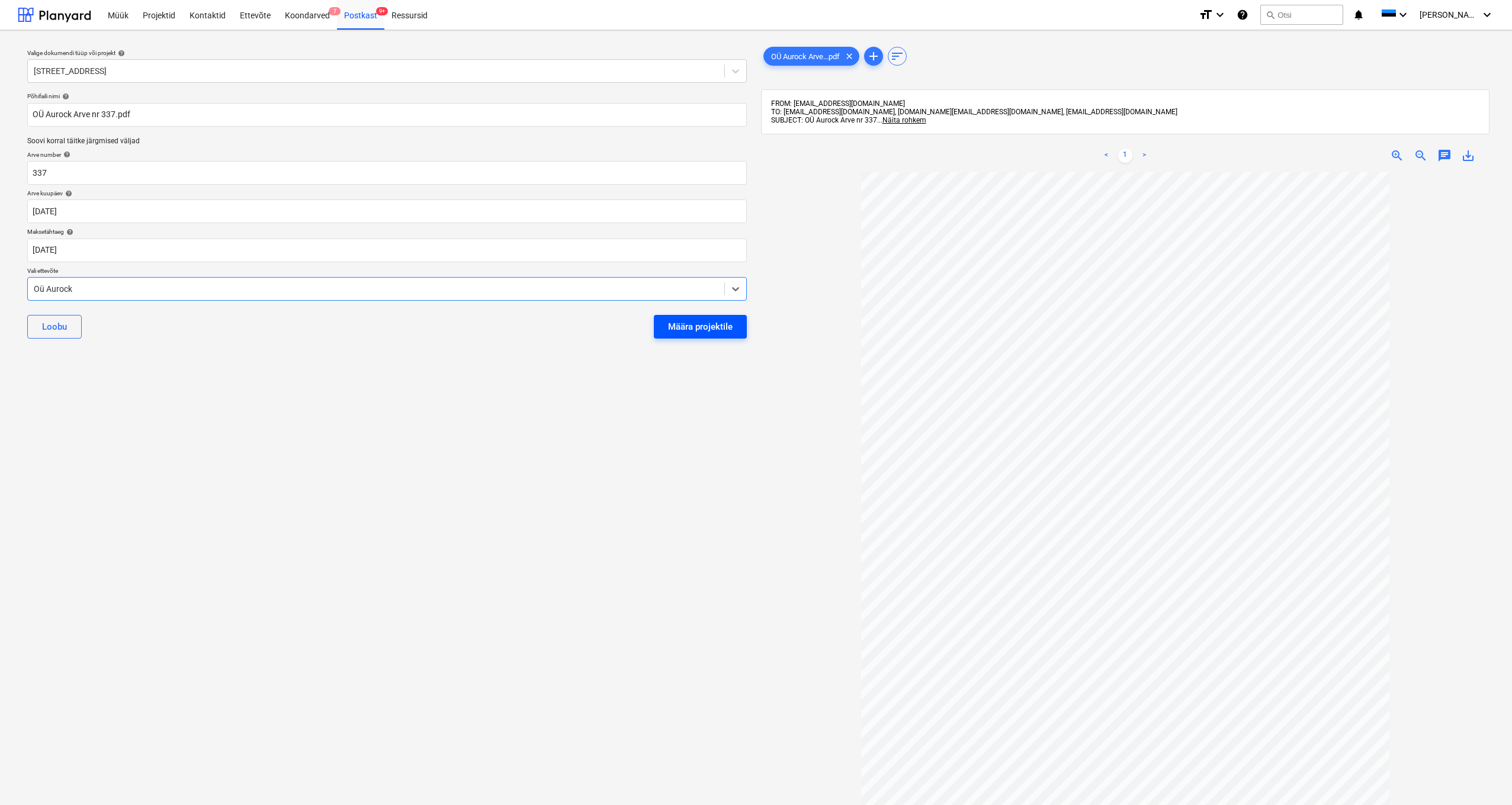
click at [708, 332] on div "Määra projektile" at bounding box center [700, 327] width 65 height 15
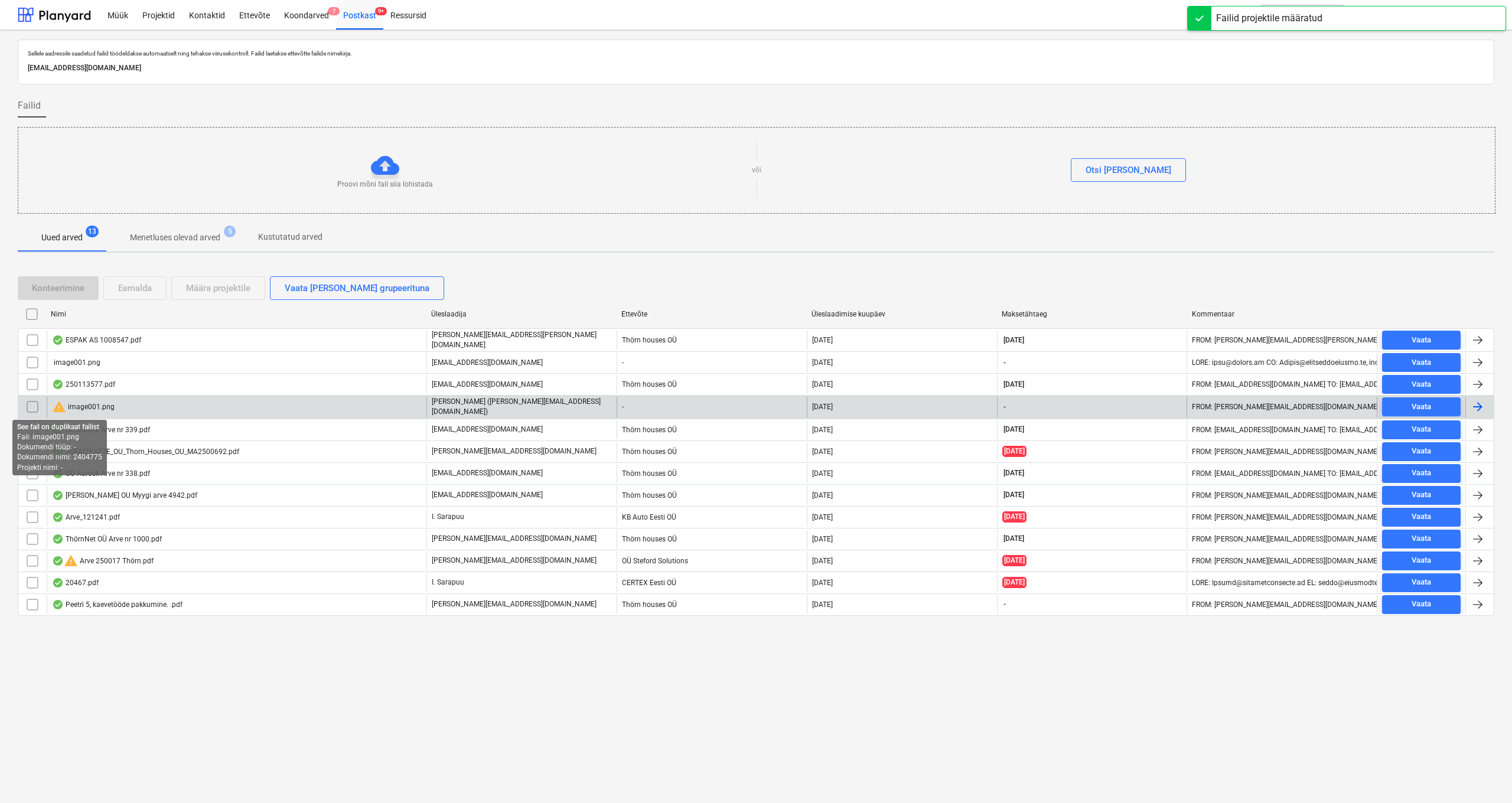
click at [84, 402] on div "warning image001.png" at bounding box center [83, 406] width 63 height 14
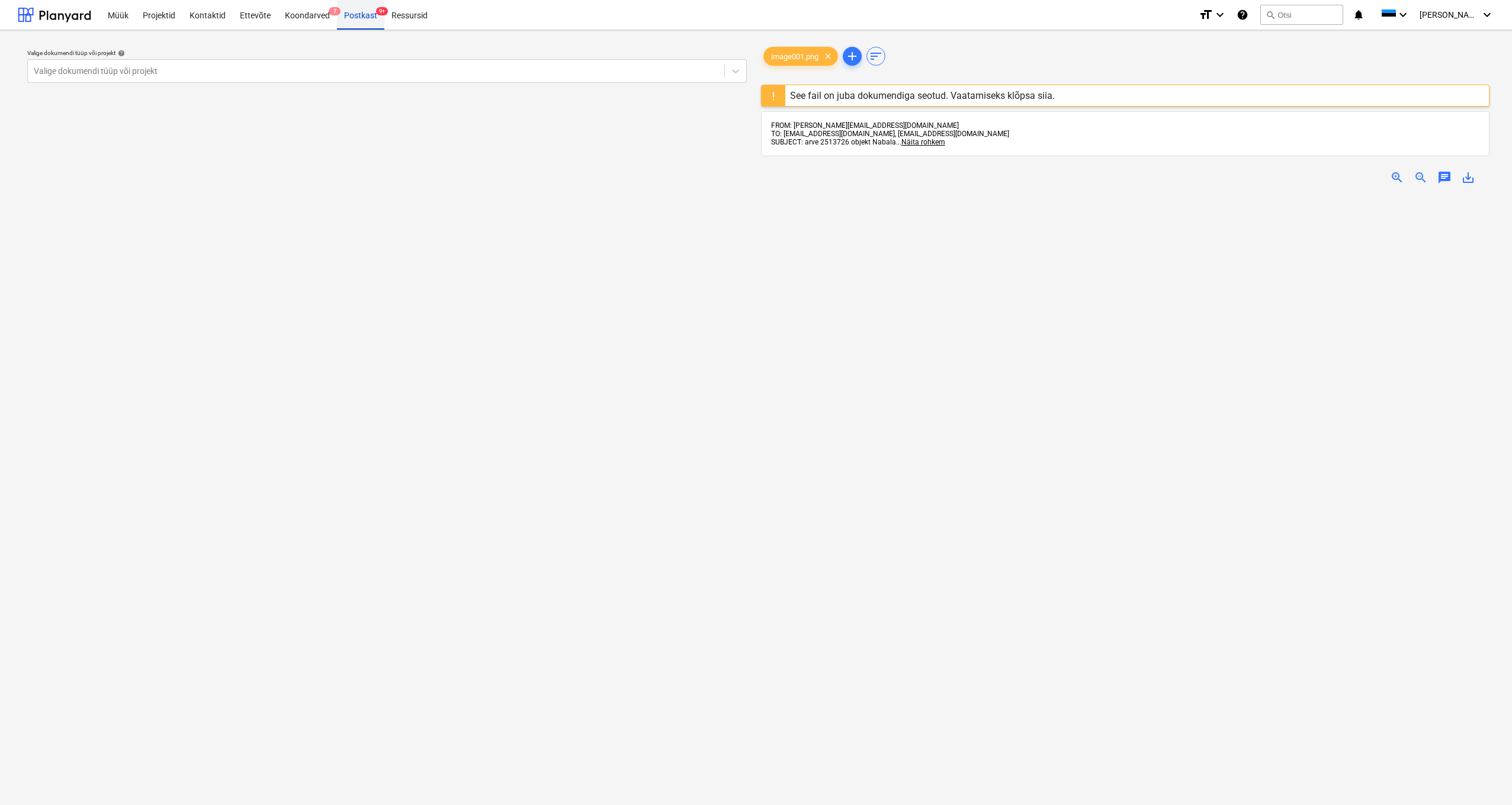
click at [362, 13] on div "Postkast 9+" at bounding box center [360, 14] width 47 height 30
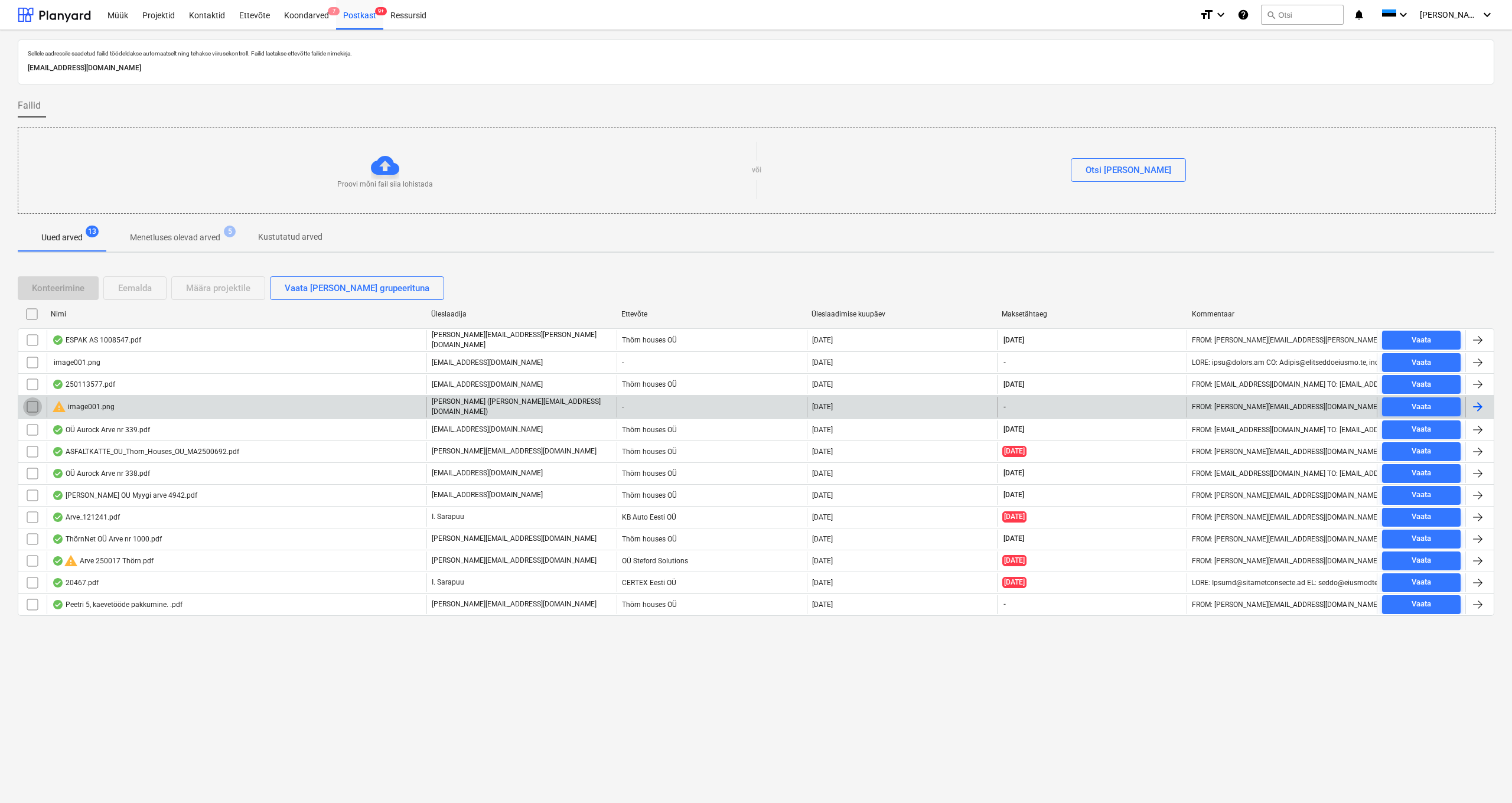
click at [31, 404] on input "checkbox" at bounding box center [33, 406] width 19 height 19
click at [135, 291] on div "Eemalda" at bounding box center [135, 288] width 34 height 15
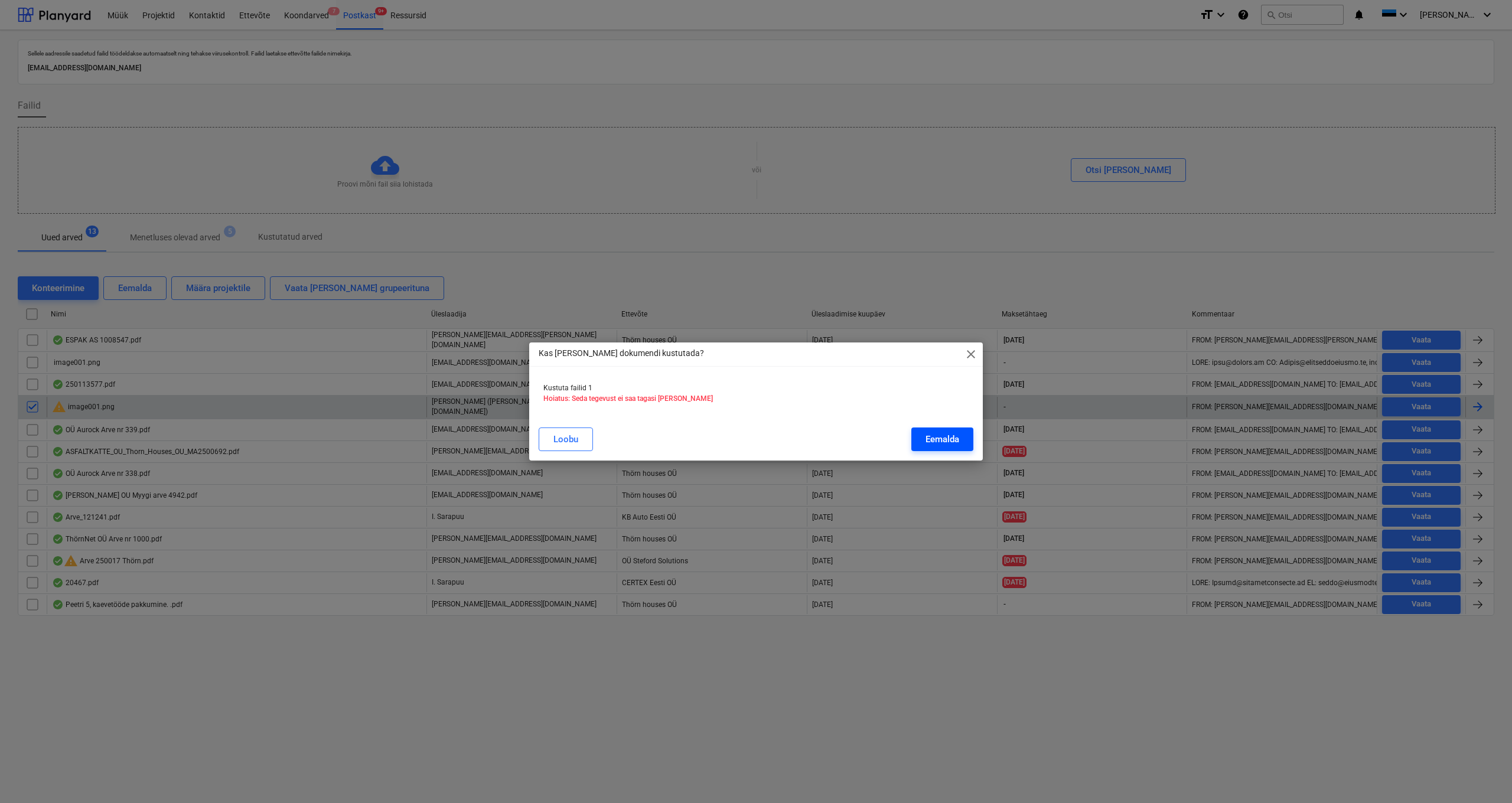
click at [947, 439] on div "Eemalda" at bounding box center [942, 439] width 34 height 15
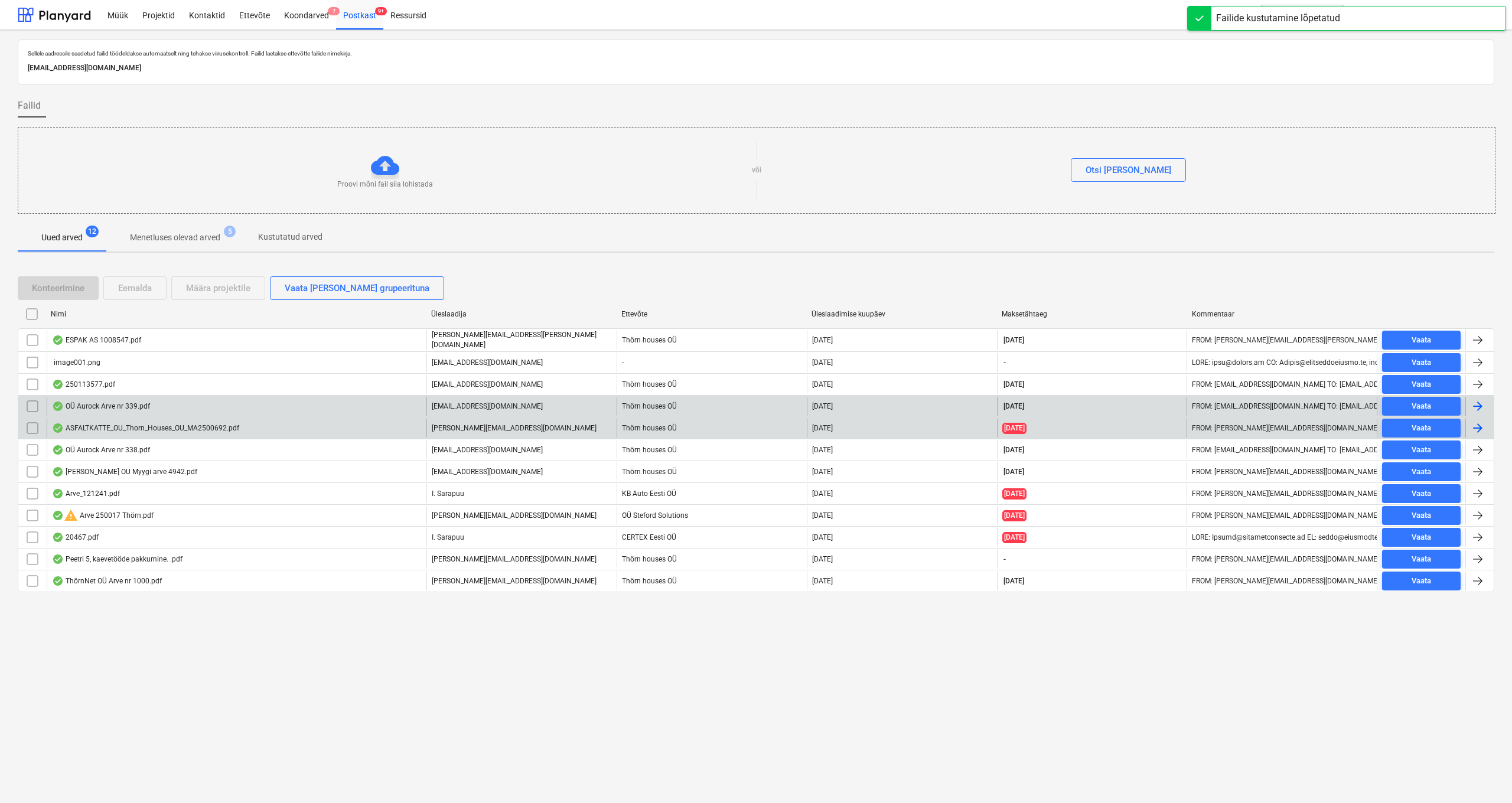
click at [144, 426] on div "ASFALTKATTE_OU_Thorn_Houses_OU_MA2500692.pdf" at bounding box center [145, 428] width 187 height 9
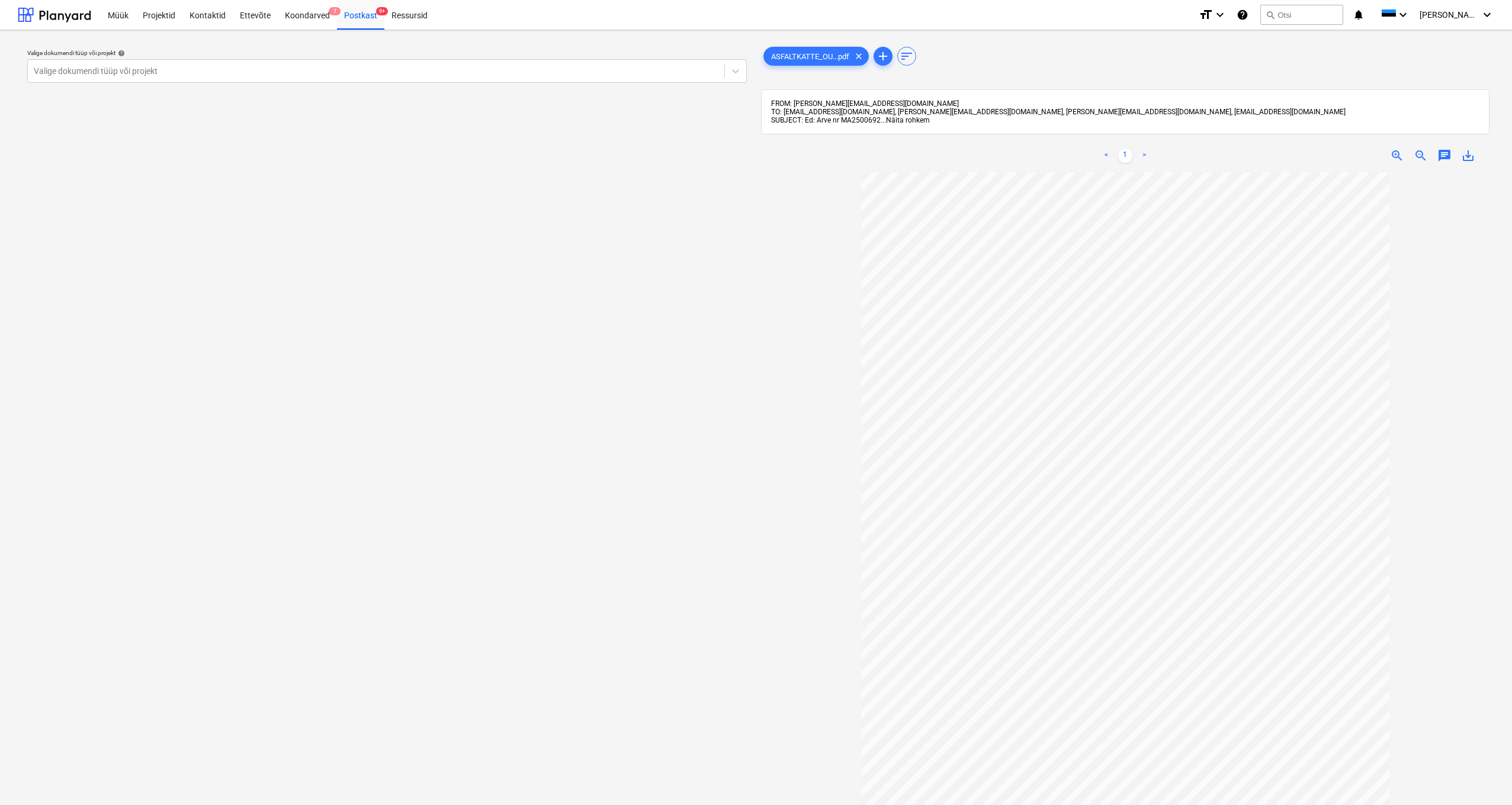
click at [907, 122] on span "Näita rohkem" at bounding box center [908, 120] width 44 height 8
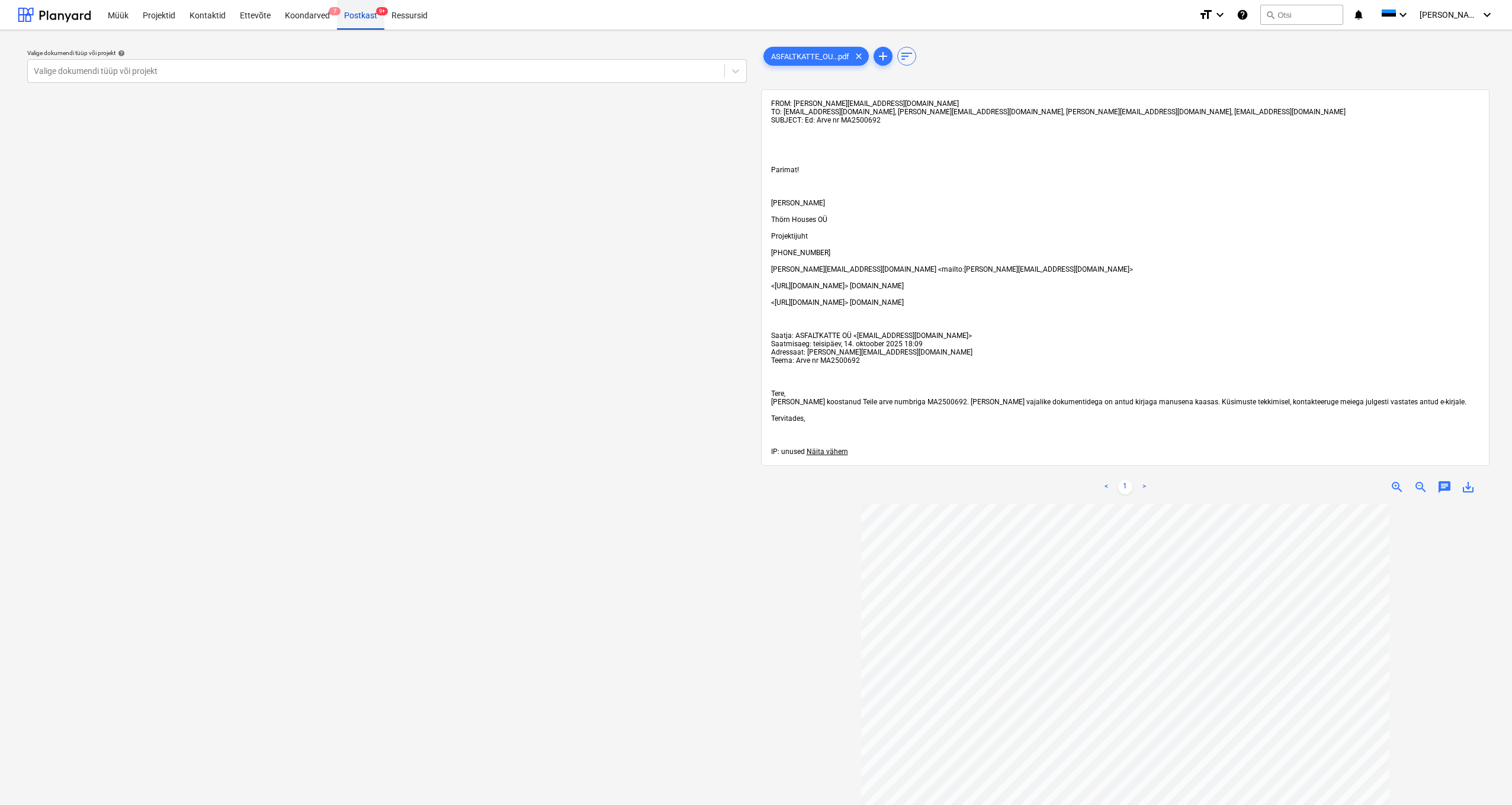
click at [343, 15] on div "Postkast 9+" at bounding box center [360, 14] width 47 height 30
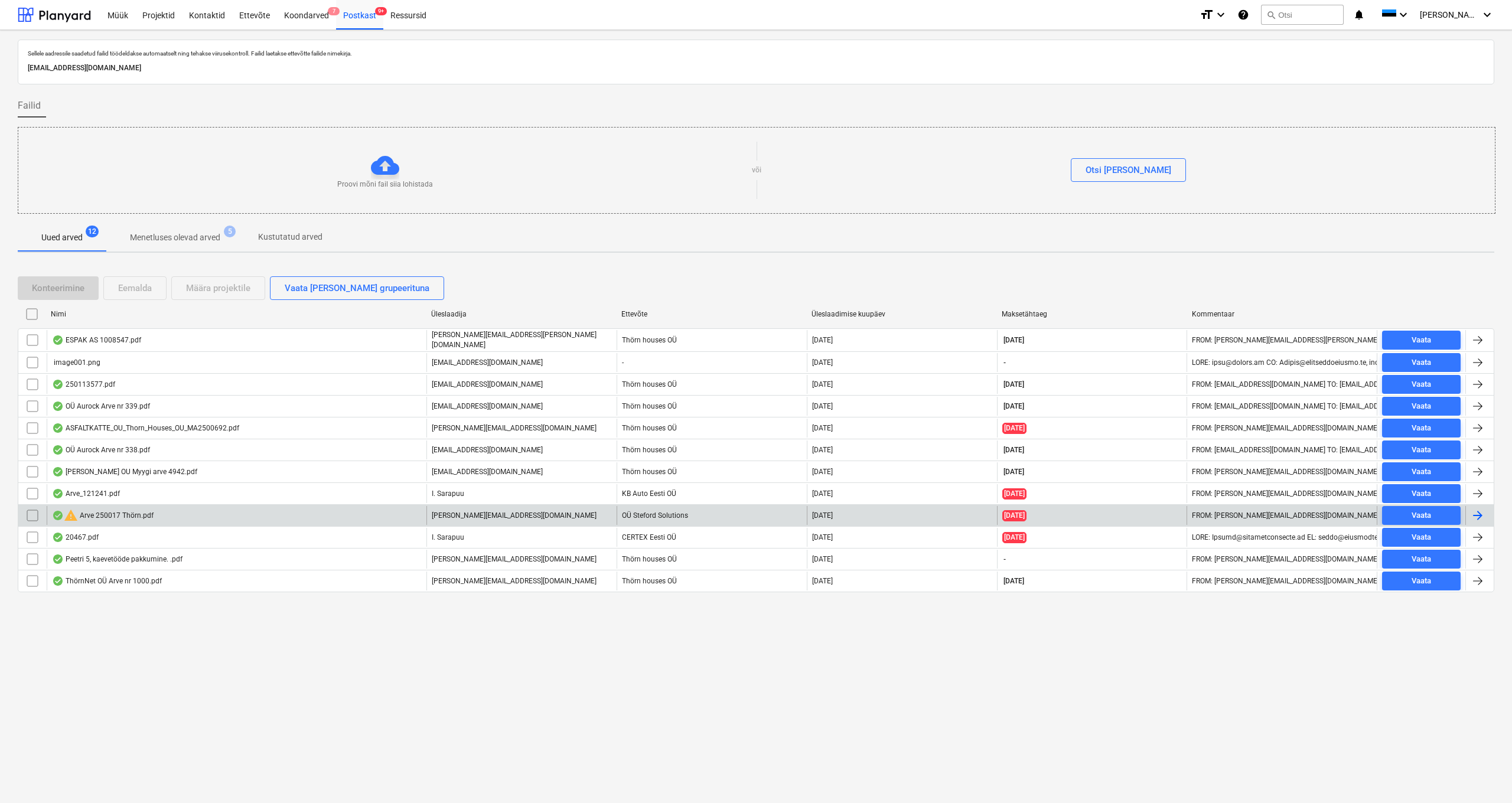
click at [99, 512] on div "warning Arve 250017 Thörn.pdf" at bounding box center [103, 515] width 101 height 14
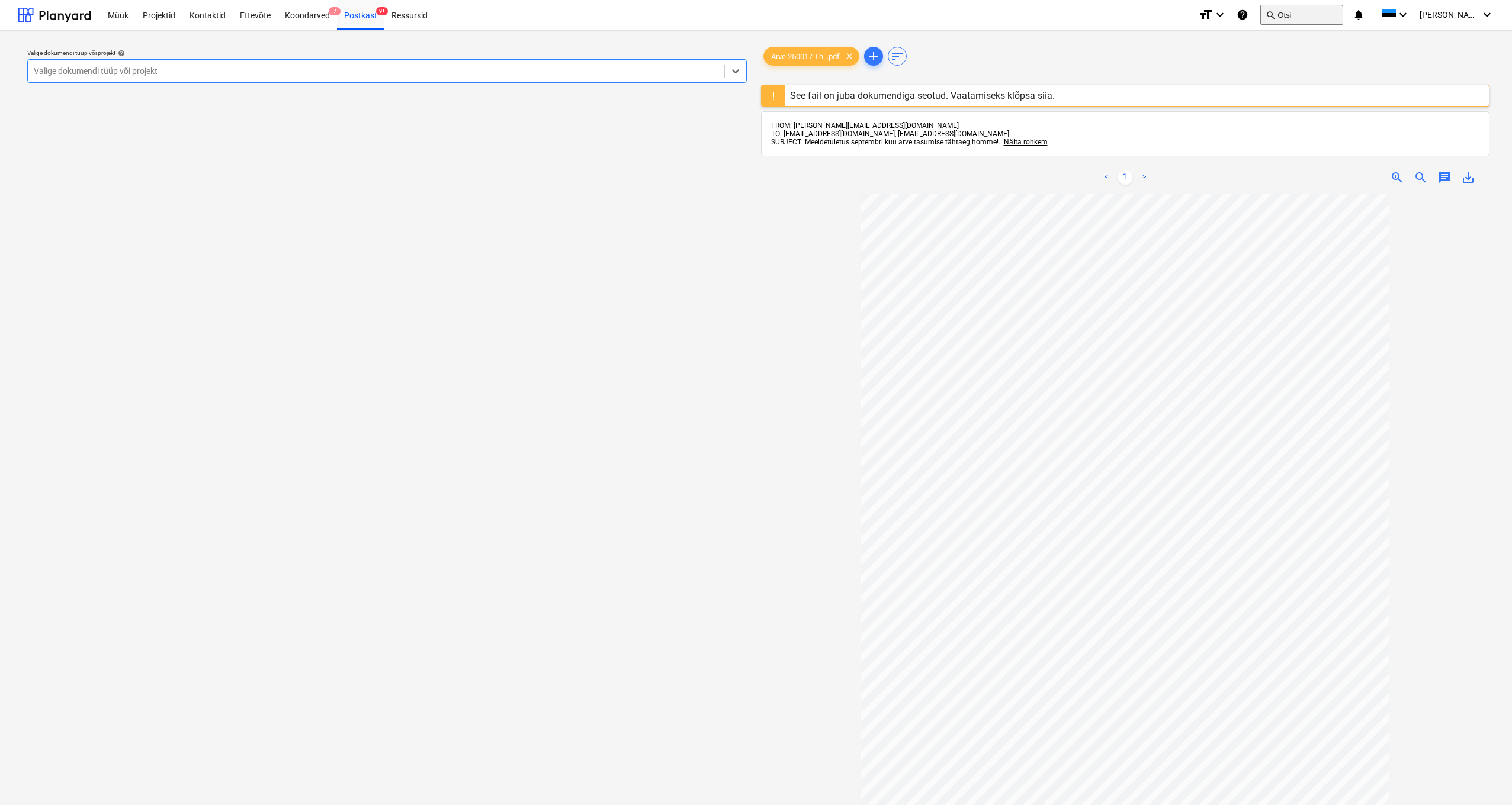
click at [1328, 16] on button "search Otsi" at bounding box center [1302, 15] width 83 height 20
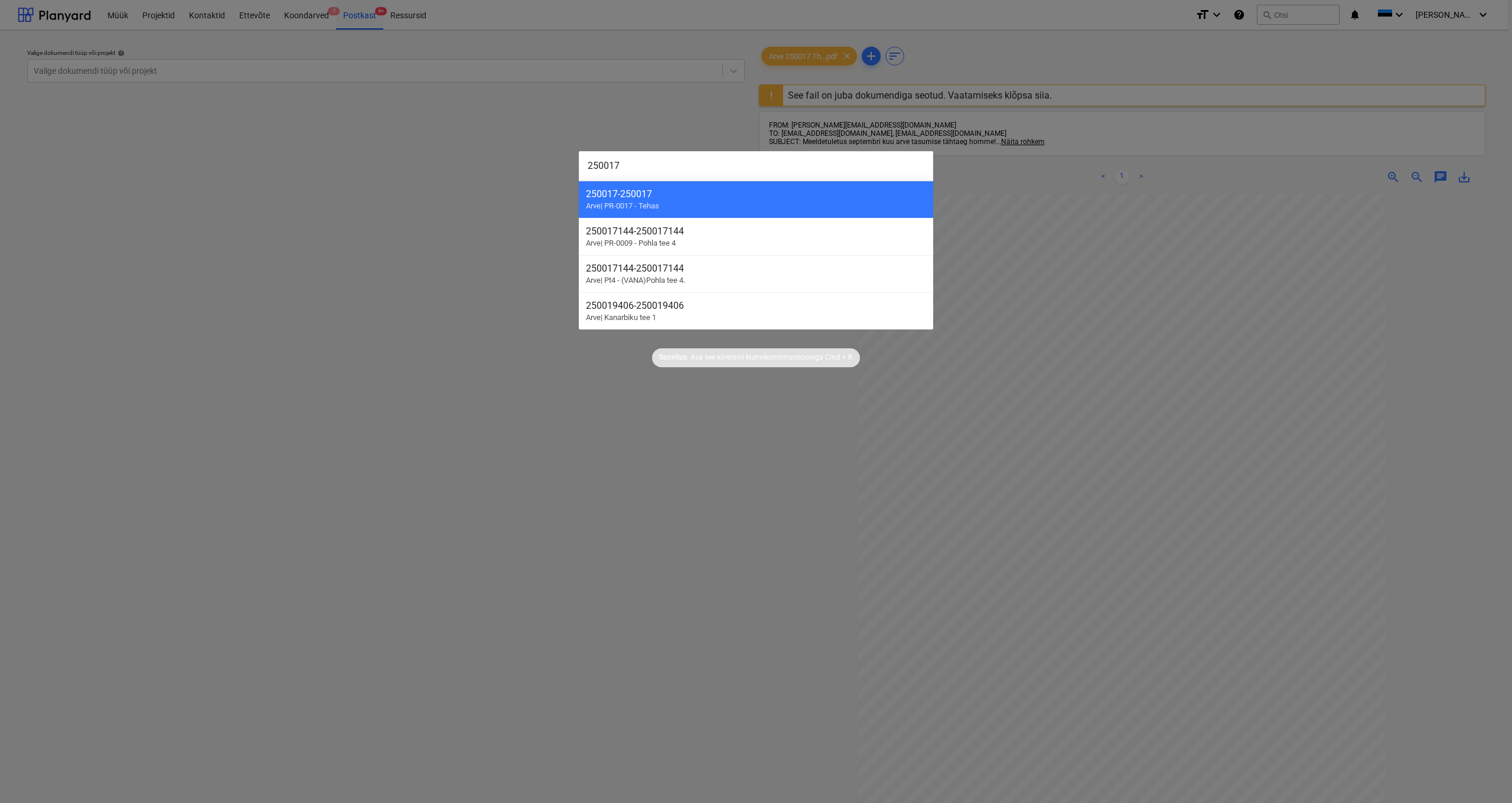
type input "250017"
click at [556, 525] on div at bounding box center [756, 401] width 1512 height 803
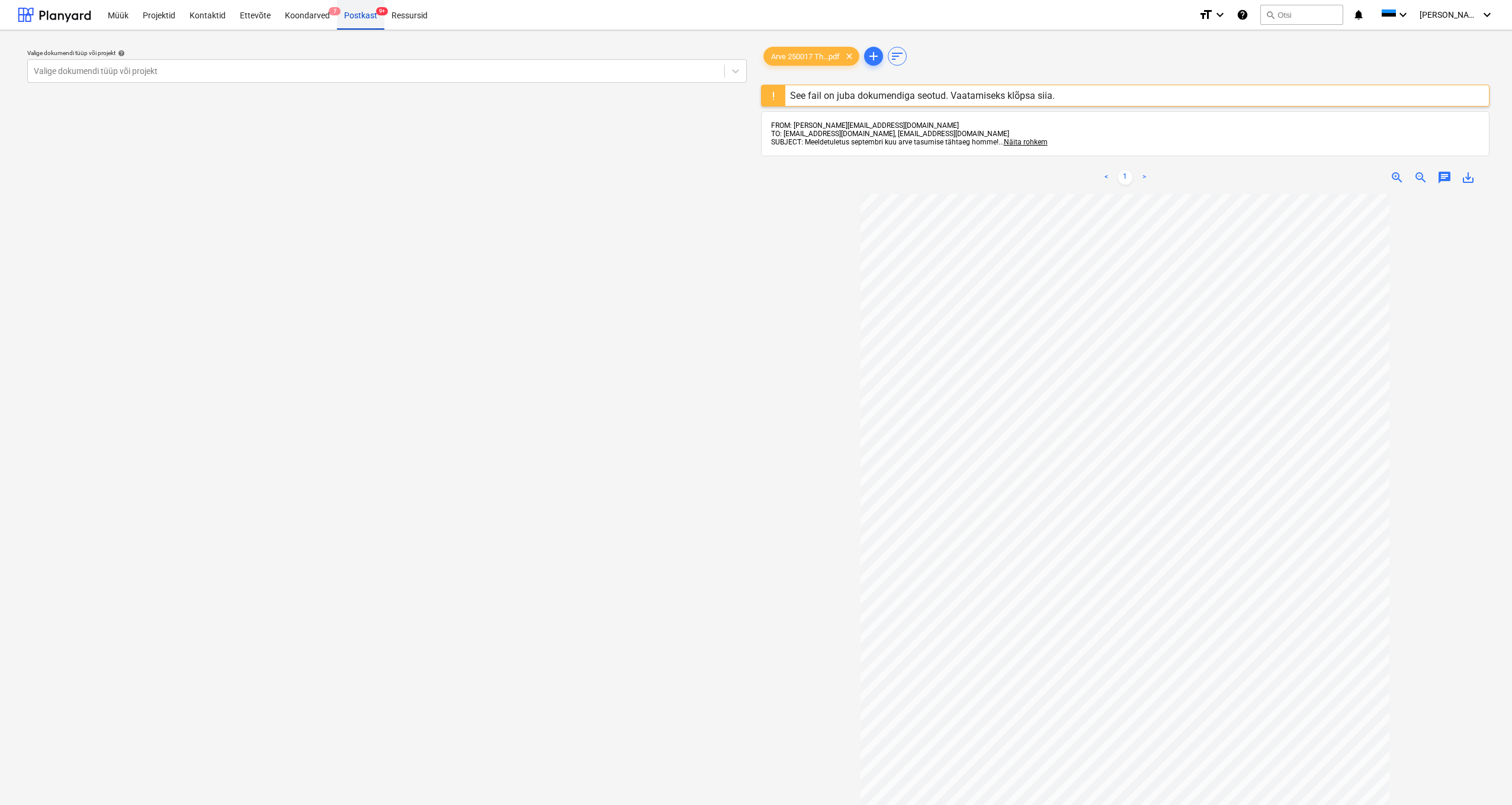
click at [363, 19] on div "Postkast 9+" at bounding box center [360, 14] width 47 height 30
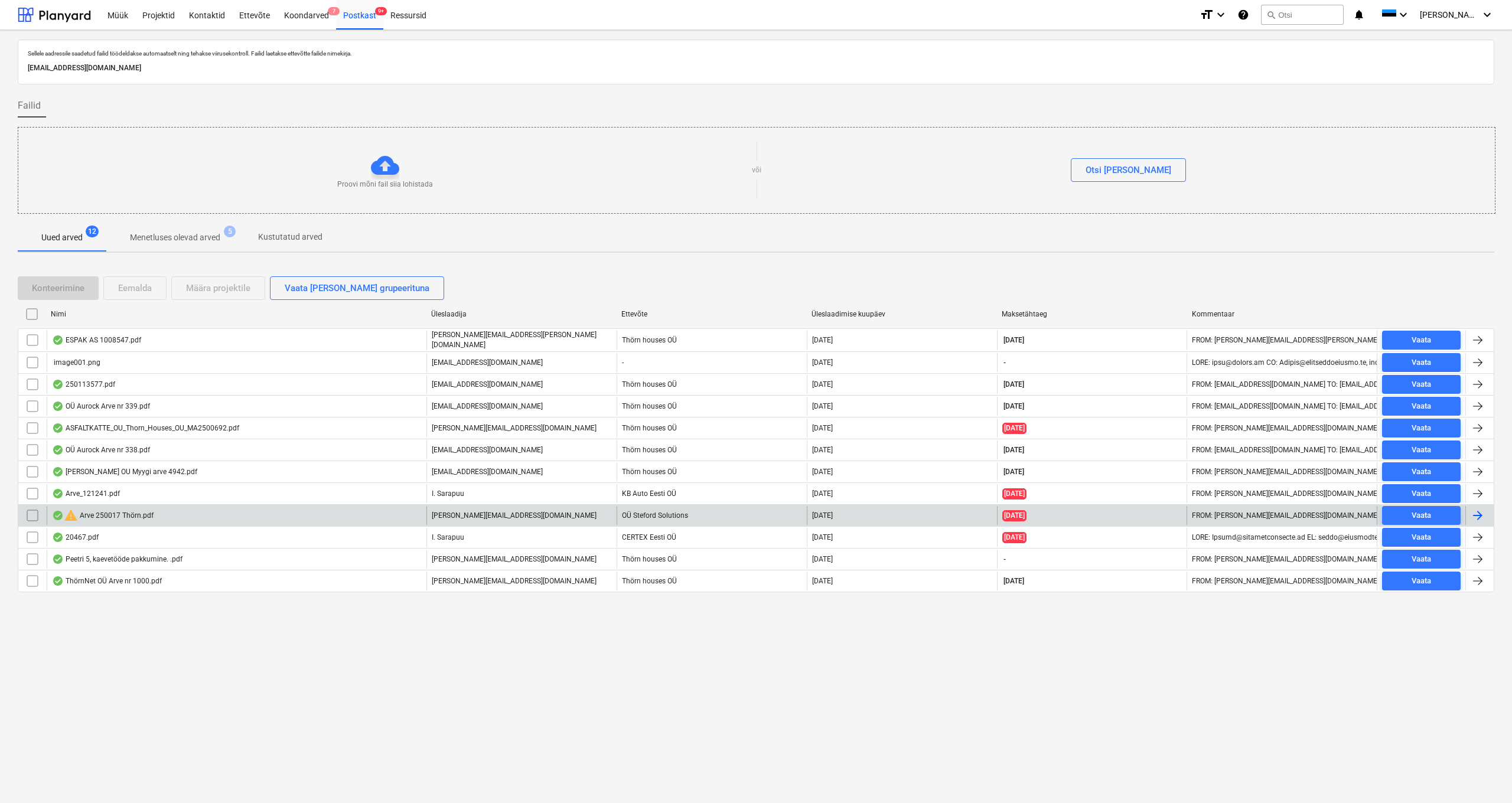
click at [33, 512] on input "checkbox" at bounding box center [33, 516] width 19 height 19
click at [141, 289] on div "Eemalda" at bounding box center [135, 288] width 34 height 15
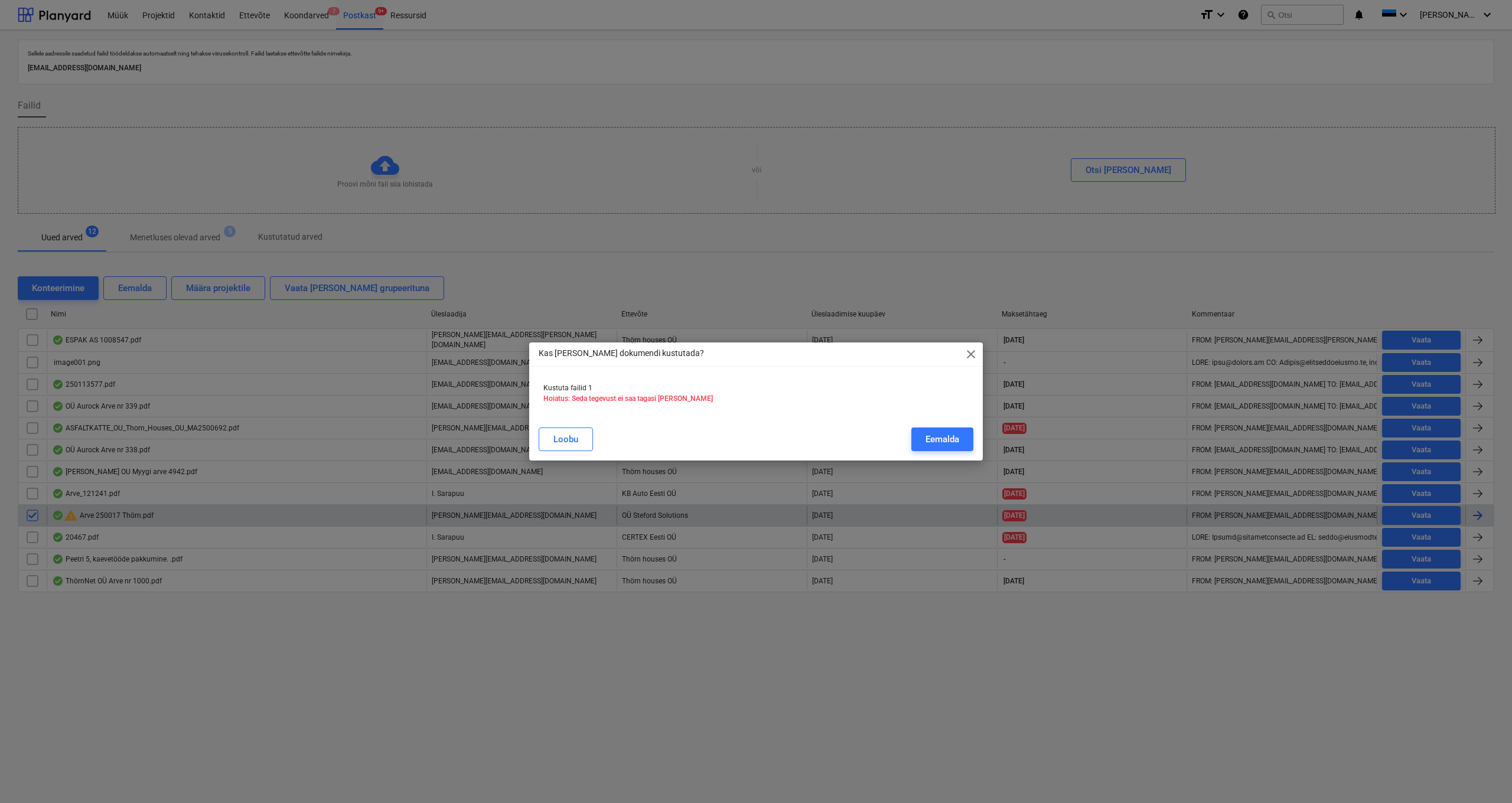
click at [944, 436] on div "Eemalda" at bounding box center [942, 439] width 34 height 15
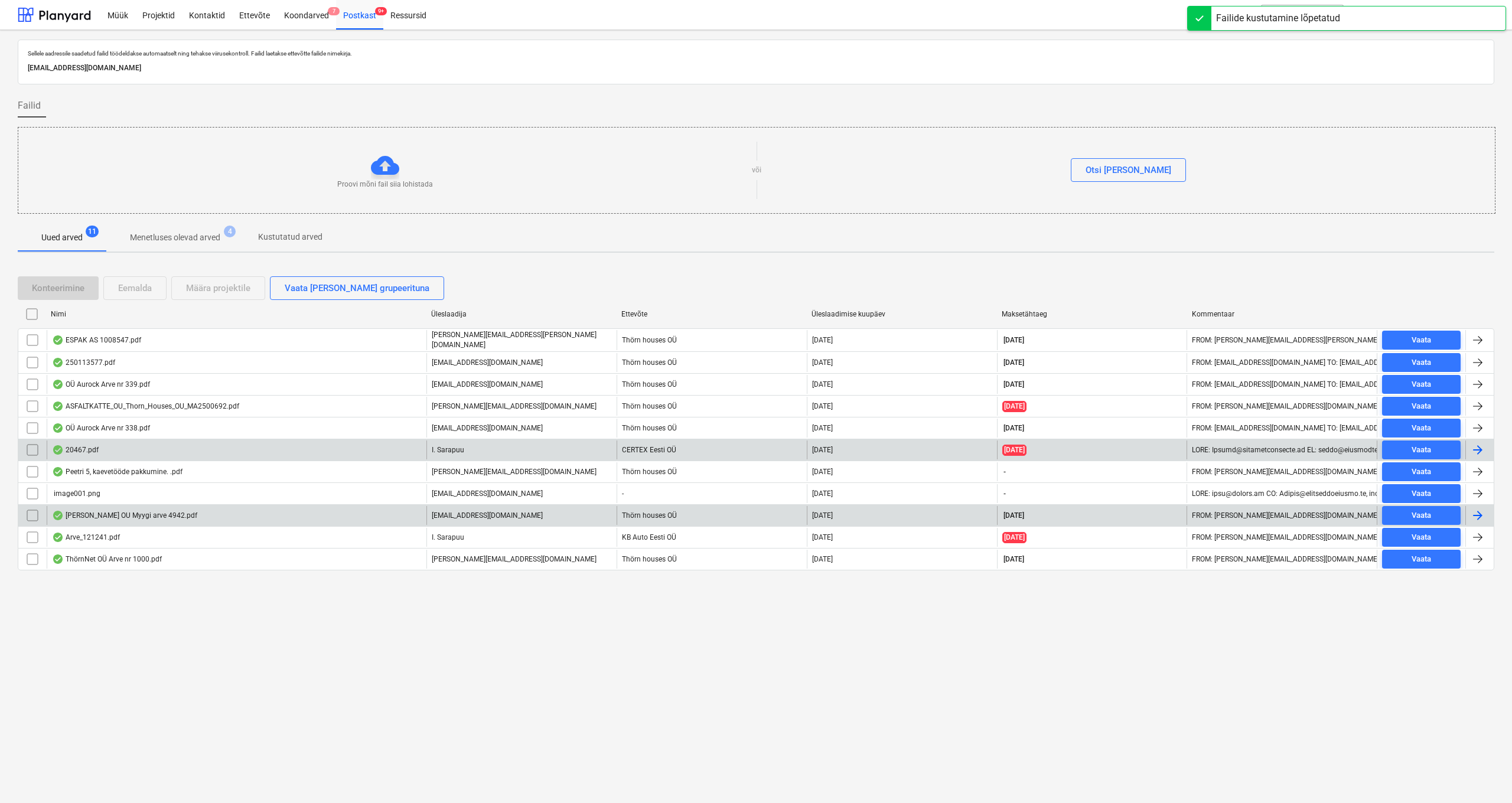
click at [85, 446] on div "20467.pdf" at bounding box center [75, 450] width 47 height 9
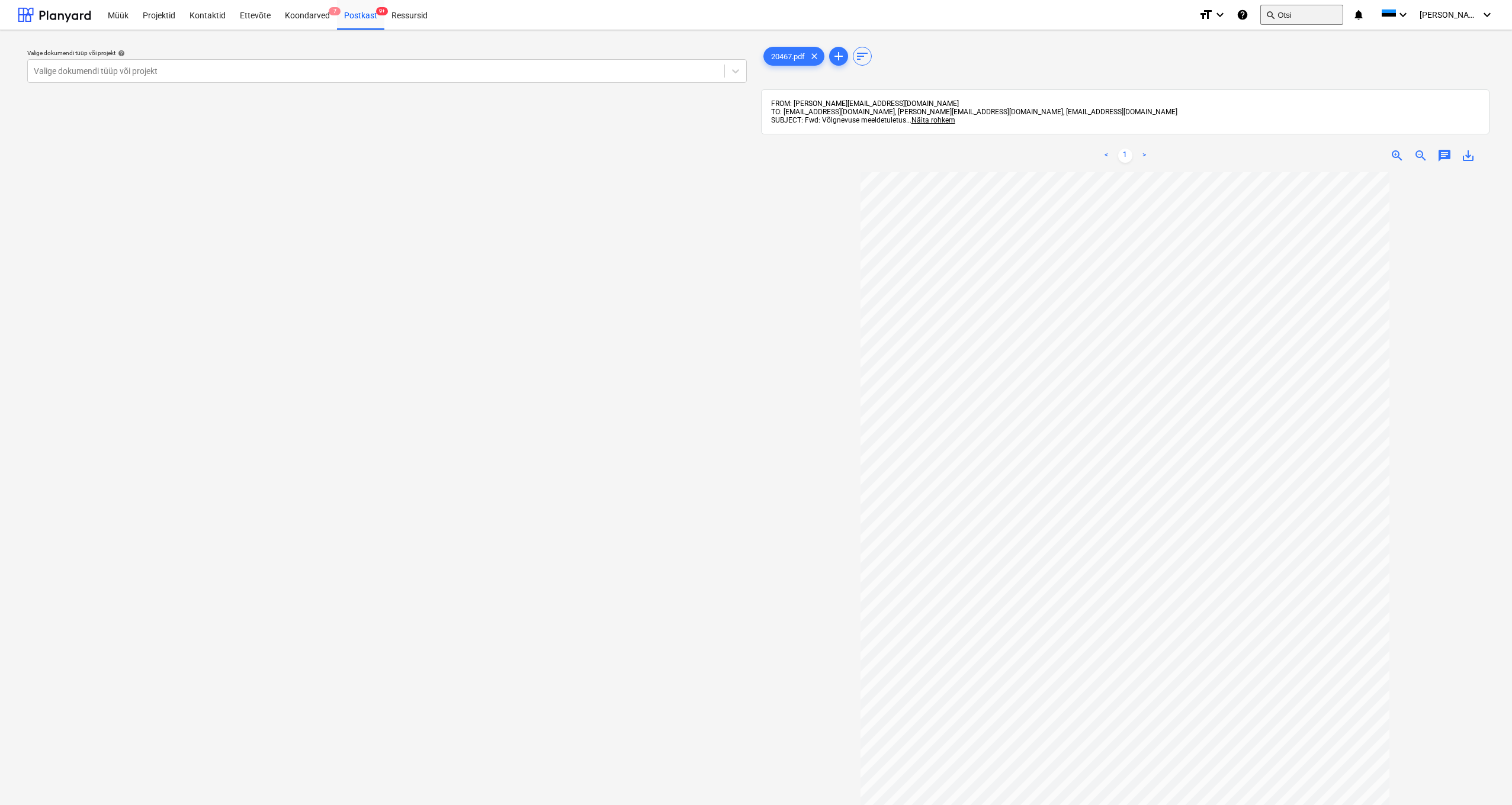
click at [1302, 10] on button "search Otsi" at bounding box center [1302, 15] width 83 height 20
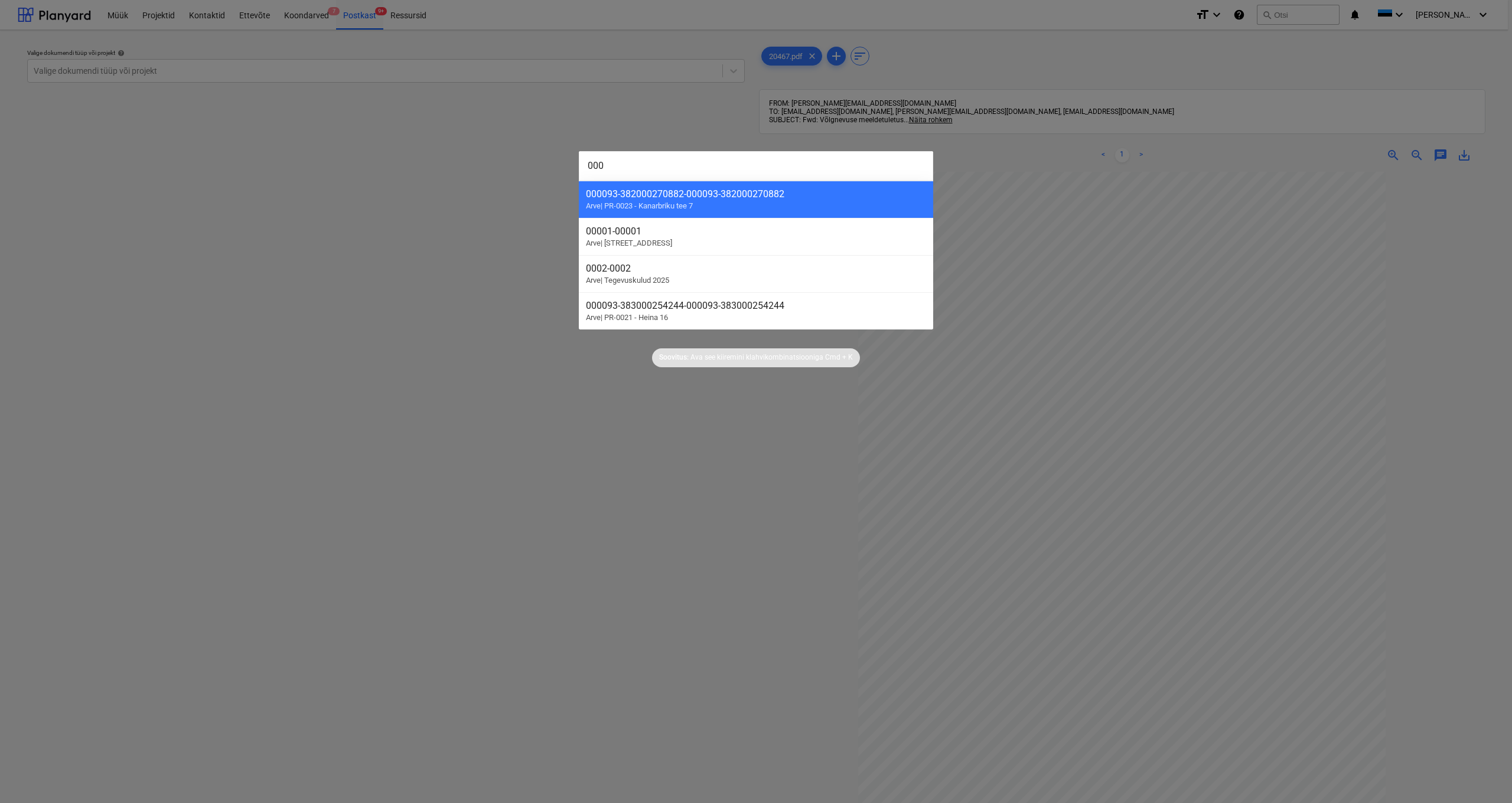
click at [1030, 340] on div "Soovitus: Ava see kiiremini klahvikombinatsiooniga Cmd + K" at bounding box center [756, 349] width 1512 height 38
click at [615, 164] on input "000" at bounding box center [756, 166] width 355 height 29
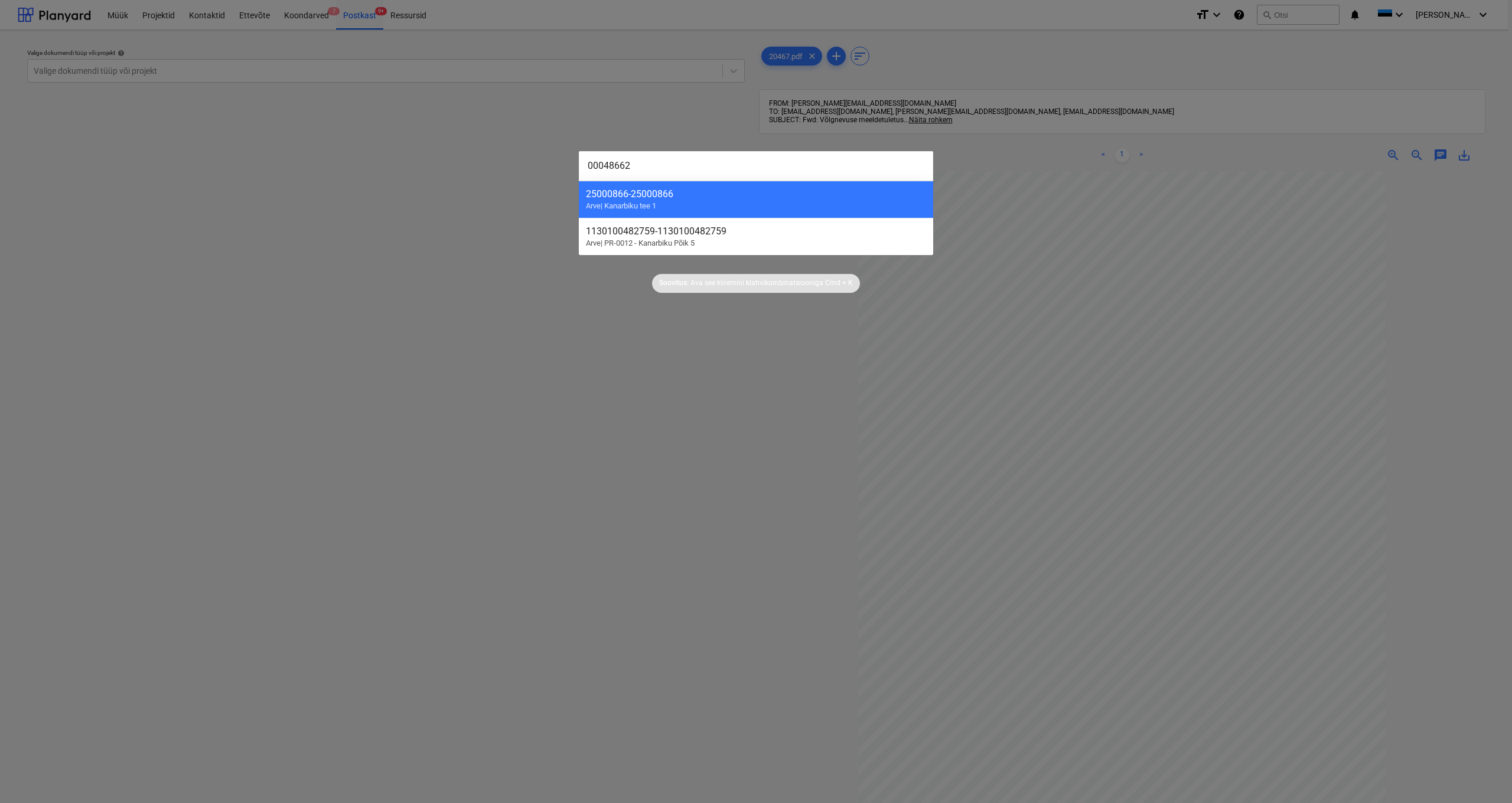
type input "000486627"
click at [589, 323] on div at bounding box center [756, 401] width 1512 height 803
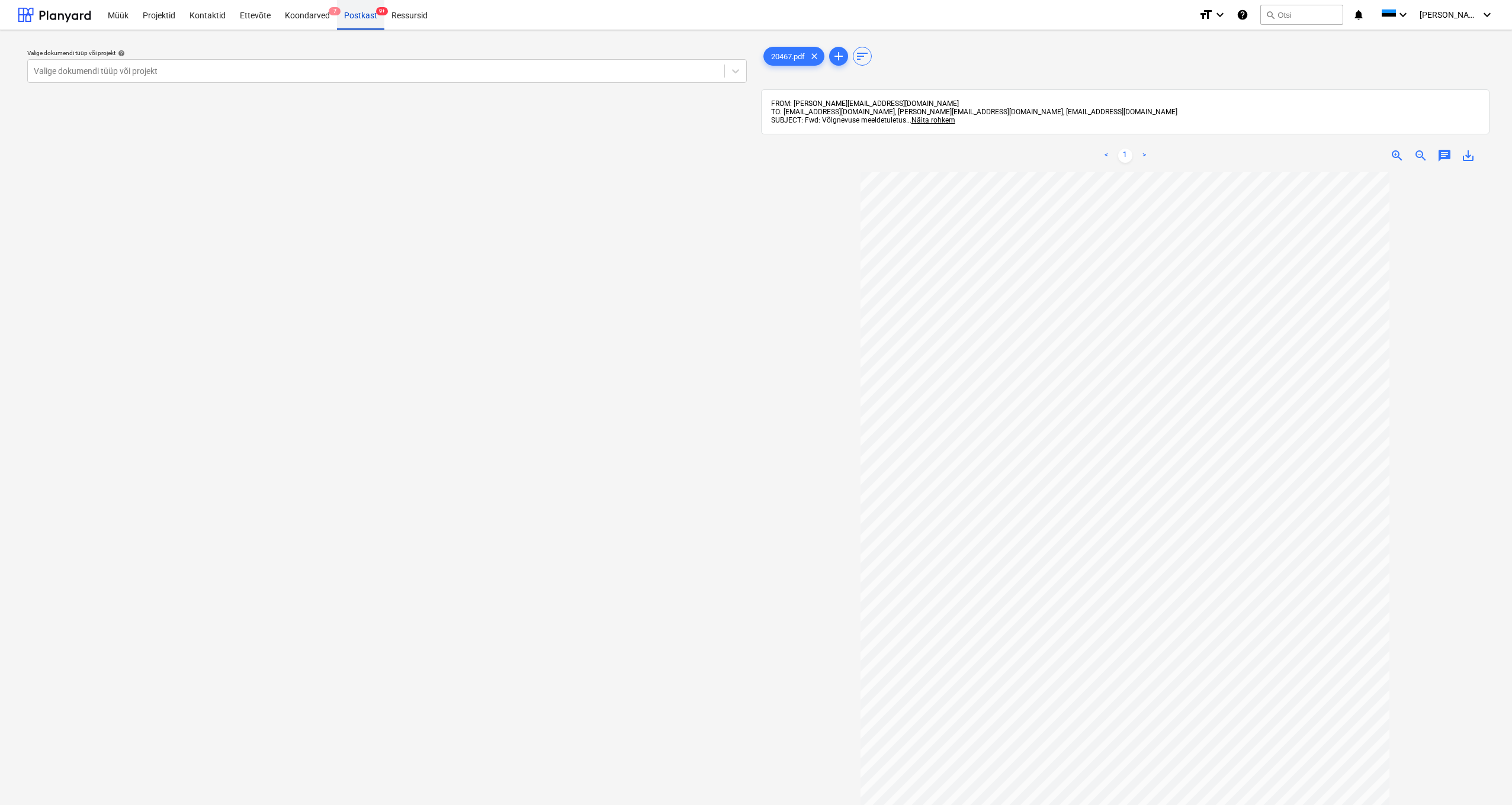
click at [363, 15] on div "Postkast 9+" at bounding box center [360, 14] width 47 height 30
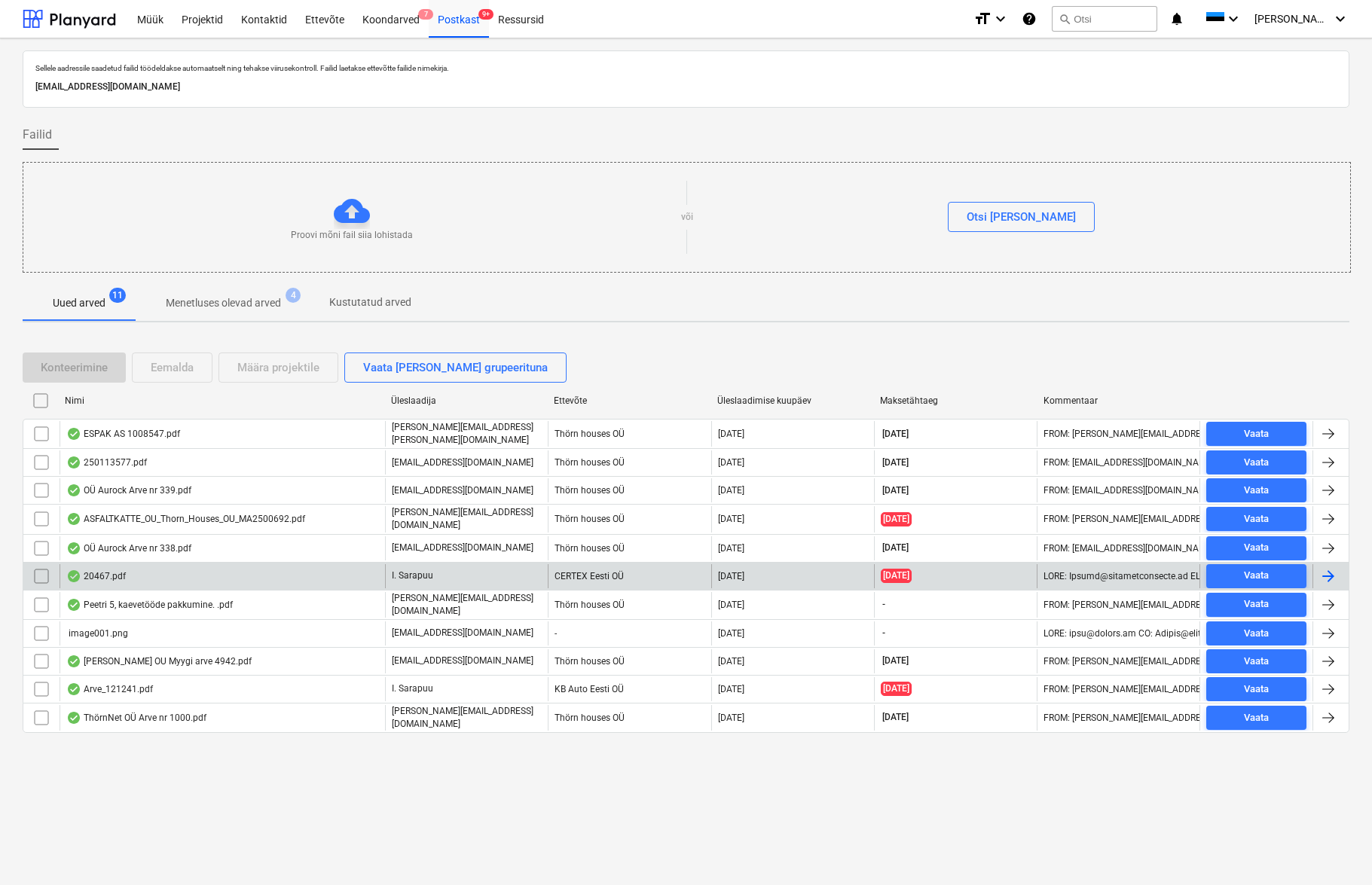
click at [108, 573] on div "20467.pdf" at bounding box center [96, 576] width 60 height 12
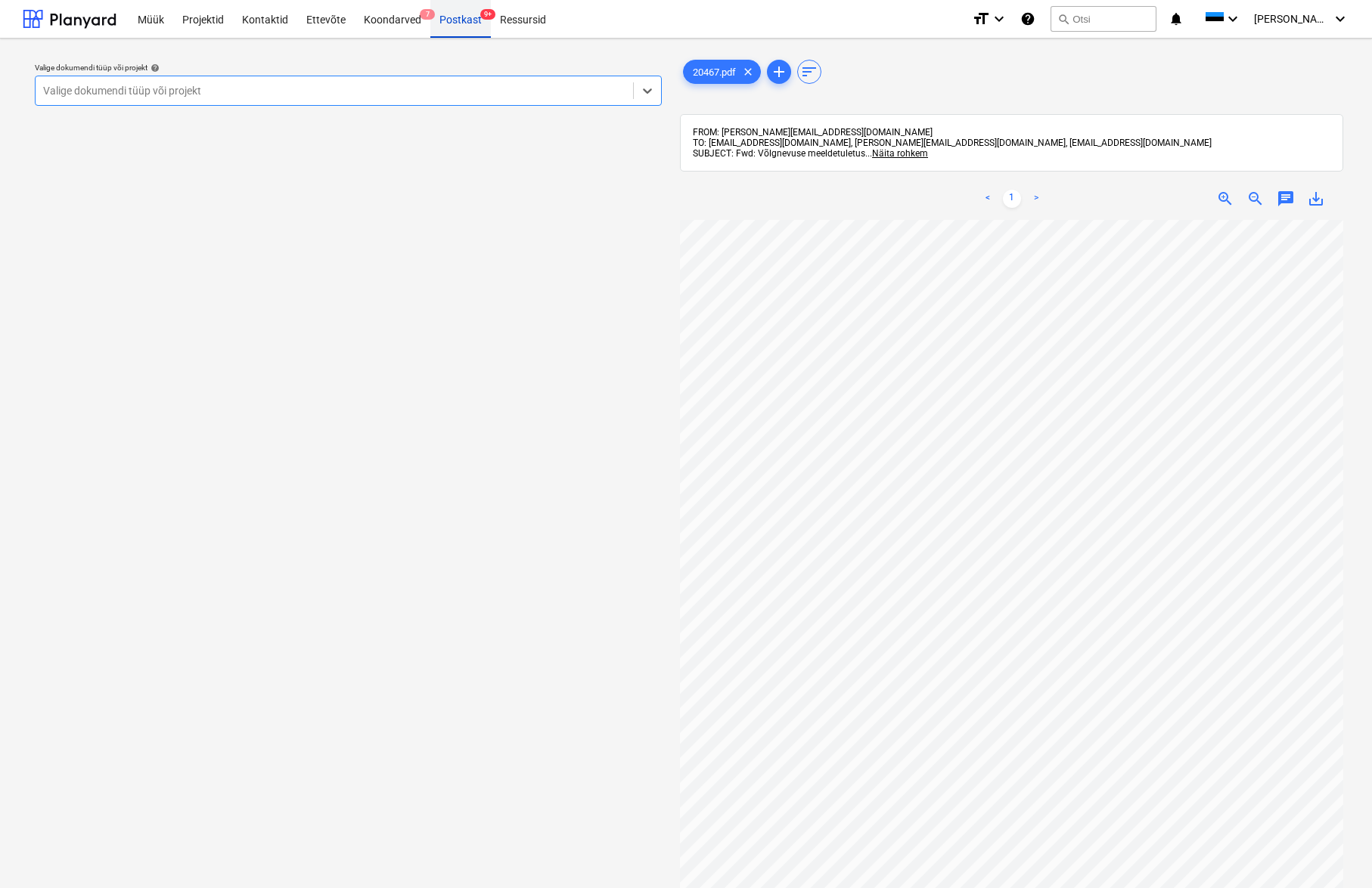
click at [457, 20] on div "Postkast 9+" at bounding box center [460, 18] width 61 height 38
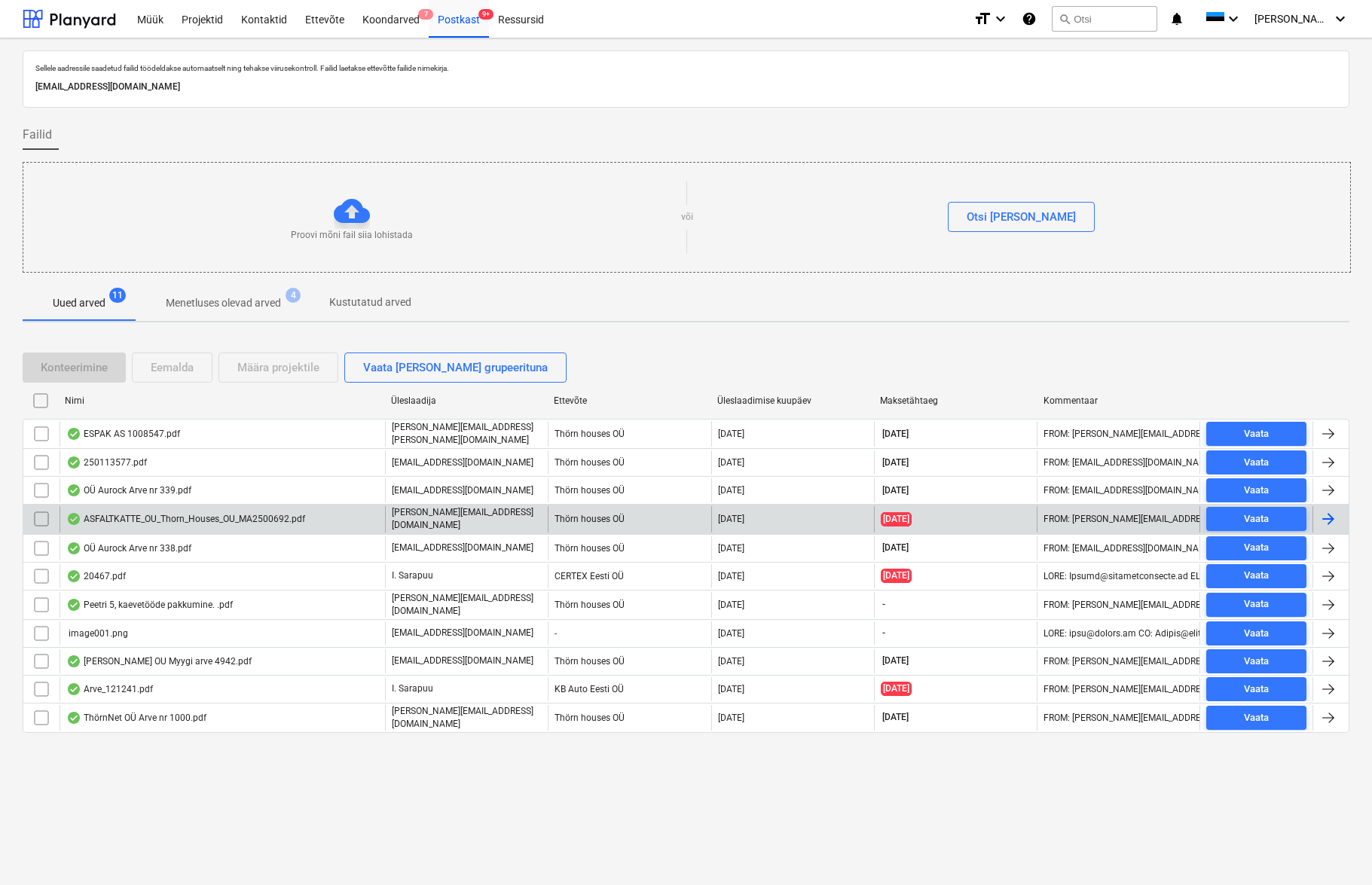
click at [111, 518] on div "ASFALTKATTE_OU_Thorn_Houses_OU_MA2500692.pdf" at bounding box center [185, 519] width 239 height 12
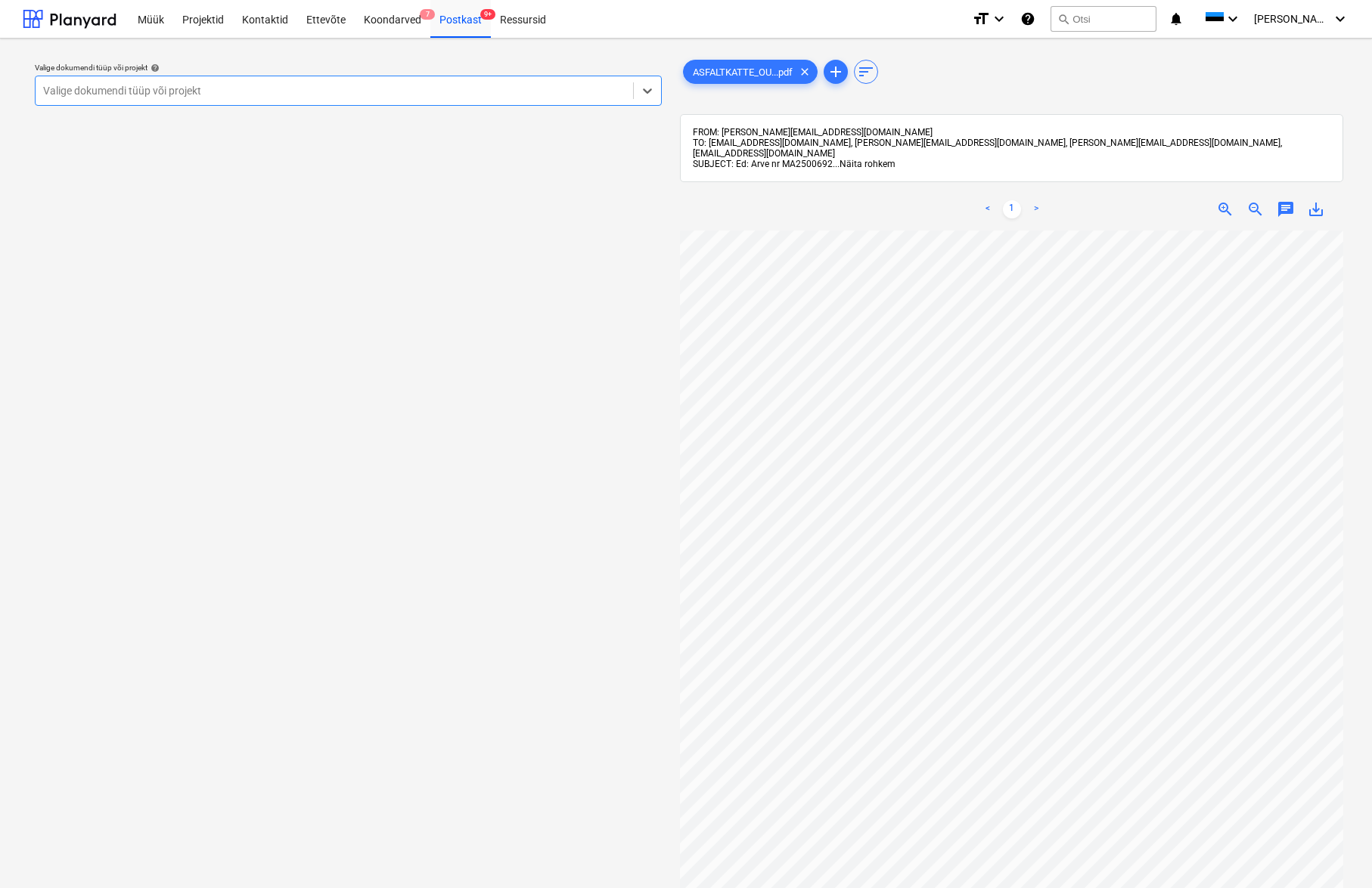
click at [875, 159] on span "Näita rohkem" at bounding box center [868, 164] width 56 height 10
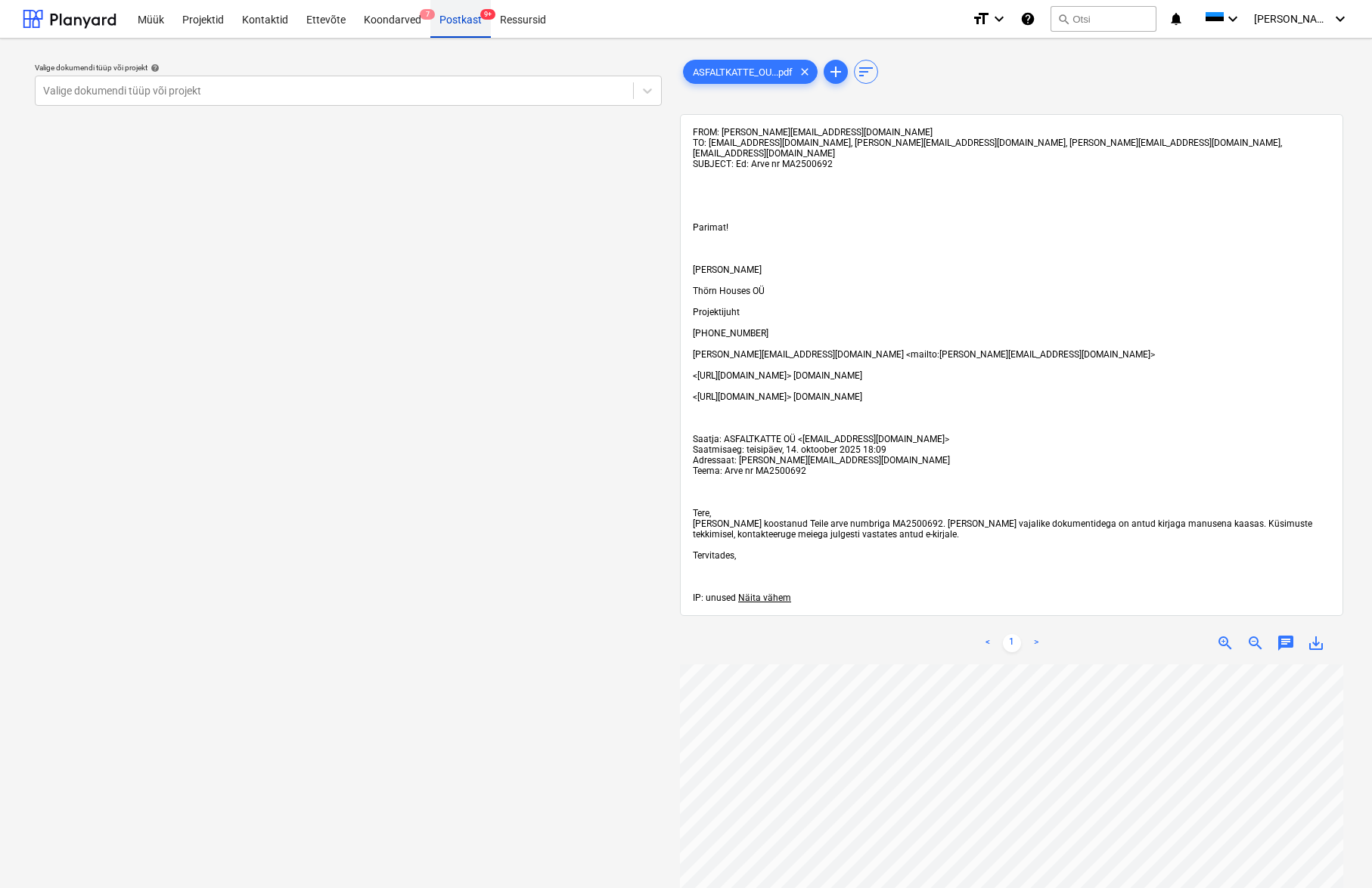
click at [468, 24] on div "Postkast 9+" at bounding box center [460, 18] width 61 height 38
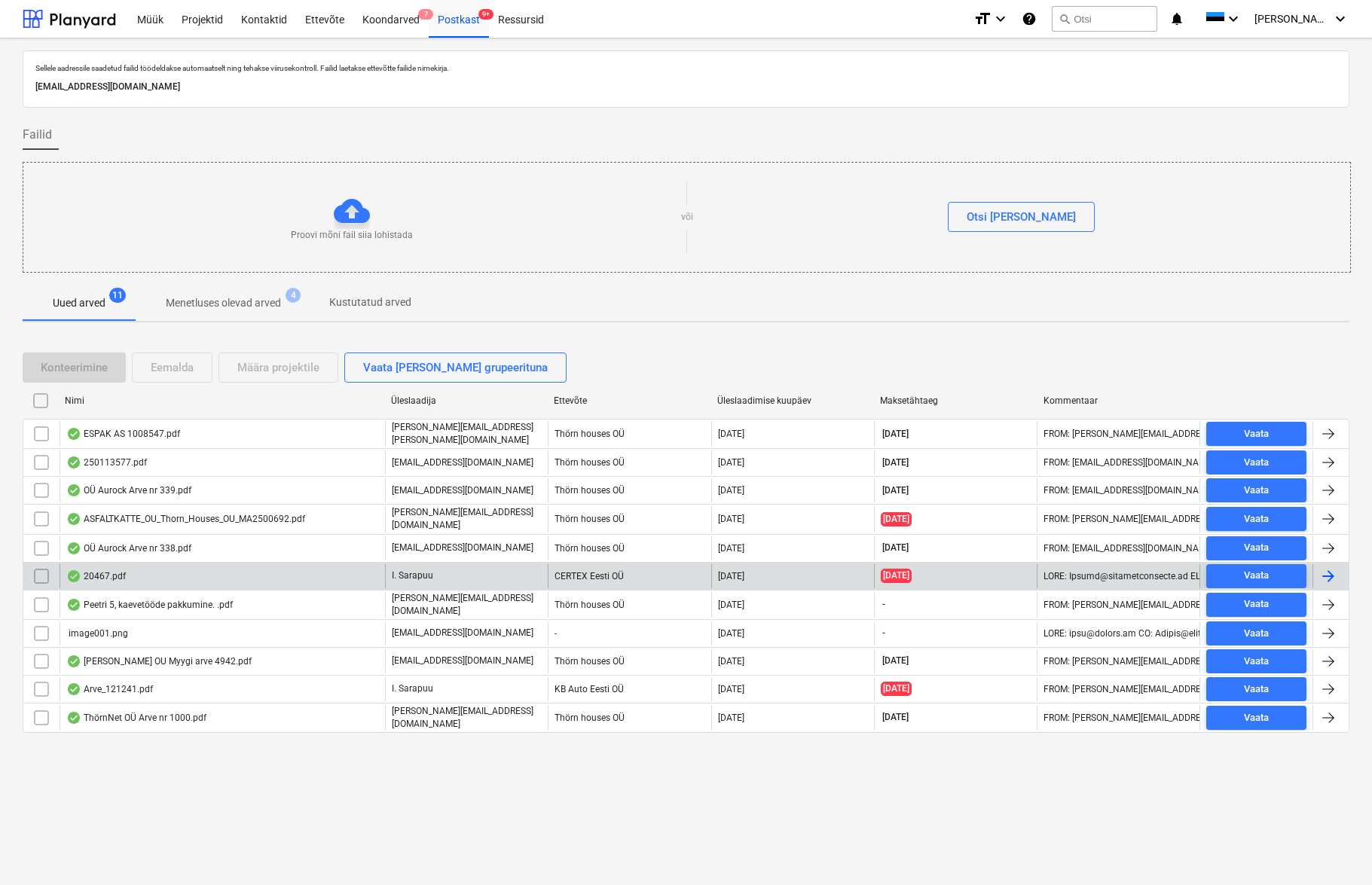
click at [107, 574] on div "20467.pdf" at bounding box center [96, 576] width 60 height 12
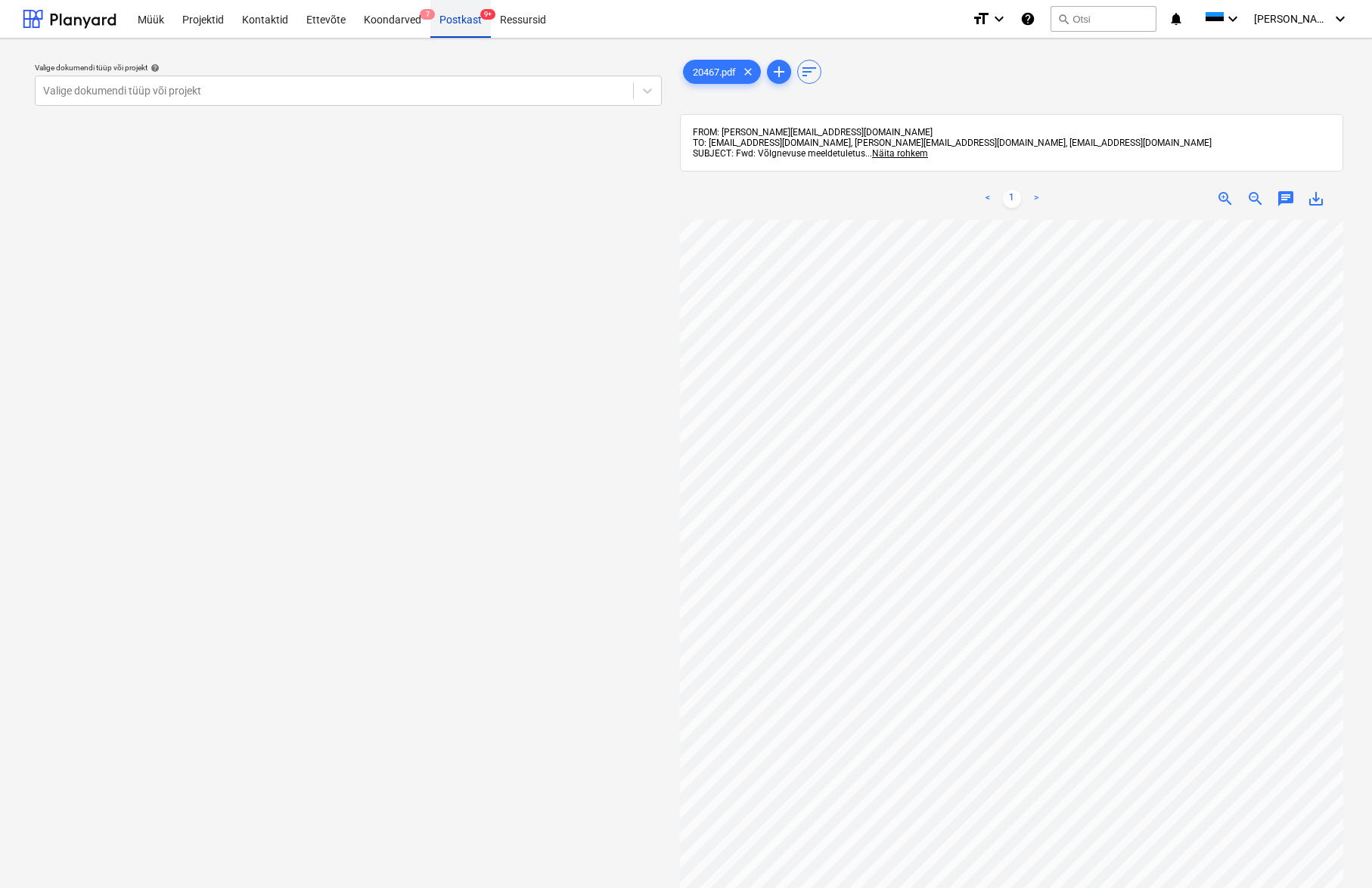
click at [462, 23] on div "Postkast 9+" at bounding box center [460, 18] width 61 height 38
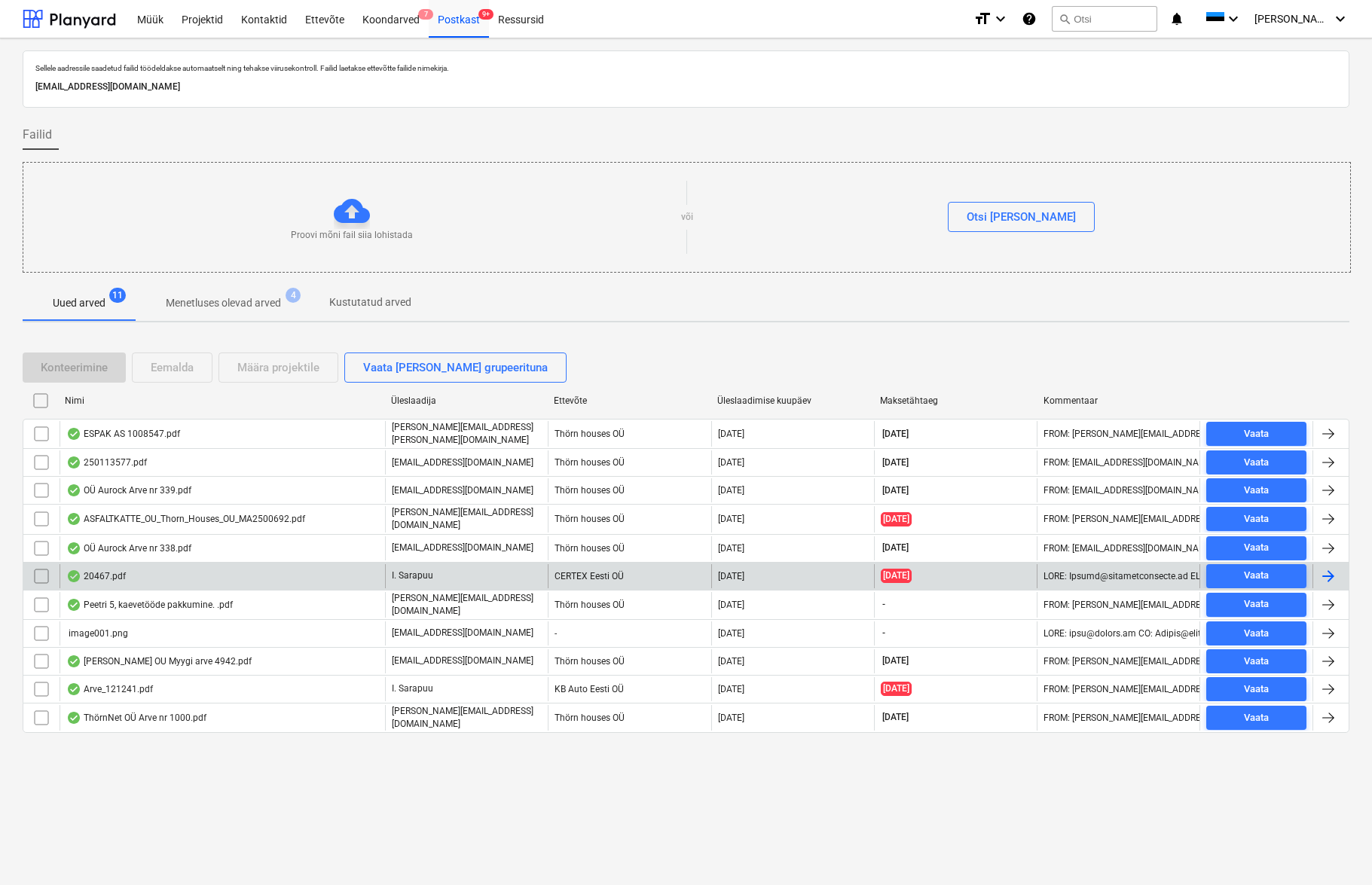
click at [143, 570] on div "20467.pdf" at bounding box center [222, 576] width 326 height 24
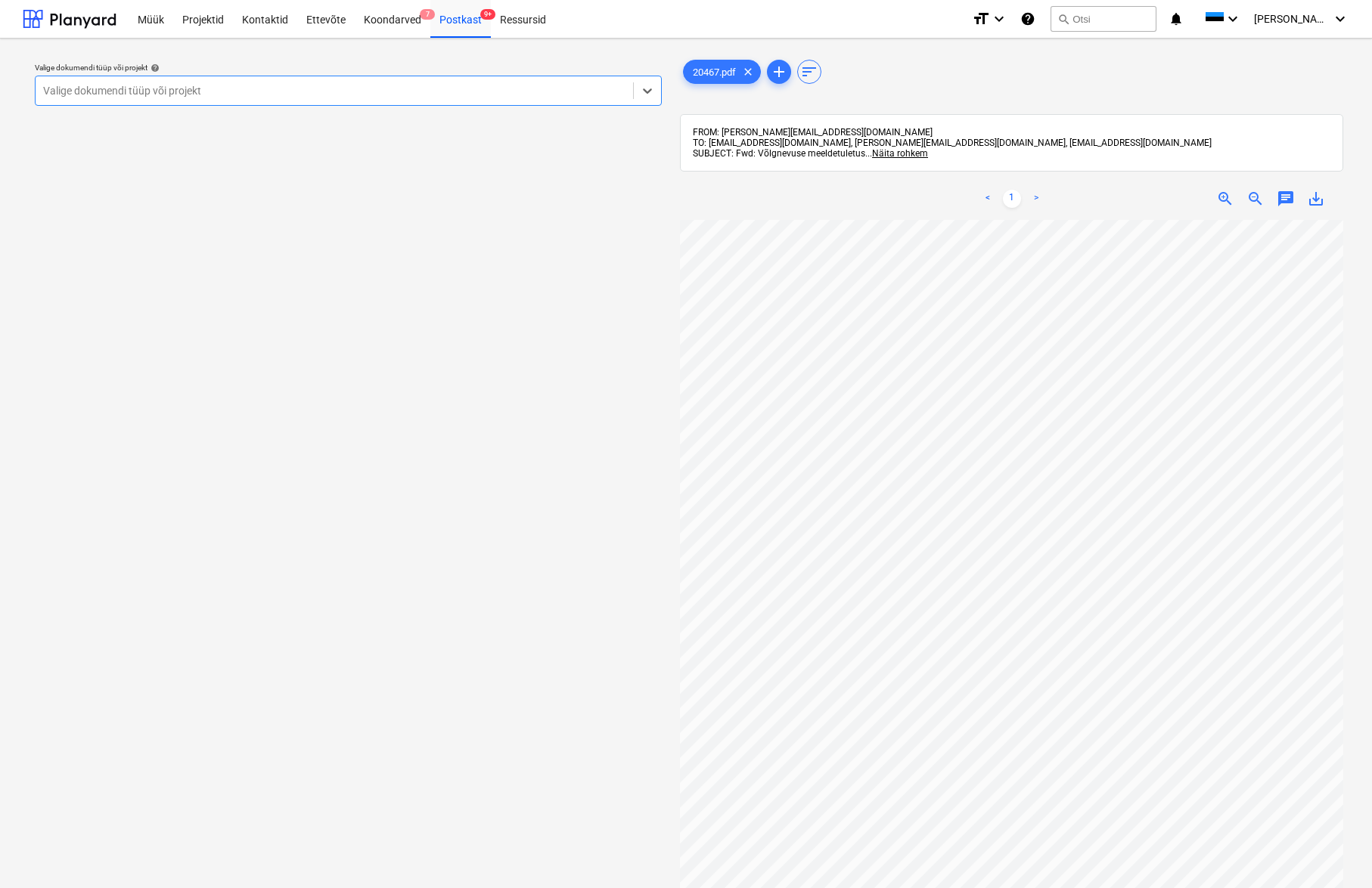
click at [196, 87] on div "Valige dokumendi tüüp või projekt" at bounding box center [334, 90] width 582 height 12
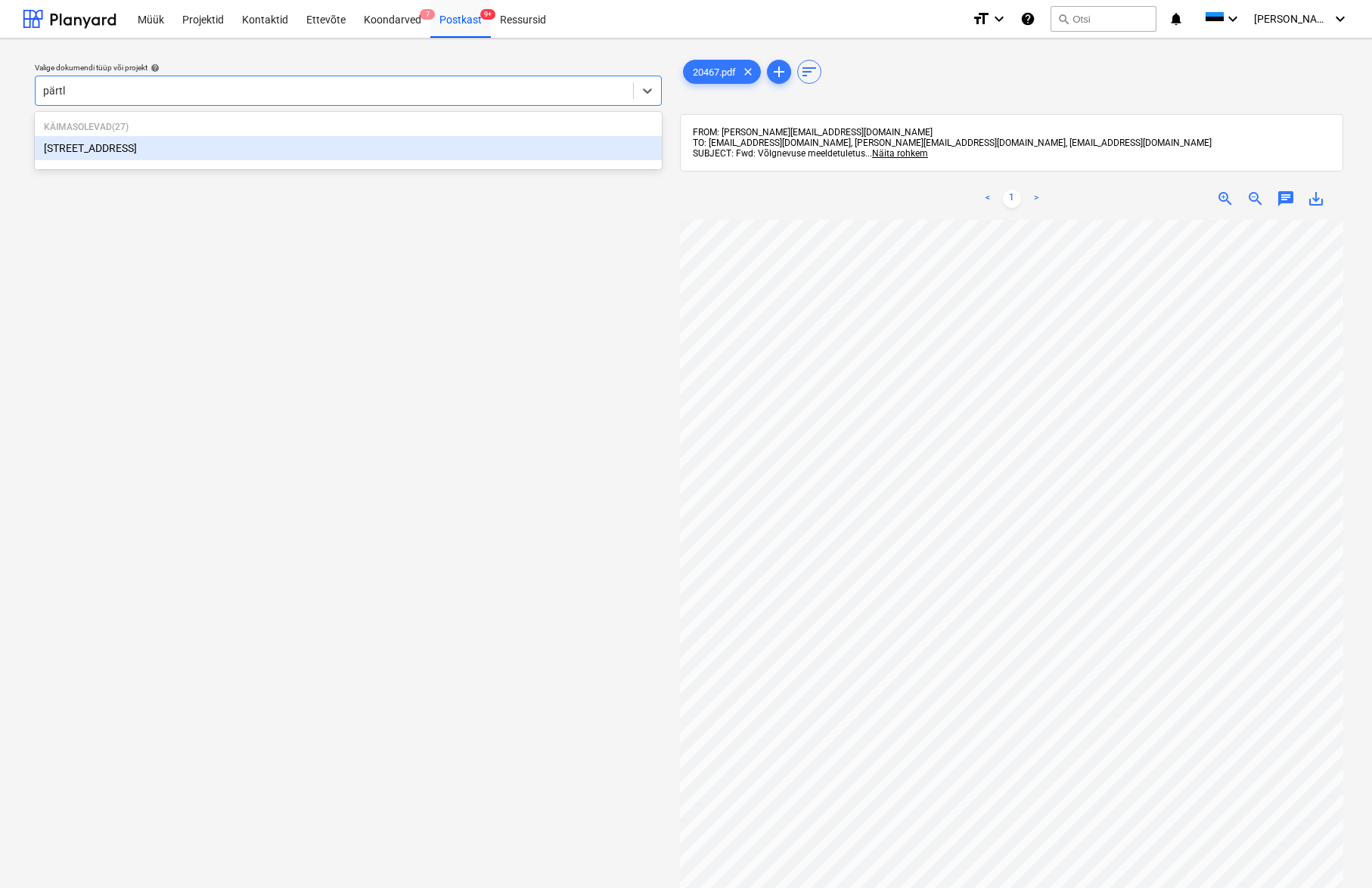
type input "pärtli"
click at [86, 153] on div "[STREET_ADDRESS]" at bounding box center [348, 148] width 627 height 24
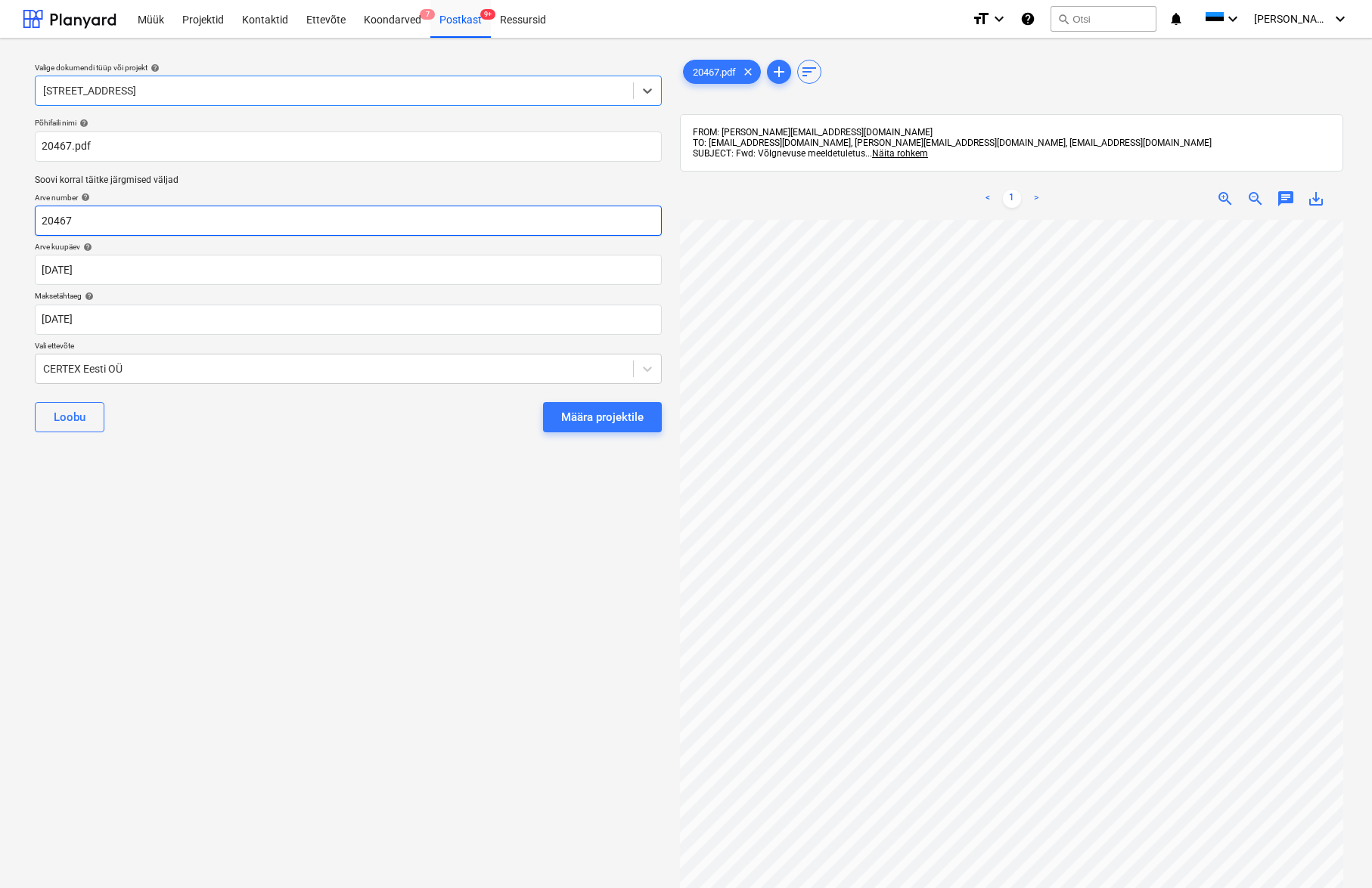
click at [74, 217] on input "20467" at bounding box center [348, 220] width 627 height 30
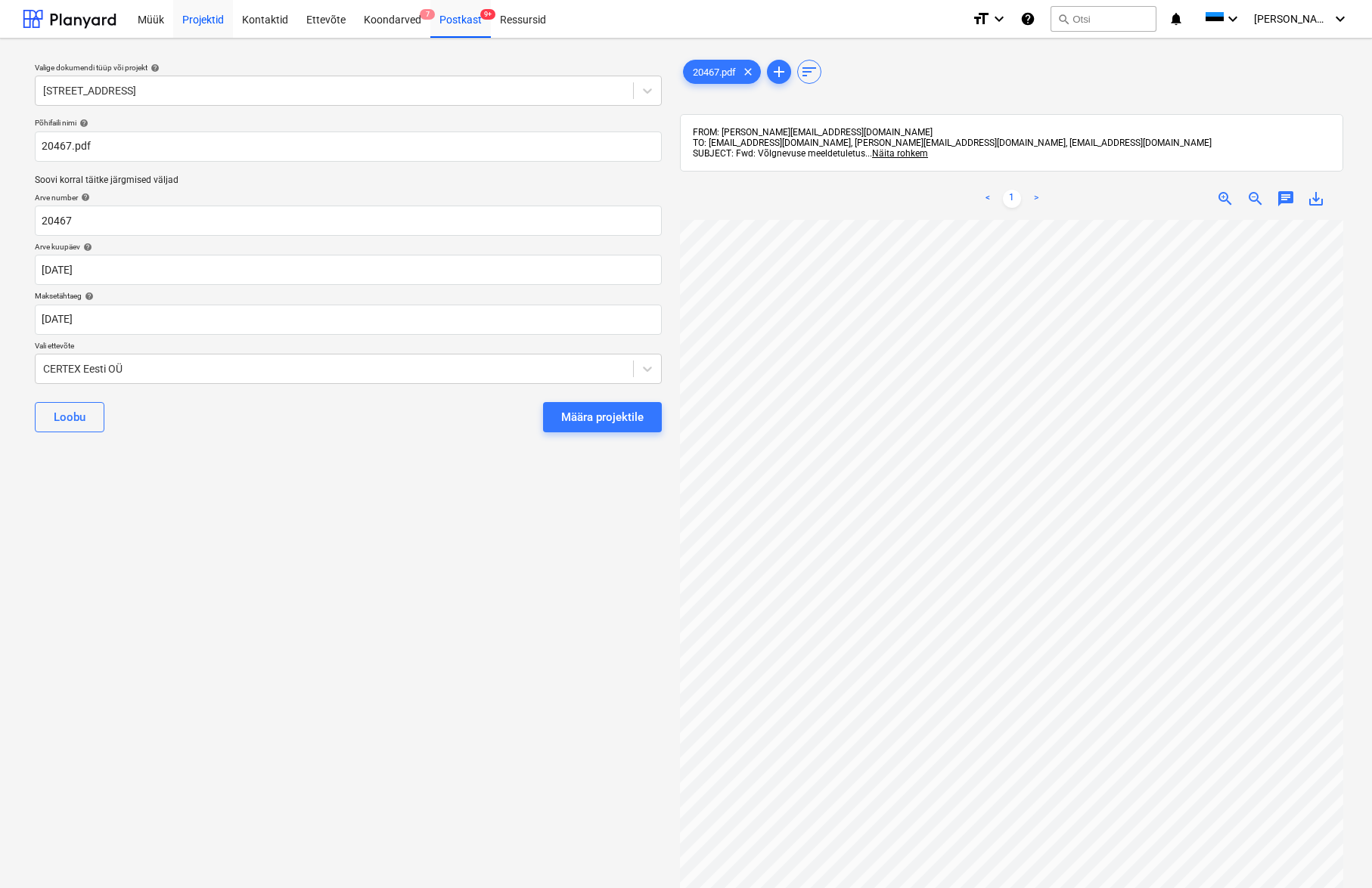
click at [198, 20] on div "Projektid" at bounding box center [203, 18] width 60 height 38
